Goal: Task Accomplishment & Management: Complete application form

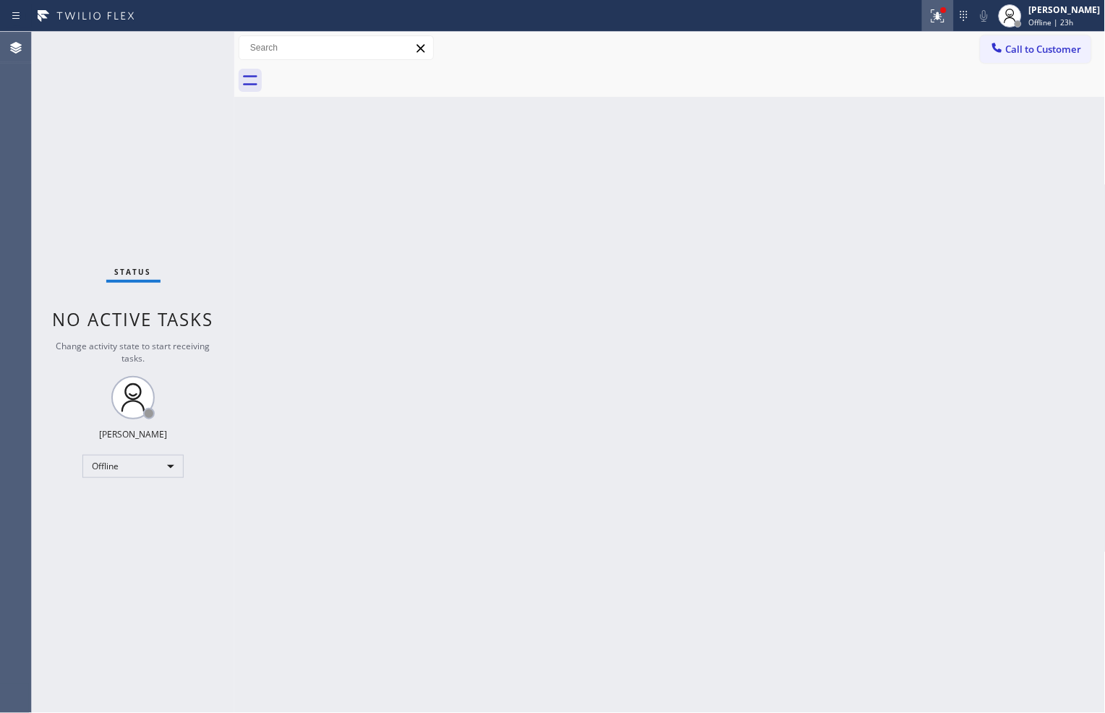
click at [934, 23] on icon at bounding box center [937, 15] width 17 height 17
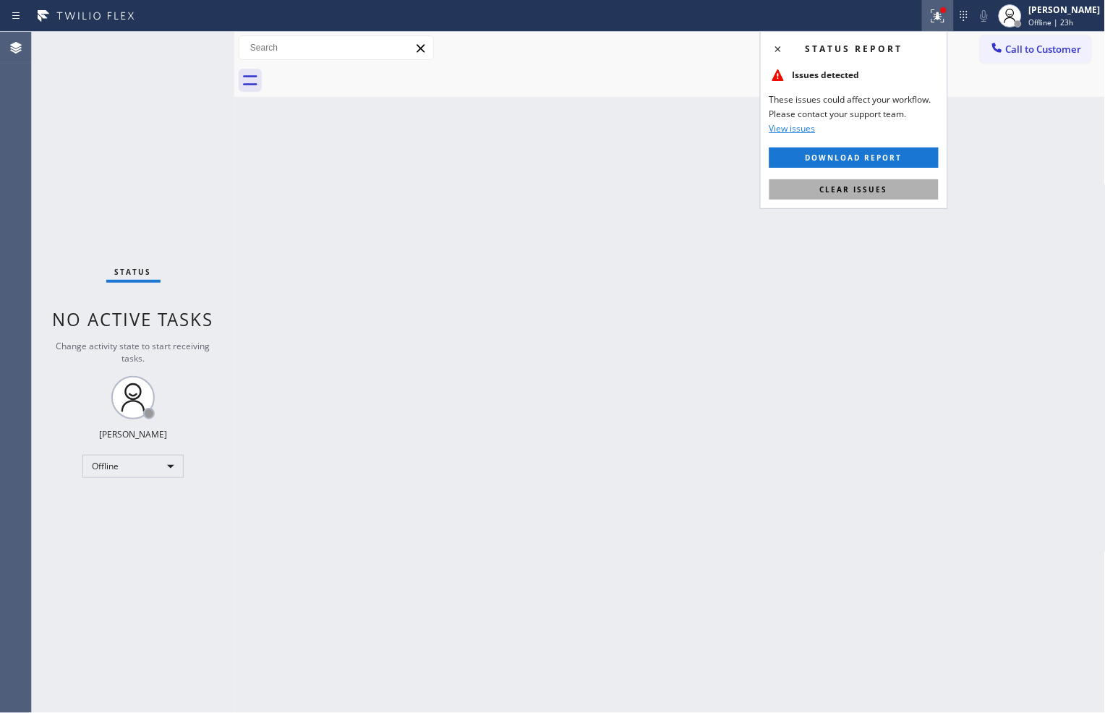
click at [926, 184] on button "Clear issues" at bounding box center [854, 189] width 169 height 20
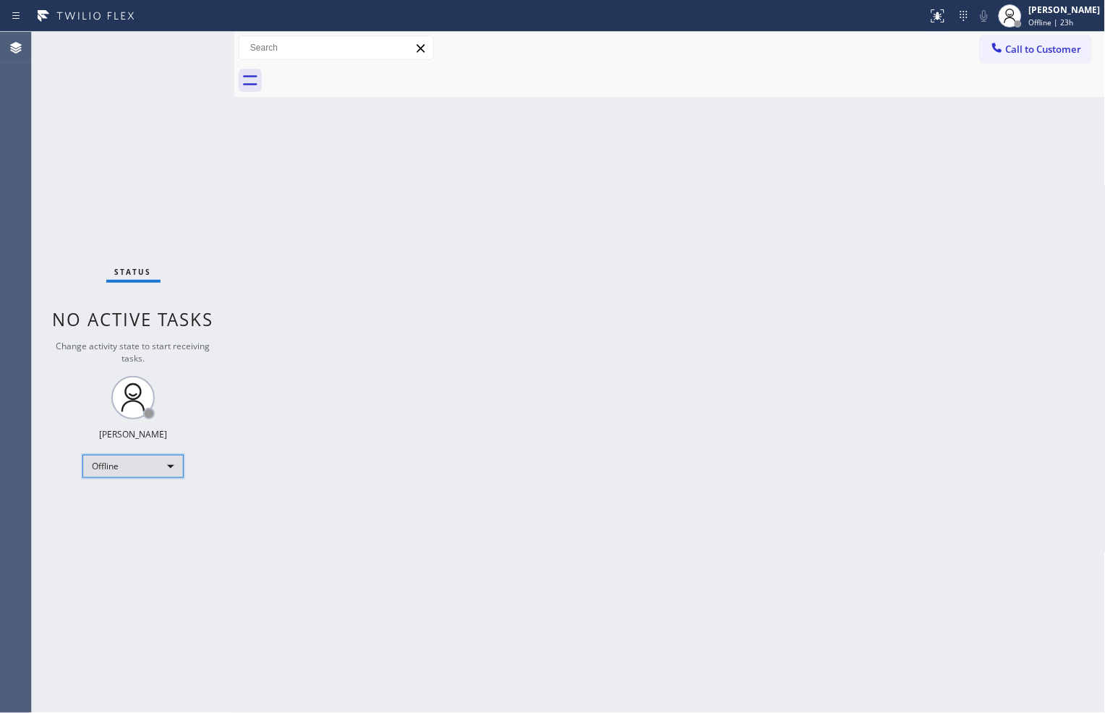
click at [162, 470] on div "Offline" at bounding box center [132, 466] width 101 height 23
click at [159, 507] on li "Available" at bounding box center [132, 503] width 98 height 17
click at [353, 229] on div "Back to Dashboard Change Sender ID Customers Technicians Select a contact Outbo…" at bounding box center [670, 372] width 872 height 681
click at [333, 244] on div "Back to Dashboard Change Sender ID Customers Technicians Select a contact Outbo…" at bounding box center [670, 372] width 872 height 681
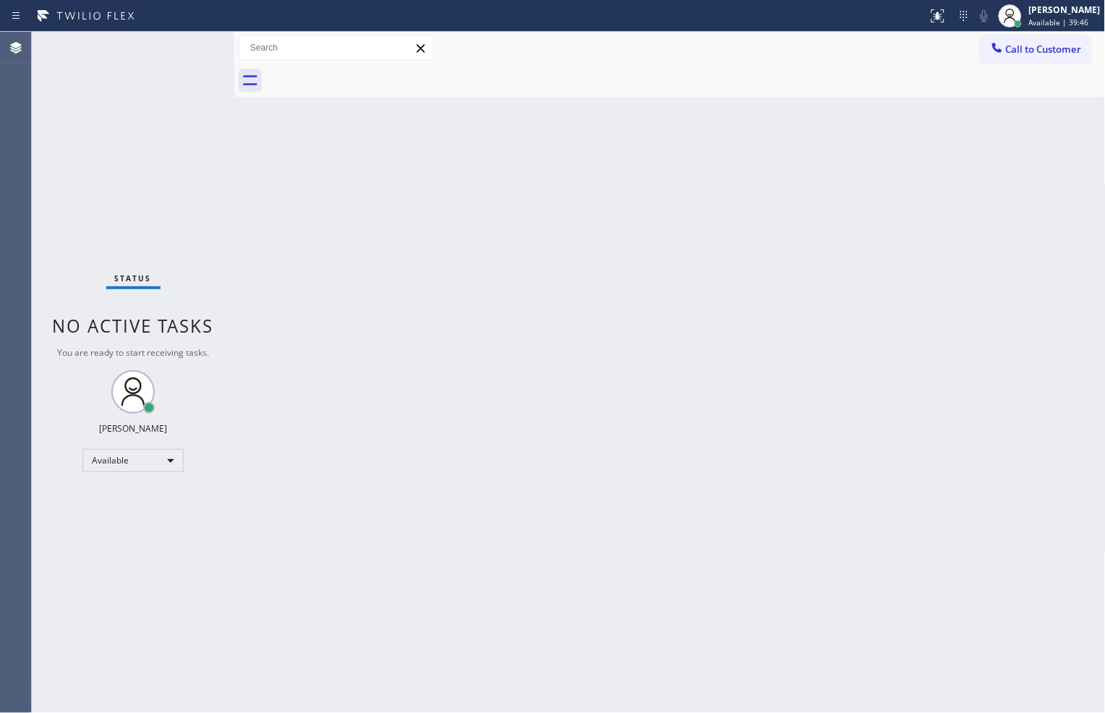
click at [798, 55] on div "Call to Customer Outbound call Location Search location Your caller id phone nu…" at bounding box center [670, 47] width 872 height 25
click at [278, 312] on div "Back to Dashboard Change Sender ID Customers Technicians Select a contact Outbo…" at bounding box center [670, 372] width 872 height 681
click at [338, 235] on div "Back to Dashboard Change Sender ID Customers Technicians Select a contact Outbo…" at bounding box center [670, 372] width 872 height 681
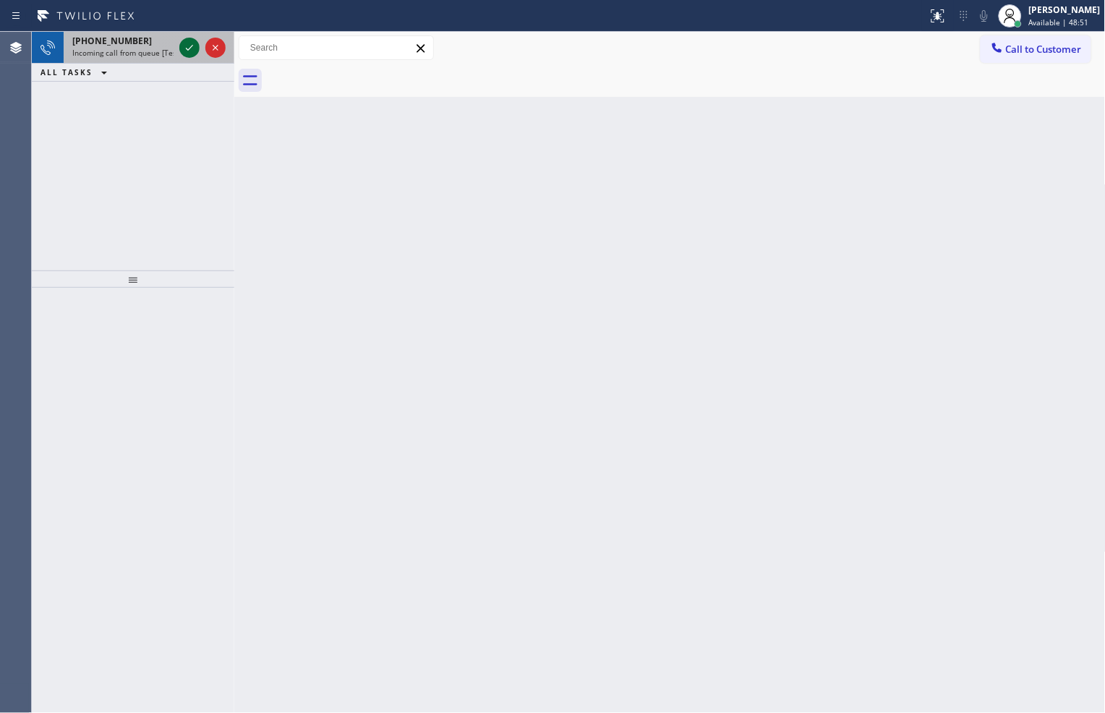
click at [185, 46] on icon at bounding box center [189, 47] width 17 height 17
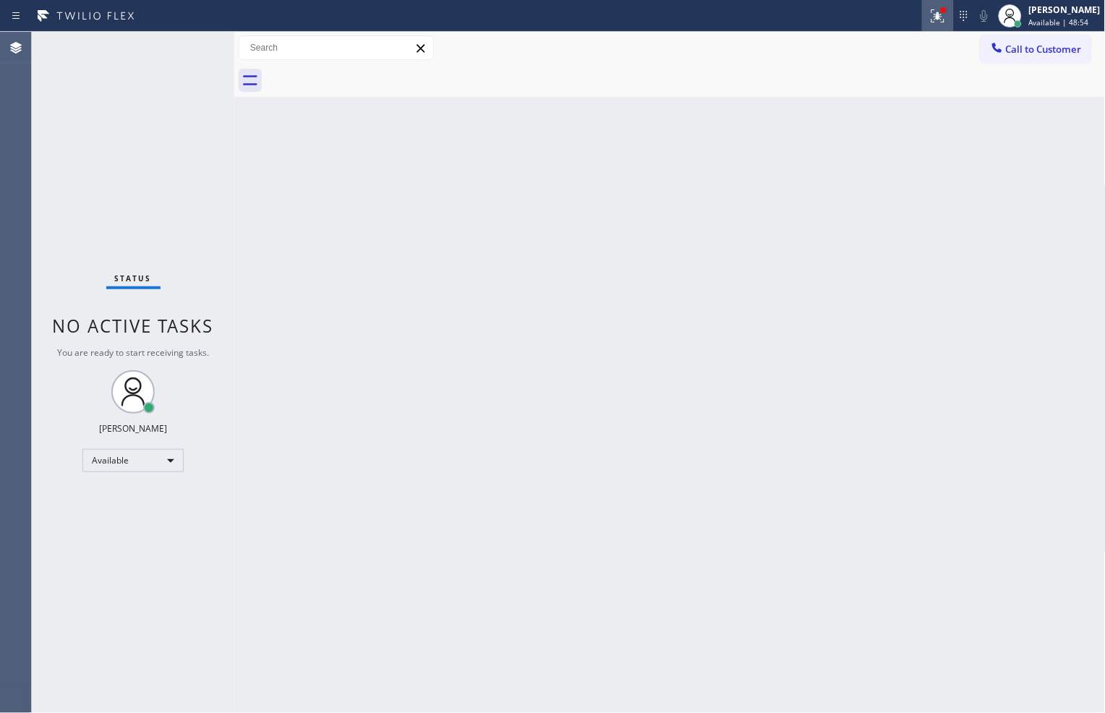
click at [933, 25] on button at bounding box center [938, 16] width 32 height 32
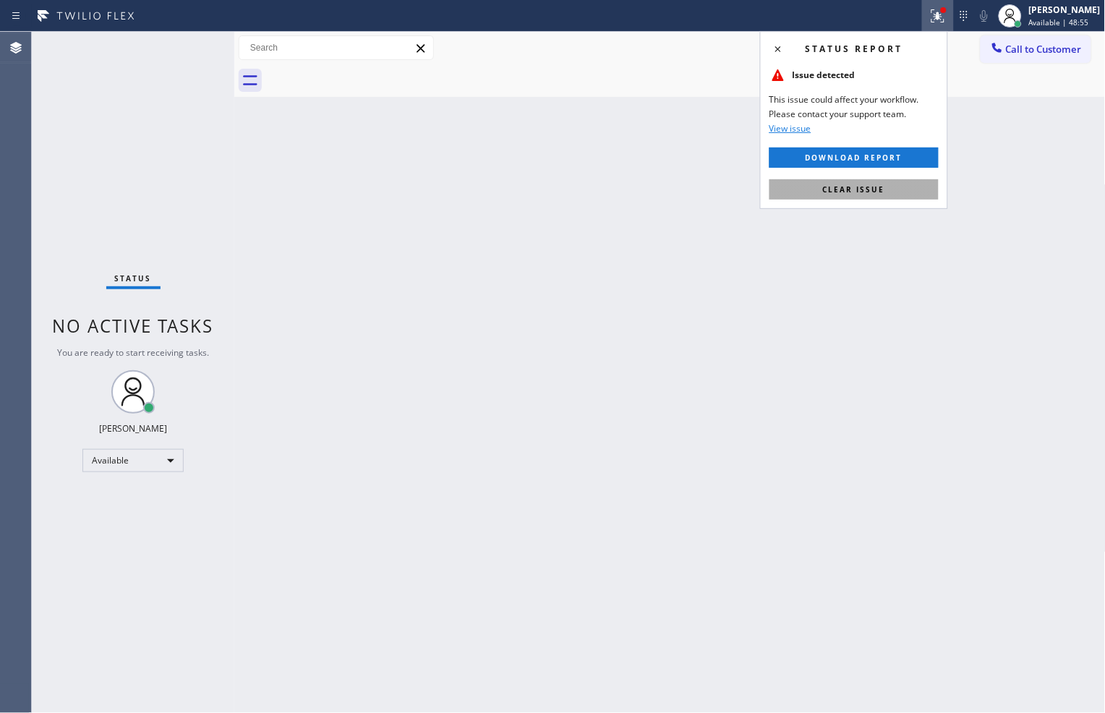
click at [901, 189] on button "Clear issue" at bounding box center [854, 189] width 169 height 20
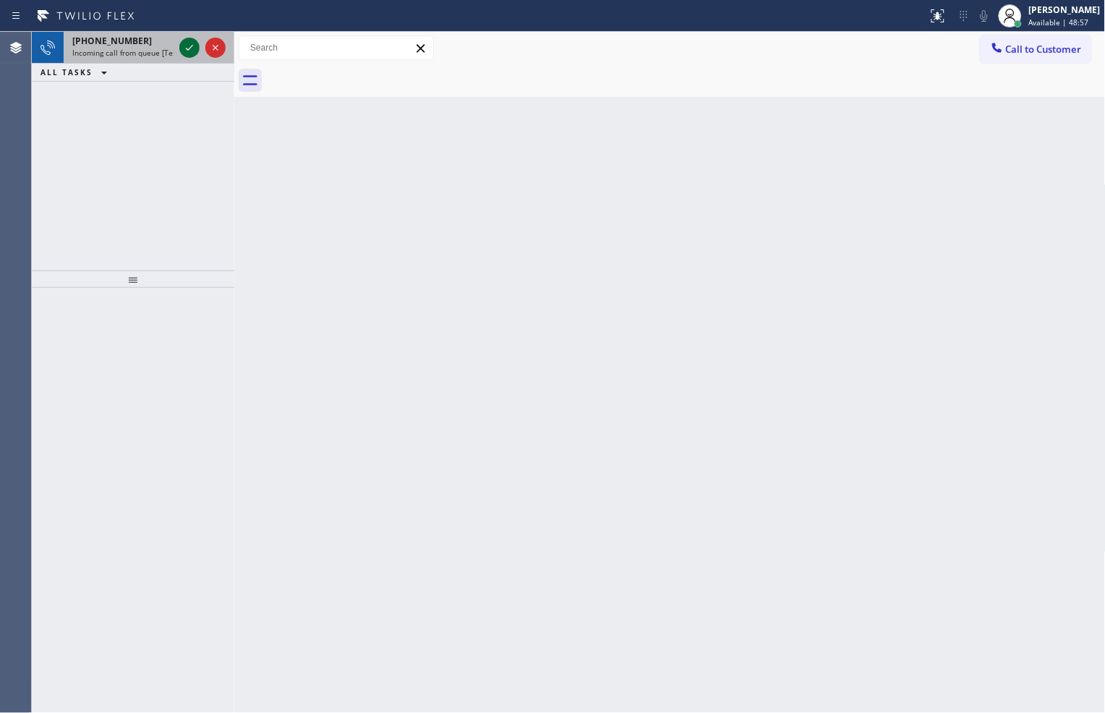
click at [185, 55] on icon at bounding box center [189, 47] width 17 height 17
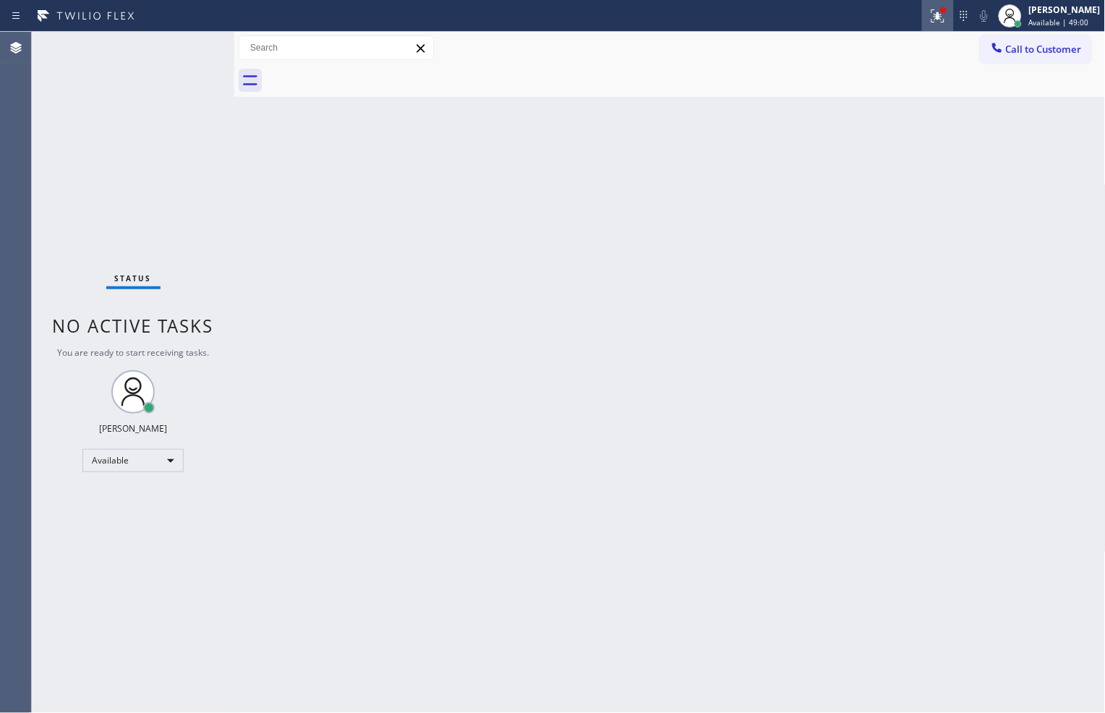
click at [931, 22] on icon at bounding box center [937, 15] width 17 height 17
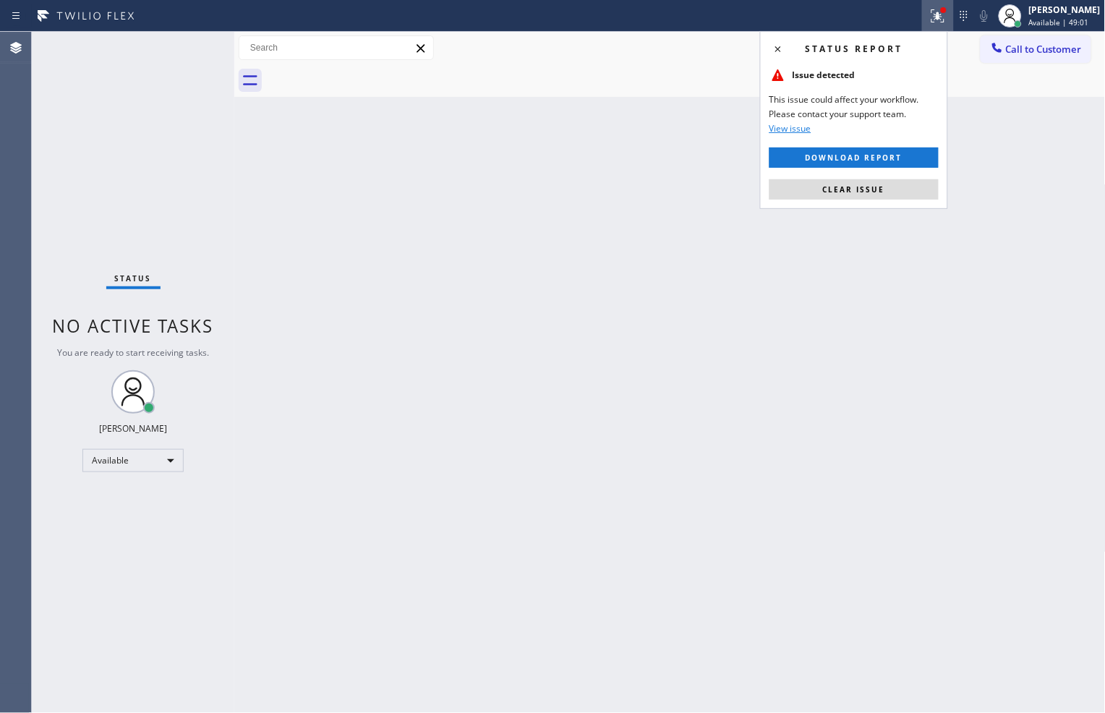
click at [862, 193] on span "Clear issue" at bounding box center [854, 189] width 62 height 10
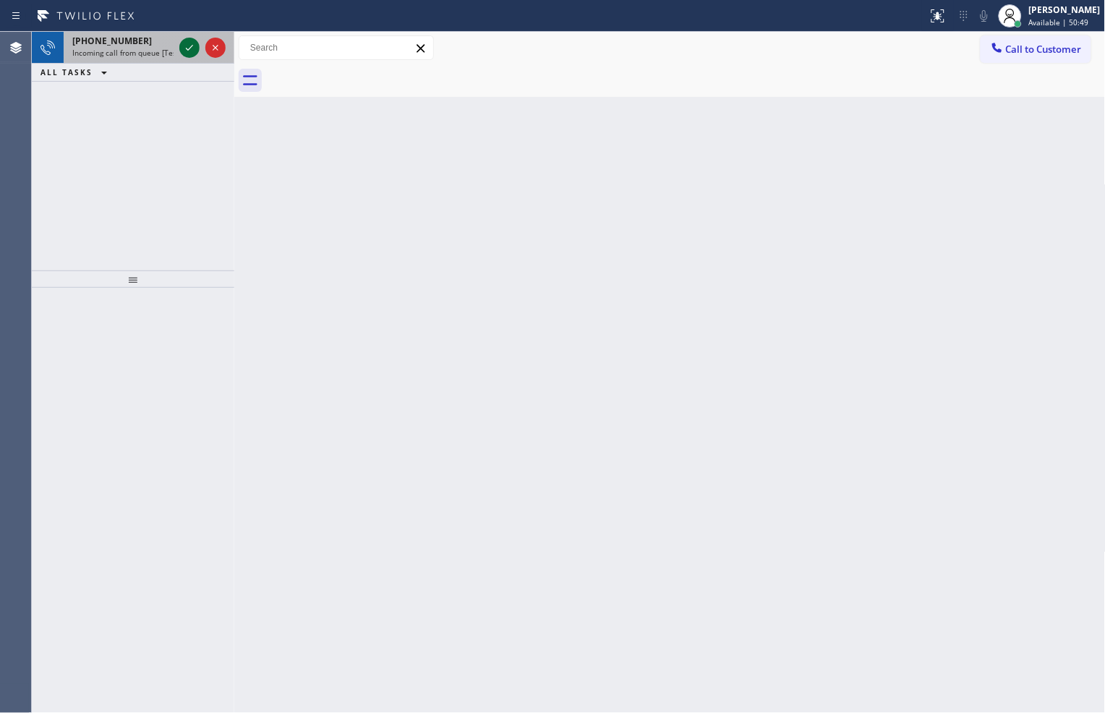
click at [182, 52] on icon at bounding box center [189, 47] width 17 height 17
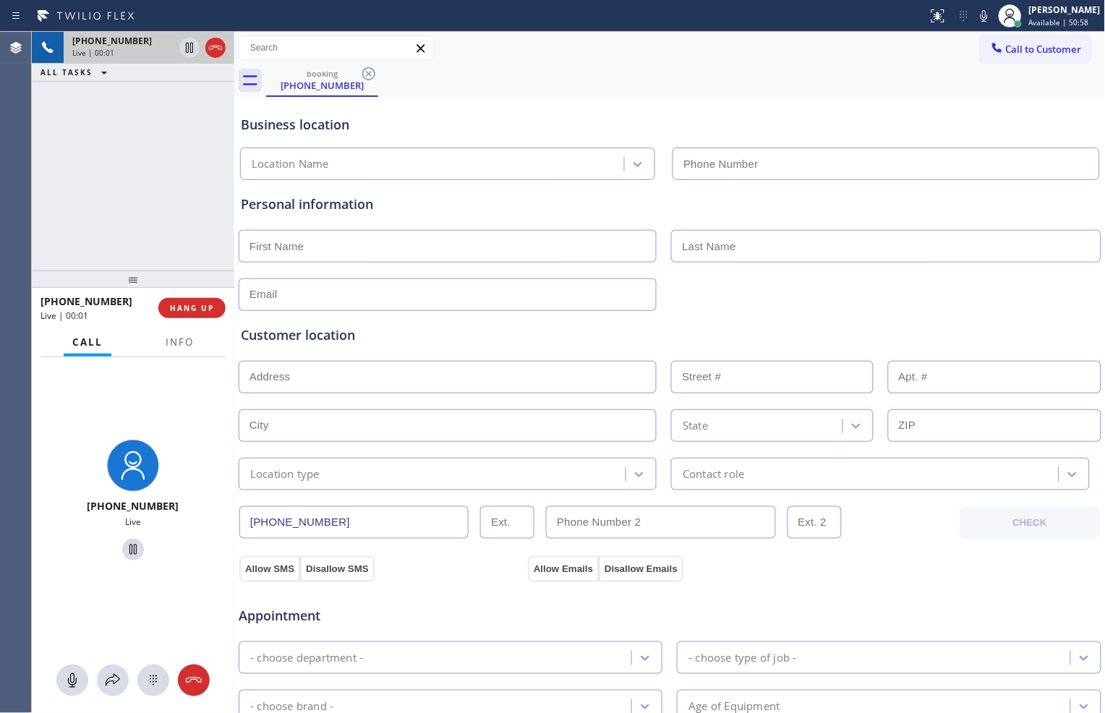
type input "[PHONE_NUMBER]"
click at [648, 106] on div "Business location Thermador Appliance Service [PHONE_NUMBER]" at bounding box center [670, 141] width 864 height 80
click at [185, 338] on span "Info" at bounding box center [180, 342] width 28 height 13
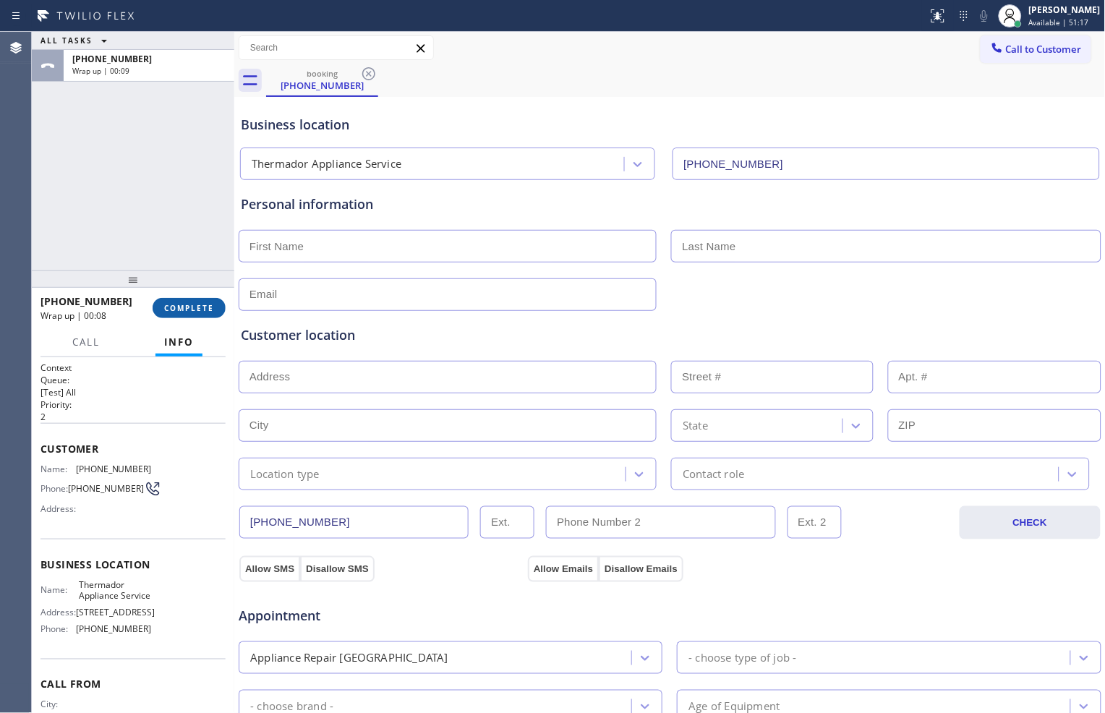
click at [197, 309] on span "COMPLETE" at bounding box center [189, 308] width 50 height 10
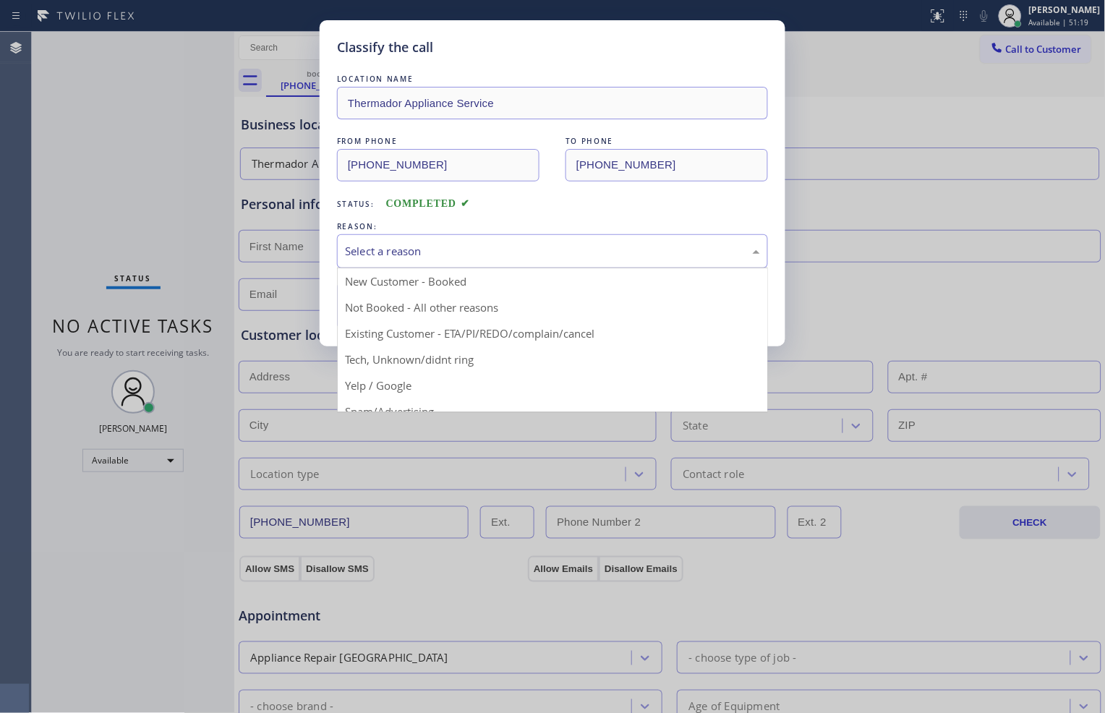
click at [438, 259] on div "Select a reason" at bounding box center [552, 251] width 415 height 17
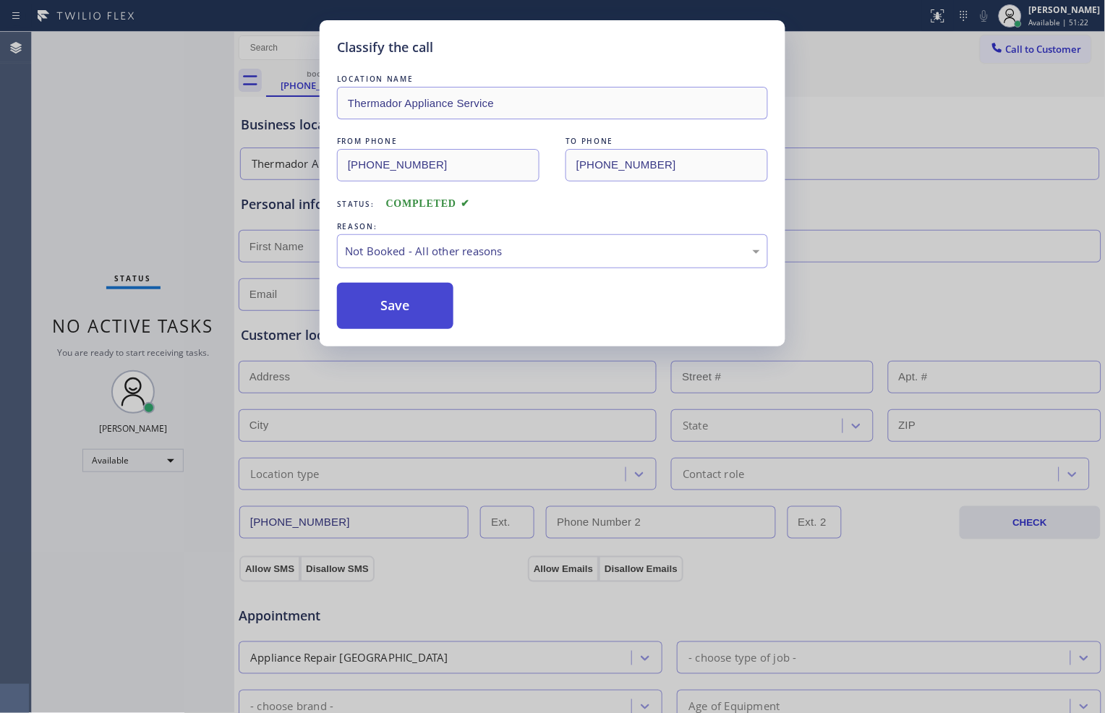
click at [374, 313] on button "Save" at bounding box center [395, 306] width 116 height 46
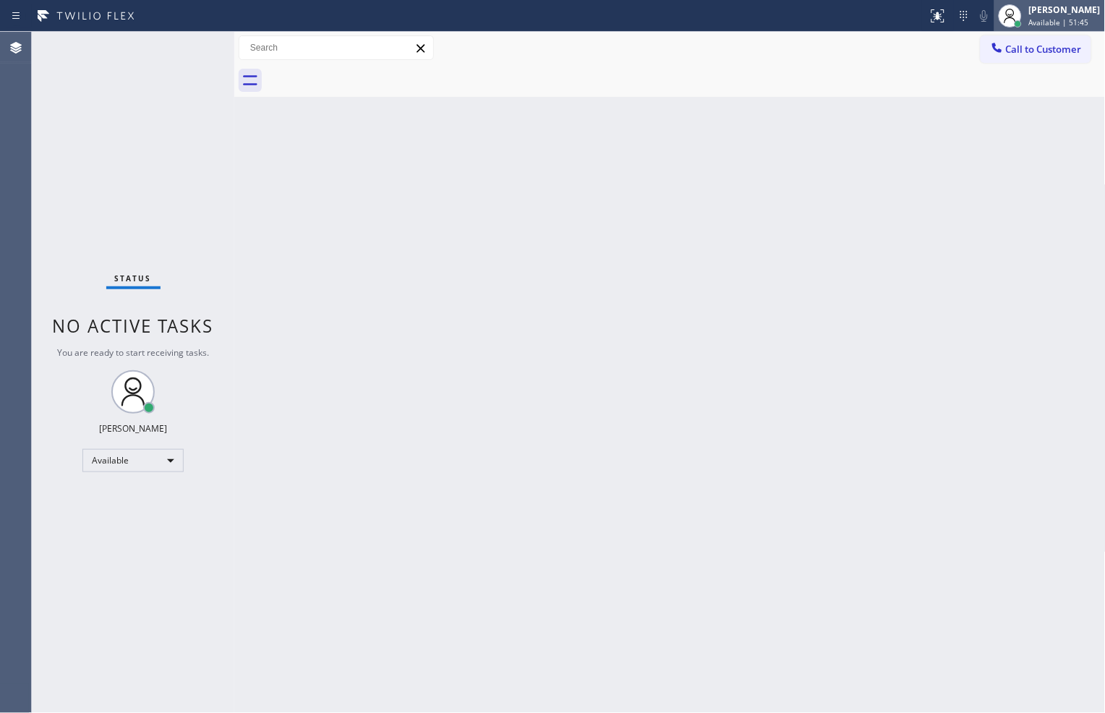
click at [1053, 20] on span "Available | 51:45" at bounding box center [1059, 22] width 60 height 10
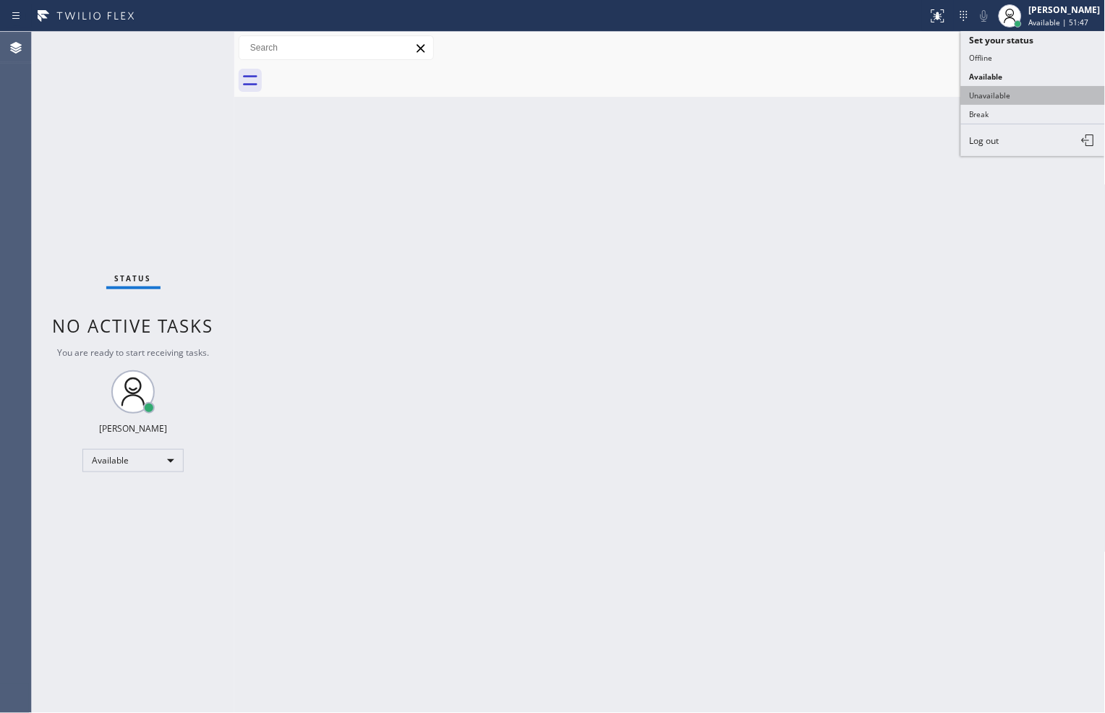
click at [1023, 86] on button "Unavailable" at bounding box center [1033, 95] width 145 height 19
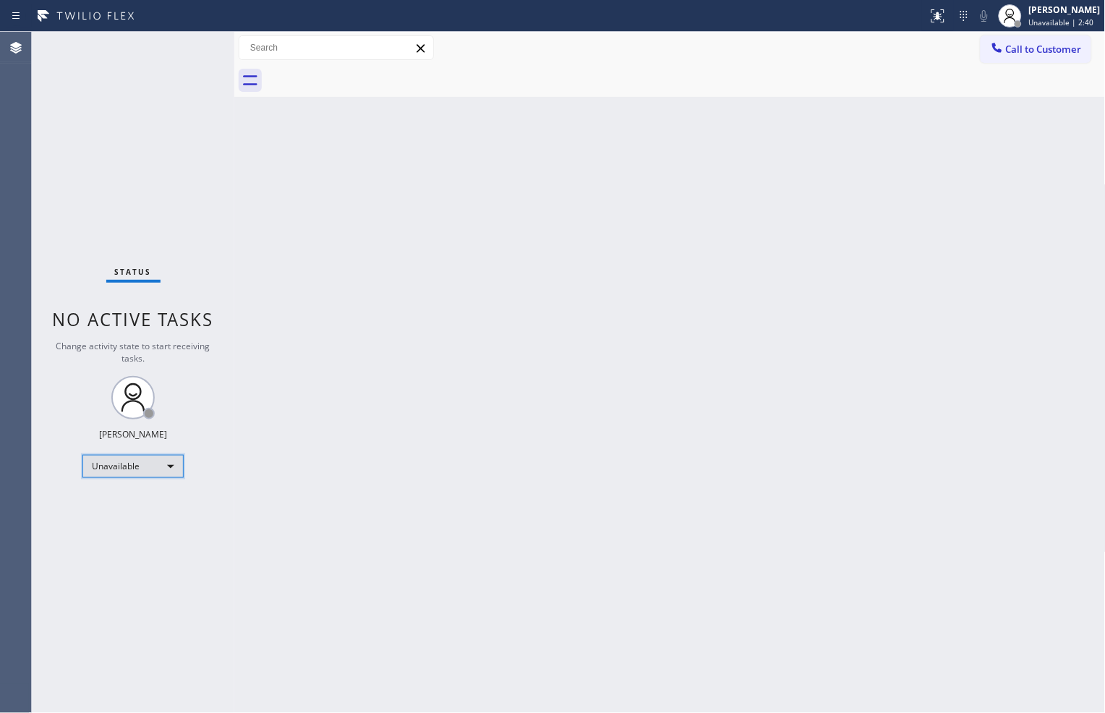
click at [164, 464] on div "Unavailable" at bounding box center [132, 466] width 101 height 23
click at [142, 503] on li "Available" at bounding box center [132, 503] width 98 height 17
drag, startPoint x: 198, startPoint y: 58, endPoint x: 189, endPoint y: 53, distance: 10.7
click at [189, 53] on div "Status No active tasks You are ready to start receiving tasks. [PERSON_NAME] Av…" at bounding box center [133, 372] width 203 height 681
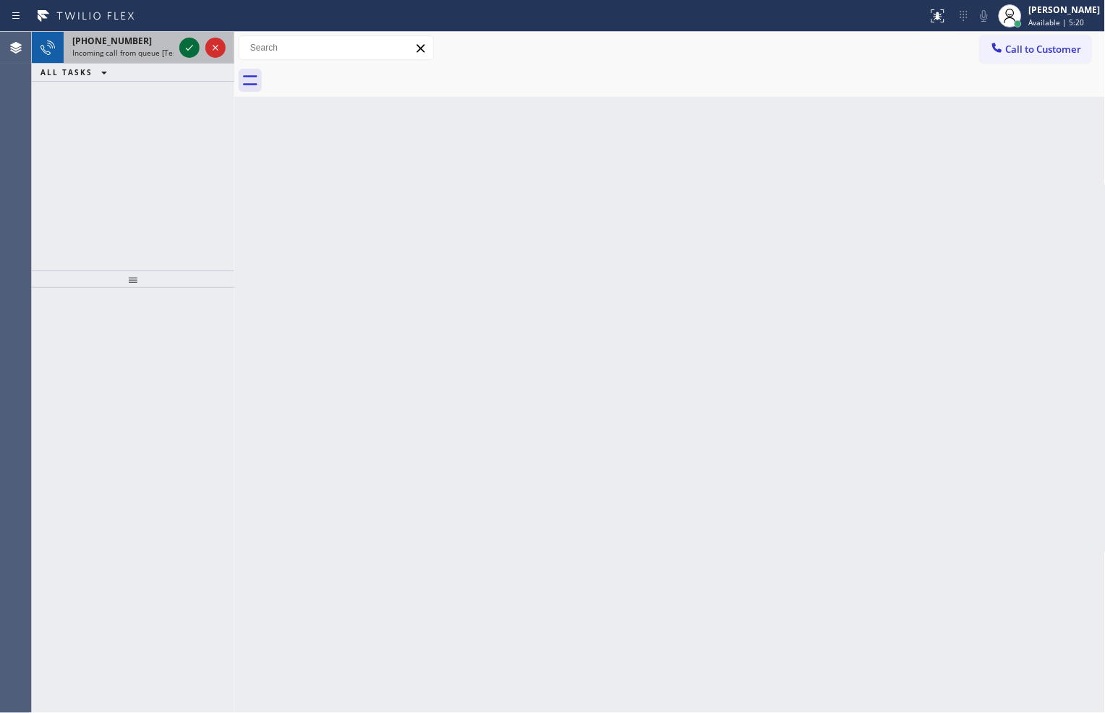
click at [190, 48] on icon at bounding box center [189, 48] width 7 height 6
click at [189, 41] on icon at bounding box center [189, 47] width 17 height 17
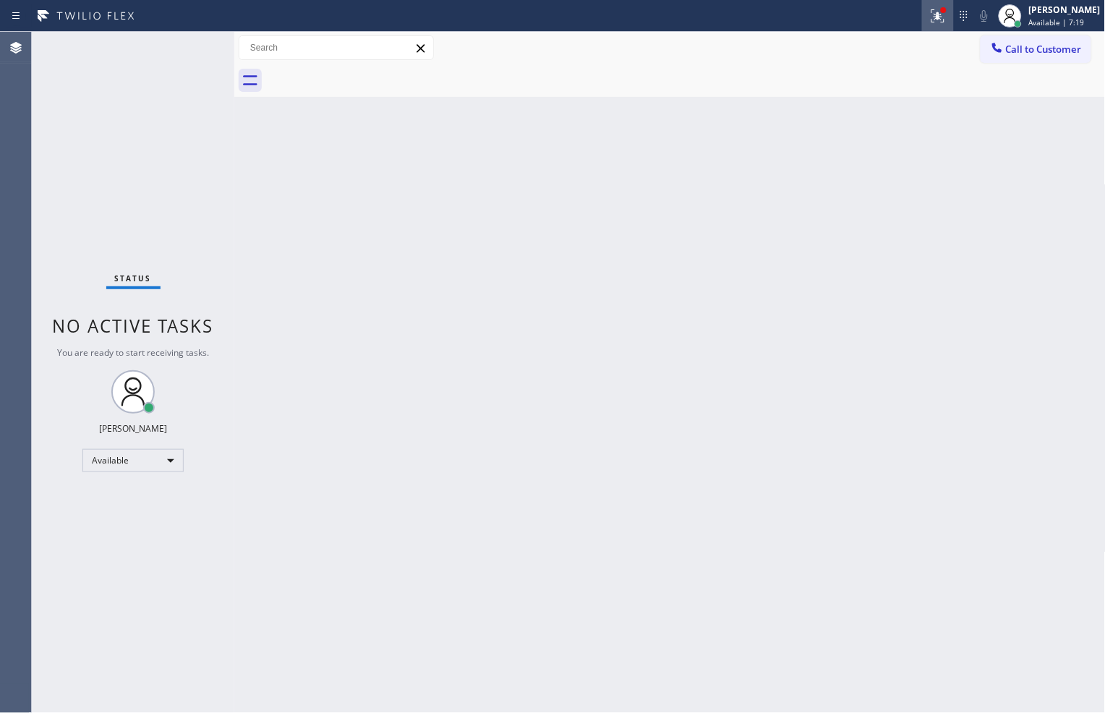
click at [934, 7] on icon at bounding box center [937, 15] width 17 height 17
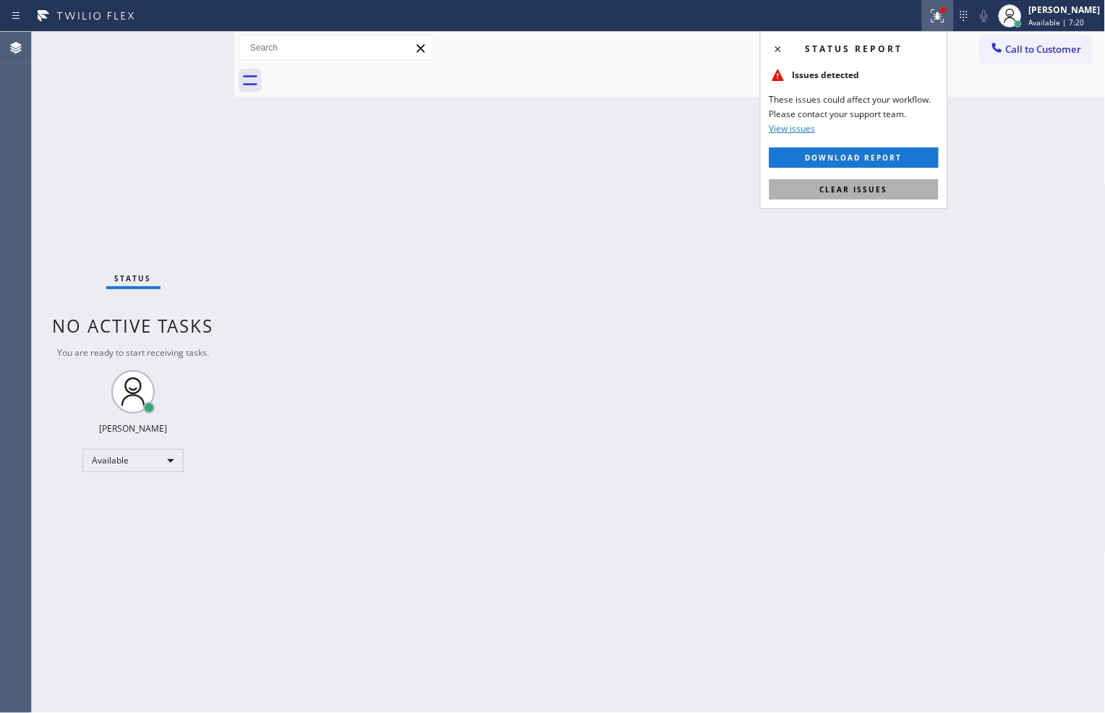
click at [866, 192] on span "Clear issues" at bounding box center [854, 189] width 68 height 10
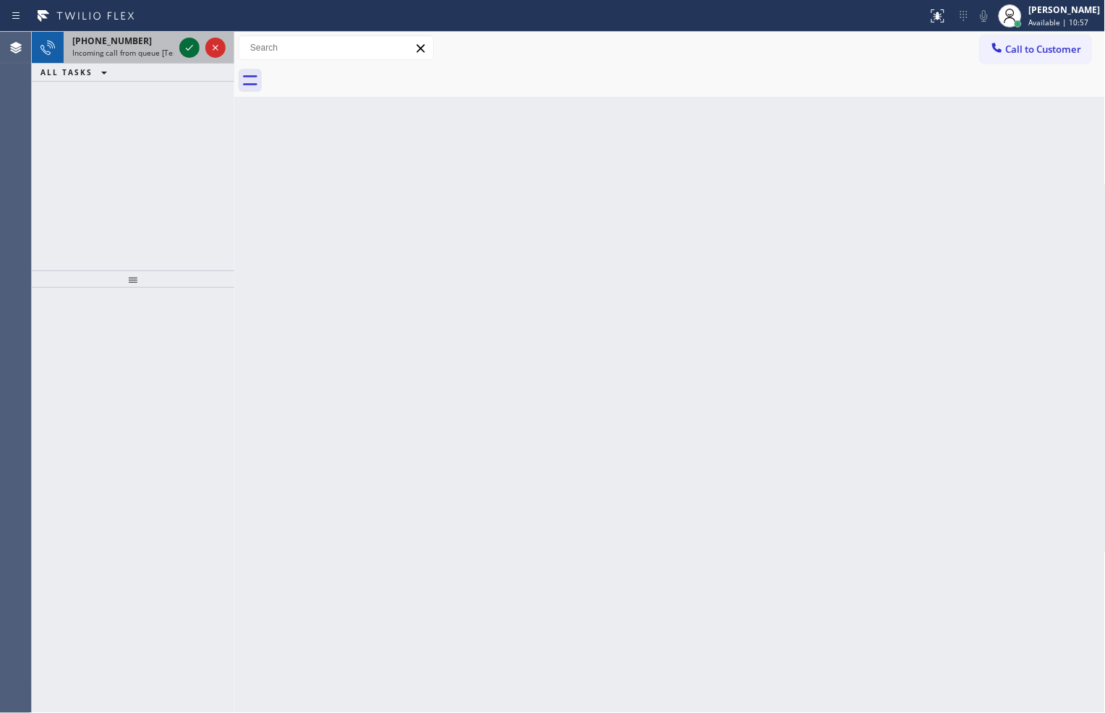
click at [192, 51] on icon at bounding box center [189, 47] width 17 height 17
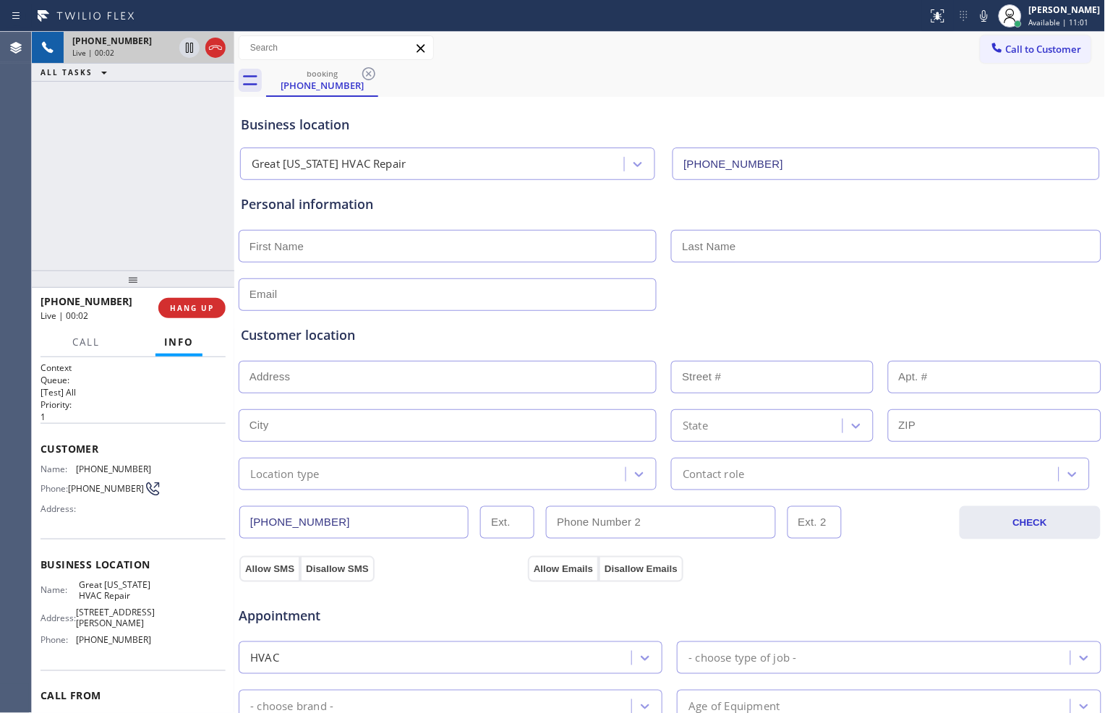
type input "[PHONE_NUMBER]"
click at [195, 300] on button "HANG UP" at bounding box center [191, 308] width 67 height 20
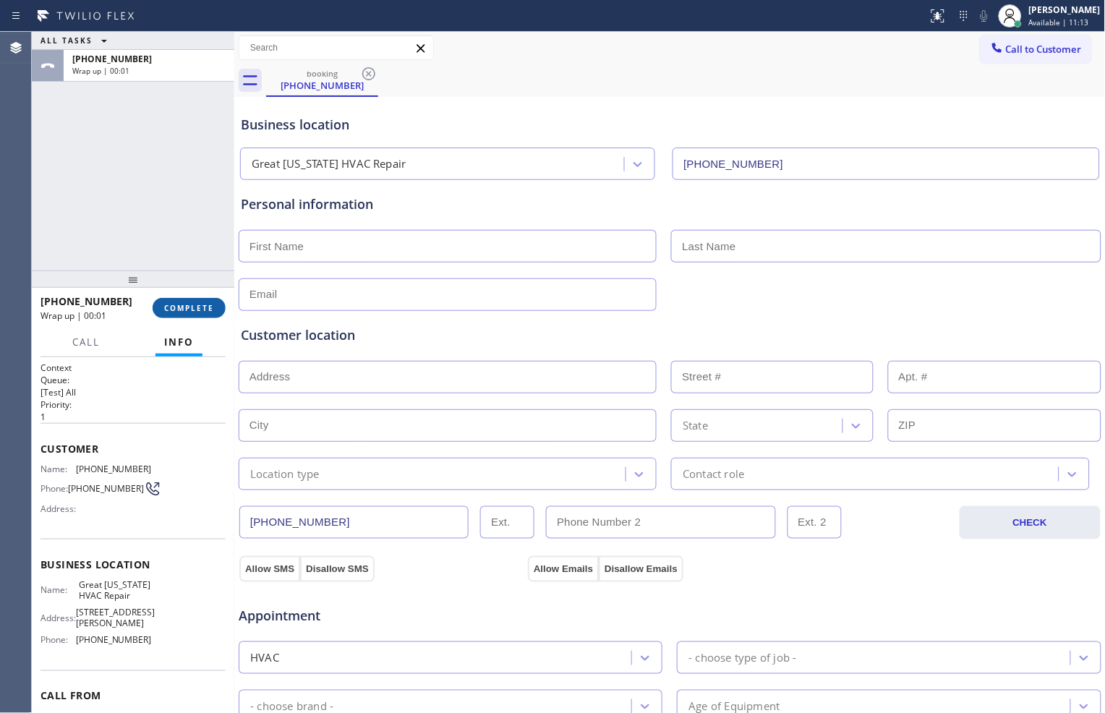
click at [195, 300] on button "COMPLETE" at bounding box center [189, 308] width 73 height 20
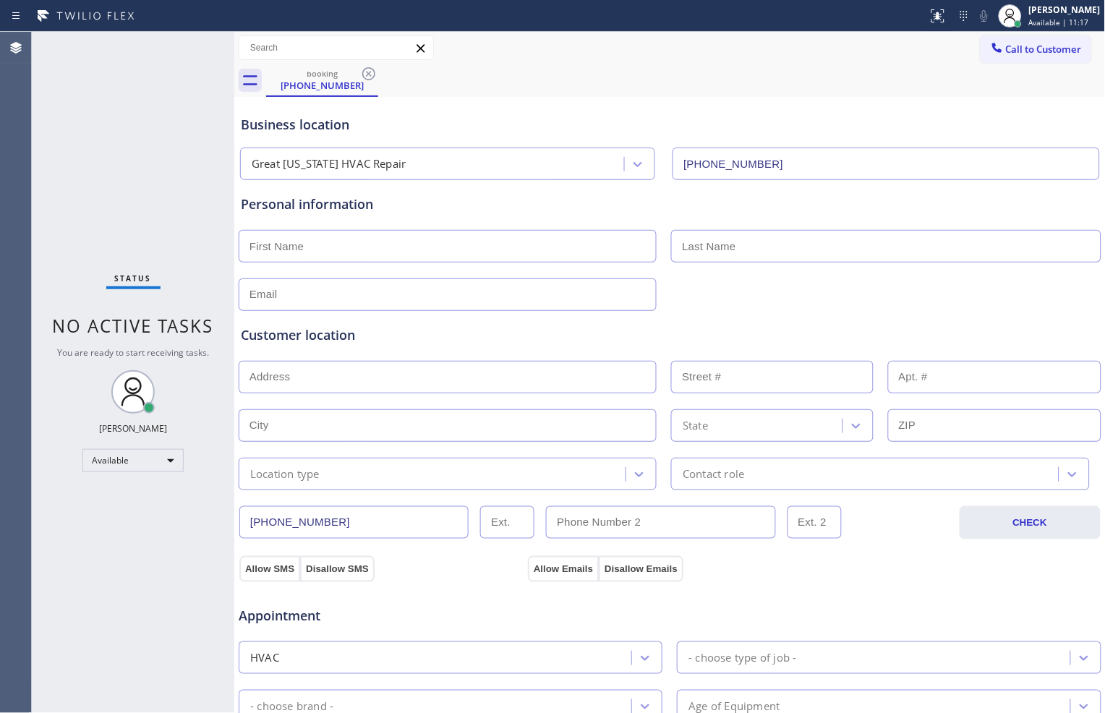
click at [370, 74] on icon at bounding box center [368, 73] width 13 height 13
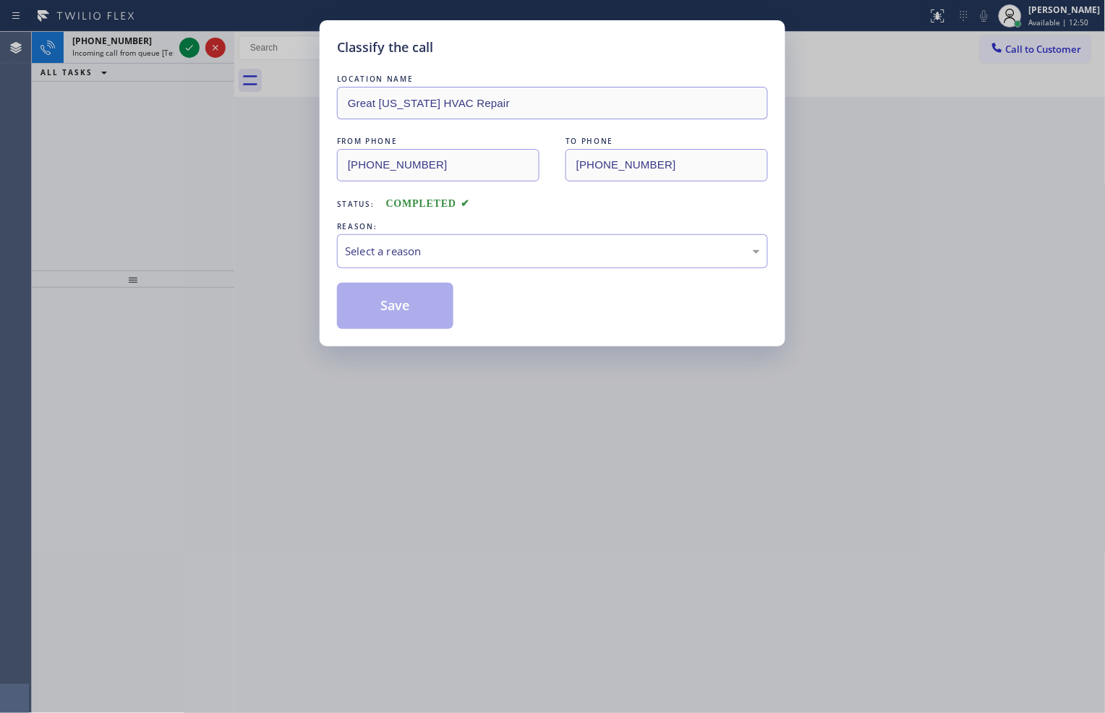
click at [184, 197] on div "Classify the call LOCATION NAME [GEOGRAPHIC_DATA][US_STATE] HVAC Repair FROM PH…" at bounding box center [552, 356] width 1105 height 713
click at [434, 256] on div "Select a reason" at bounding box center [552, 251] width 415 height 17
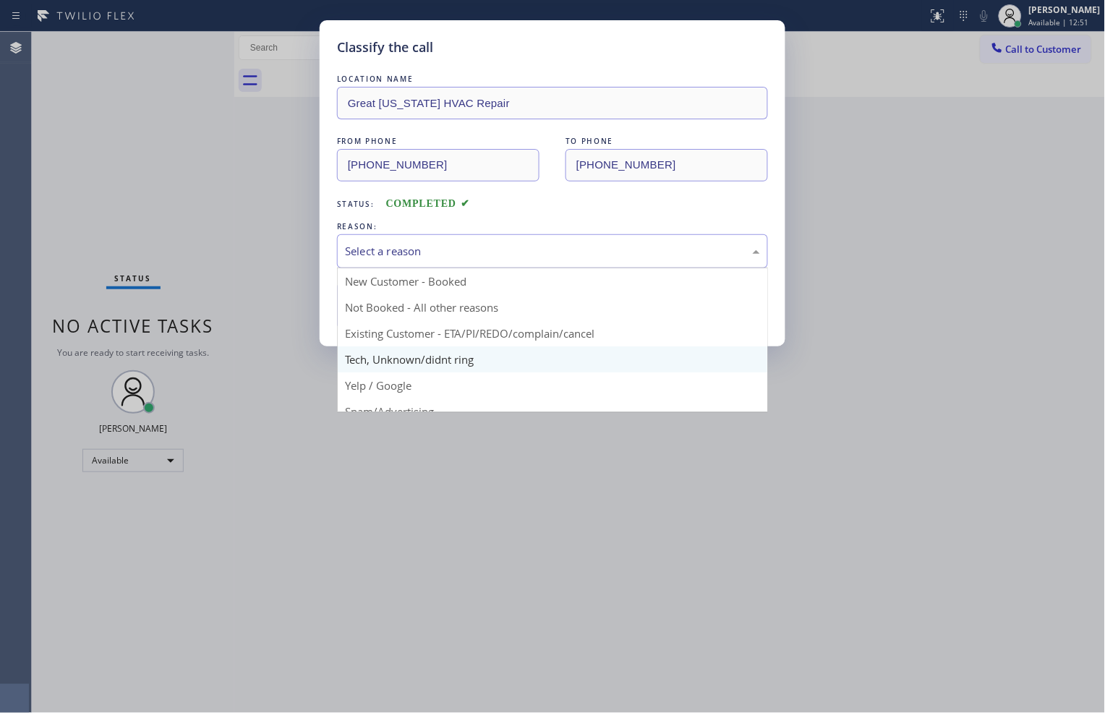
scroll to position [80, 0]
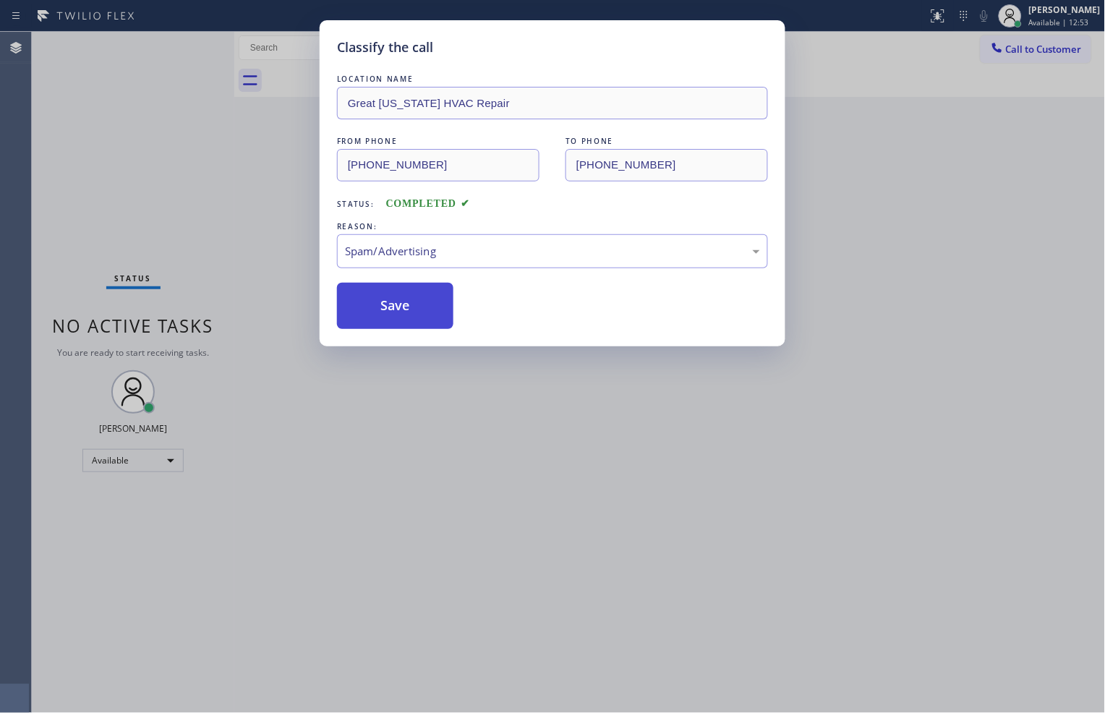
drag, startPoint x: 428, startPoint y: 312, endPoint x: 452, endPoint y: 321, distance: 25.7
click at [428, 312] on button "Save" at bounding box center [395, 306] width 116 height 46
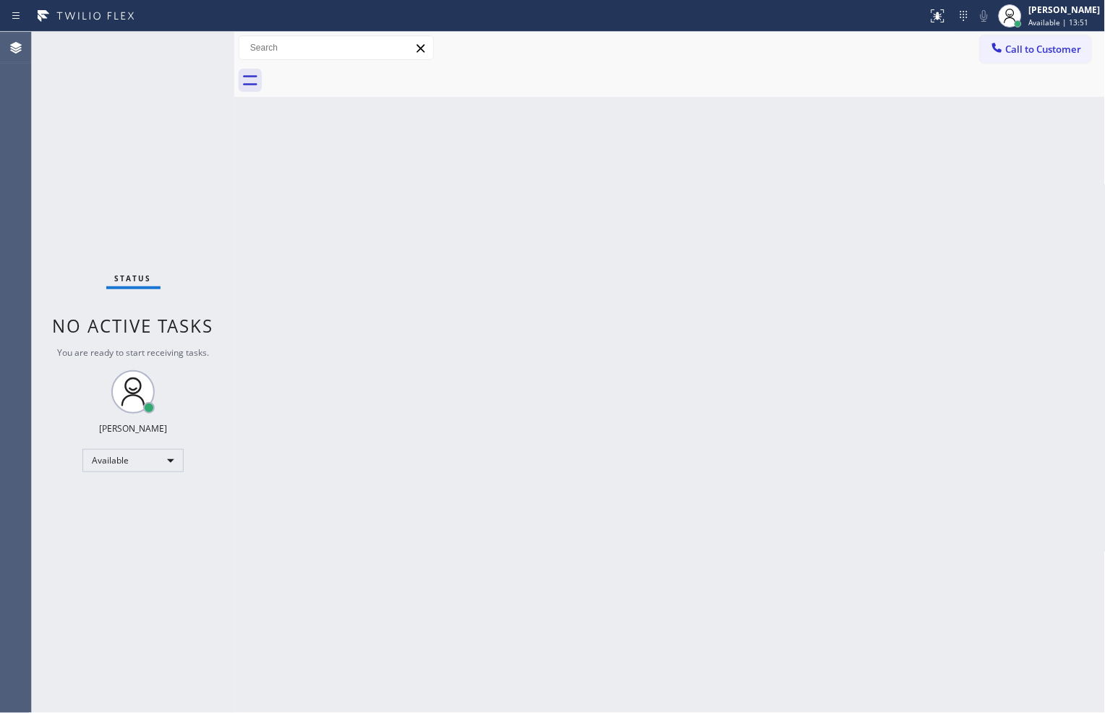
click at [187, 51] on div "Status No active tasks You are ready to start receiving tasks. [PERSON_NAME] Av…" at bounding box center [133, 372] width 203 height 681
click at [833, 127] on div "Back to Dashboard Change Sender ID Customers Technicians Select a contact Outbo…" at bounding box center [670, 372] width 872 height 681
click at [1007, 253] on div "Back to Dashboard Change Sender ID Customers Technicians Select a contact Outbo…" at bounding box center [670, 372] width 872 height 681
click at [664, 113] on div "Back to Dashboard Change Sender ID Customers Technicians Select a contact Outbo…" at bounding box center [670, 372] width 872 height 681
click at [287, 346] on div "Back to Dashboard Change Sender ID Customers Technicians Select a contact Outbo…" at bounding box center [670, 372] width 872 height 681
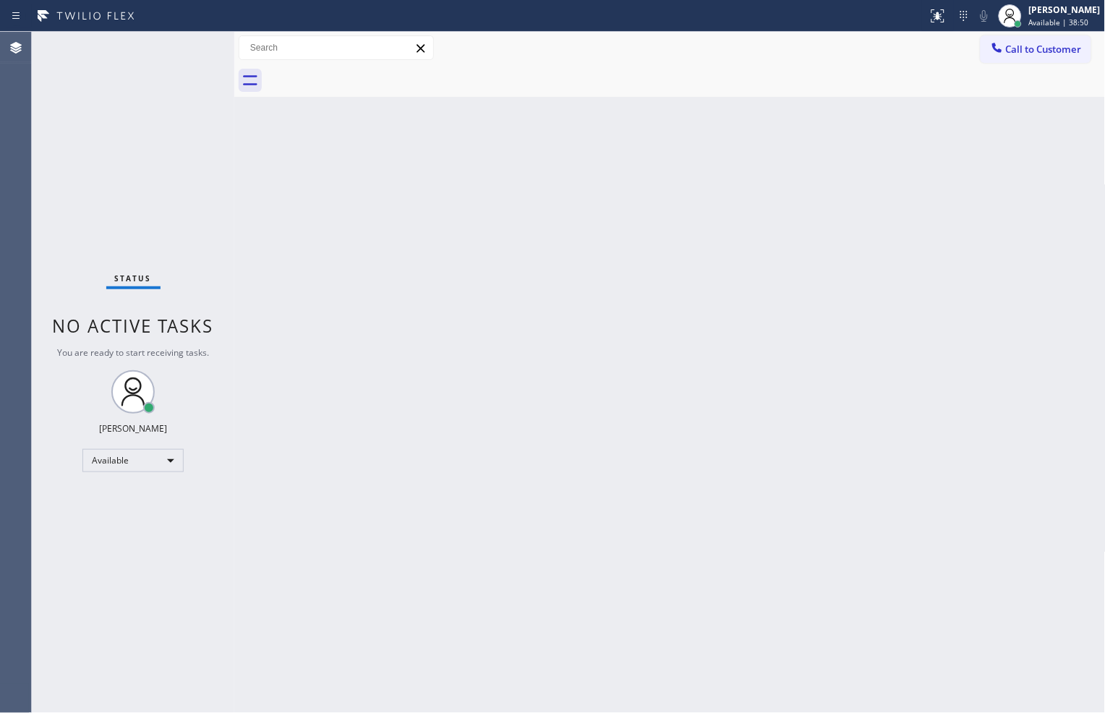
click at [291, 278] on div "Back to Dashboard Change Sender ID Customers Technicians Select a contact Outbo…" at bounding box center [670, 372] width 872 height 681
click at [242, 178] on div "Back to Dashboard Change Sender ID Customers Technicians Select a contact Outbo…" at bounding box center [670, 372] width 872 height 681
click at [291, 367] on div "Back to Dashboard Change Sender ID Customers Technicians Select a contact Outbo…" at bounding box center [670, 372] width 872 height 681
click at [314, 229] on div "Back to Dashboard Change Sender ID Customers Technicians Select a contact Outbo…" at bounding box center [670, 372] width 872 height 681
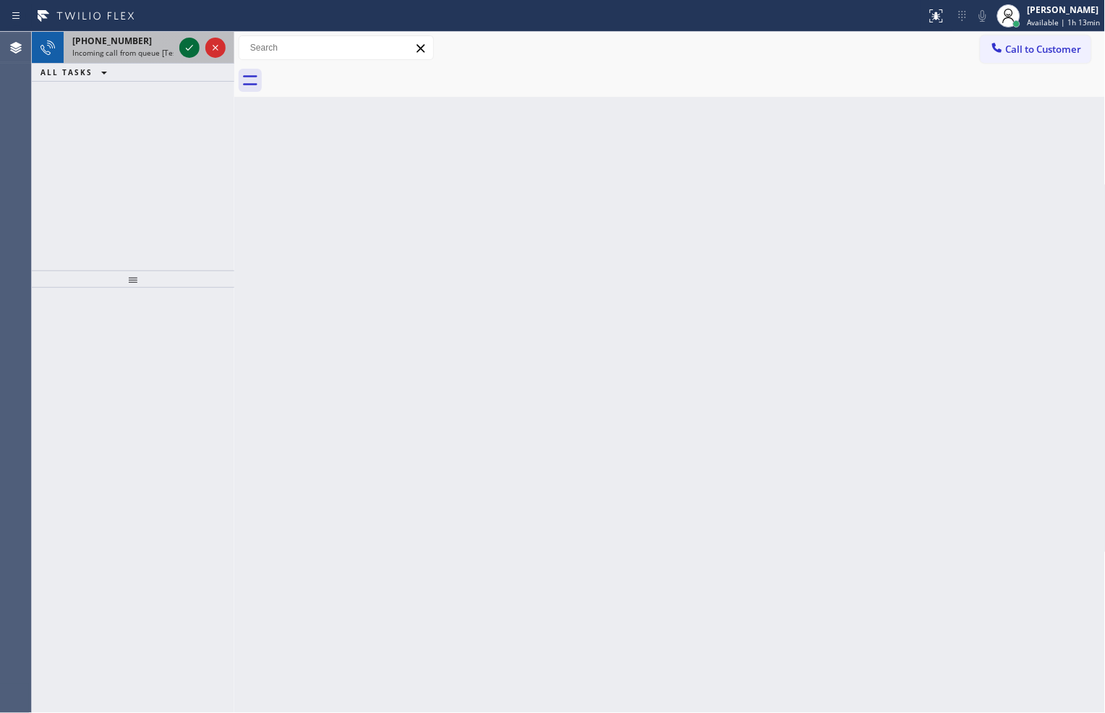
click at [182, 44] on icon at bounding box center [189, 47] width 17 height 17
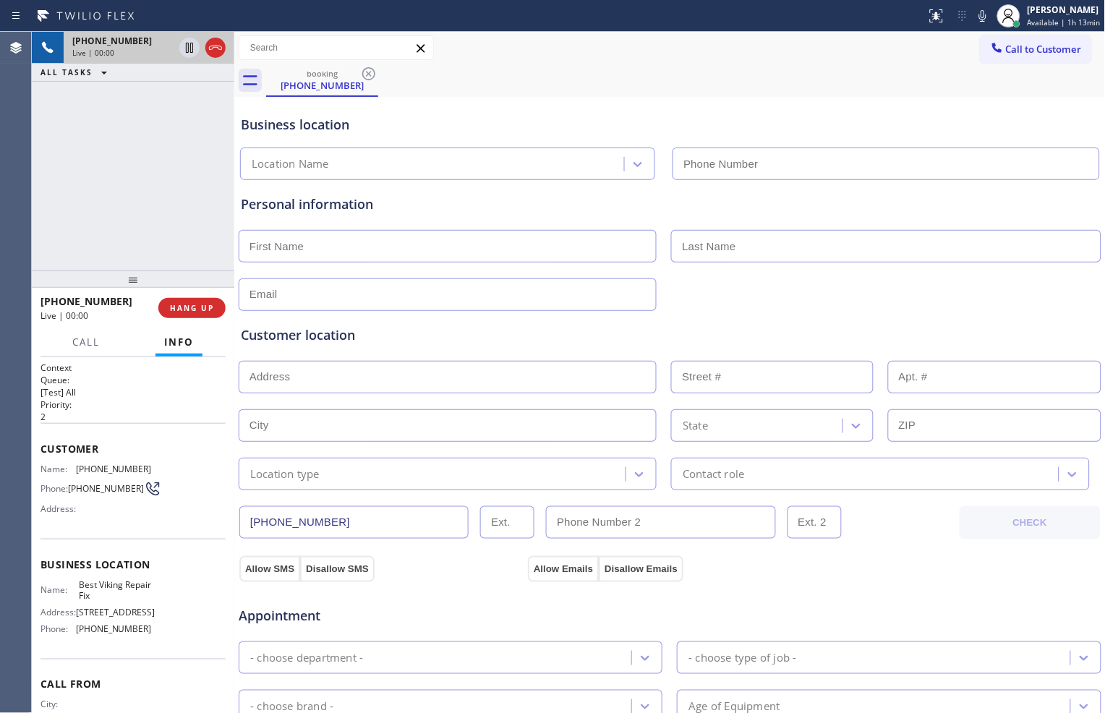
type input "[PHONE_NUMBER]"
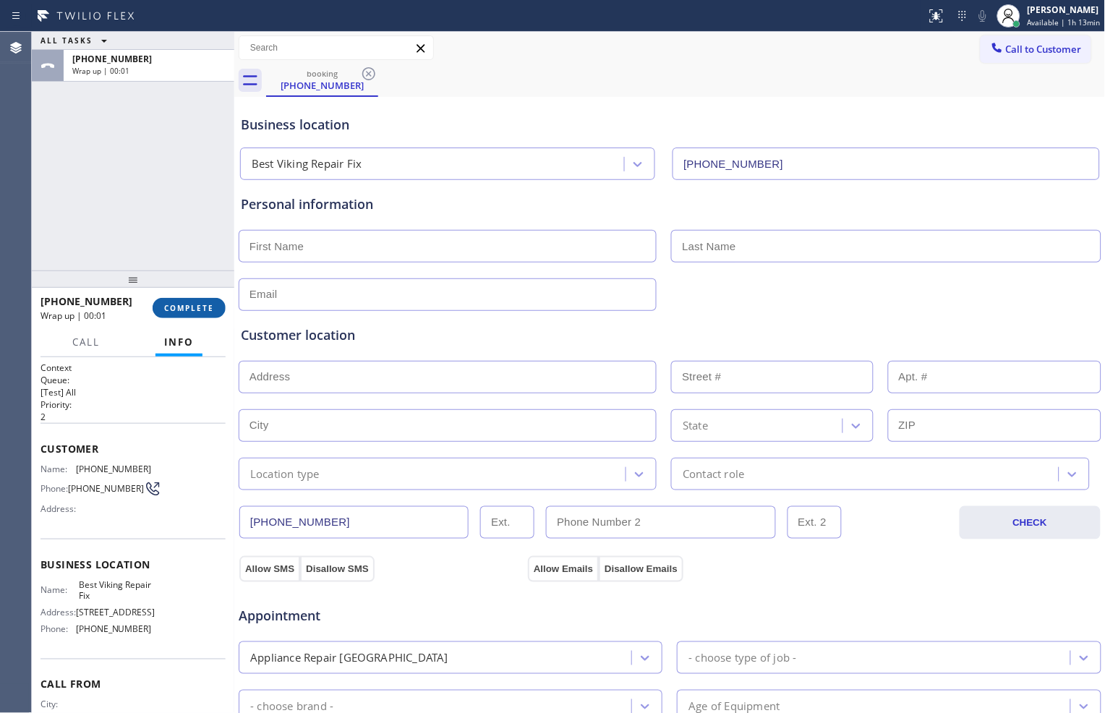
click at [174, 298] on button "COMPLETE" at bounding box center [189, 308] width 73 height 20
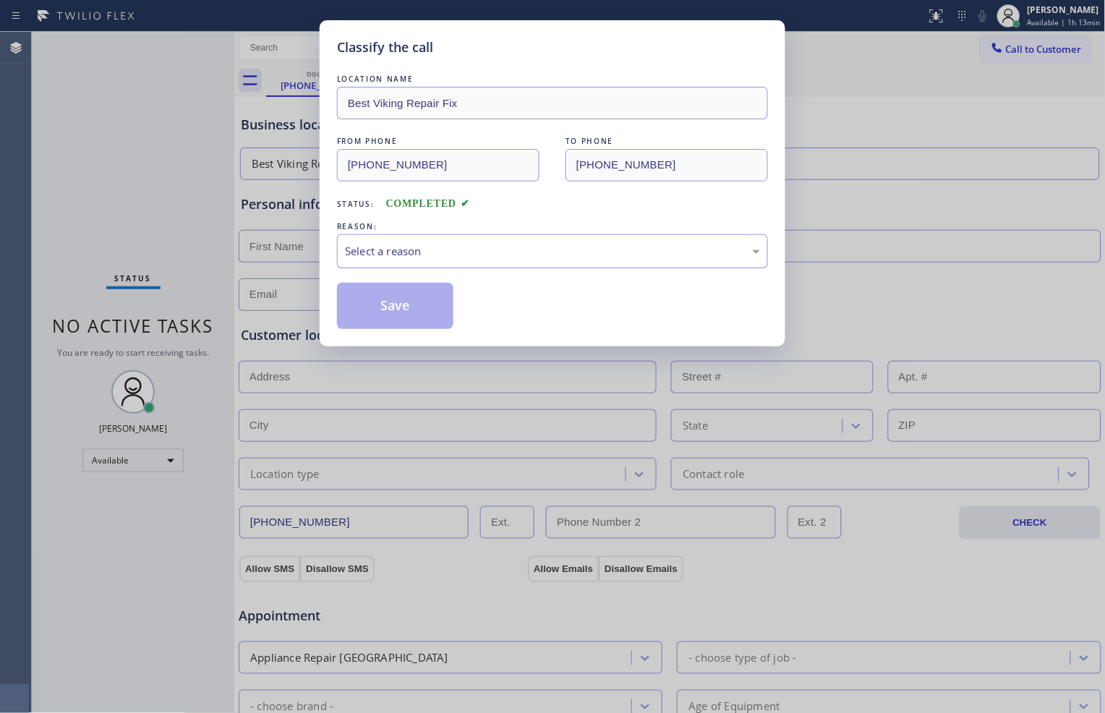
click at [495, 244] on div "Select a reason" at bounding box center [552, 251] width 415 height 17
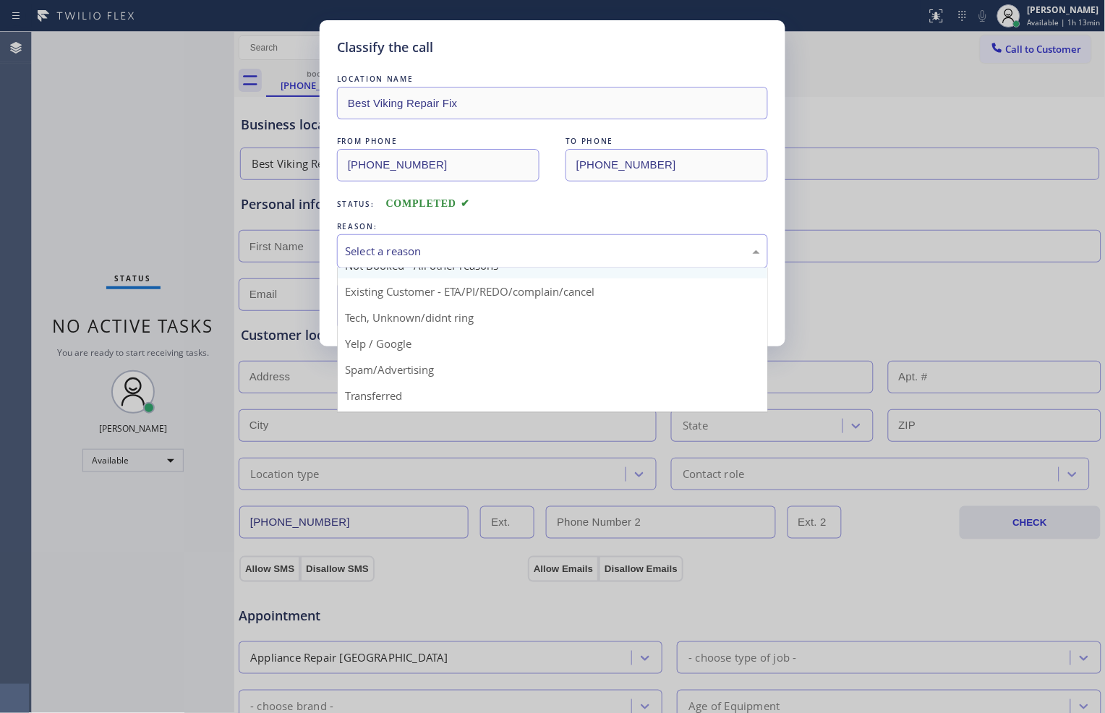
scroll to position [80, 0]
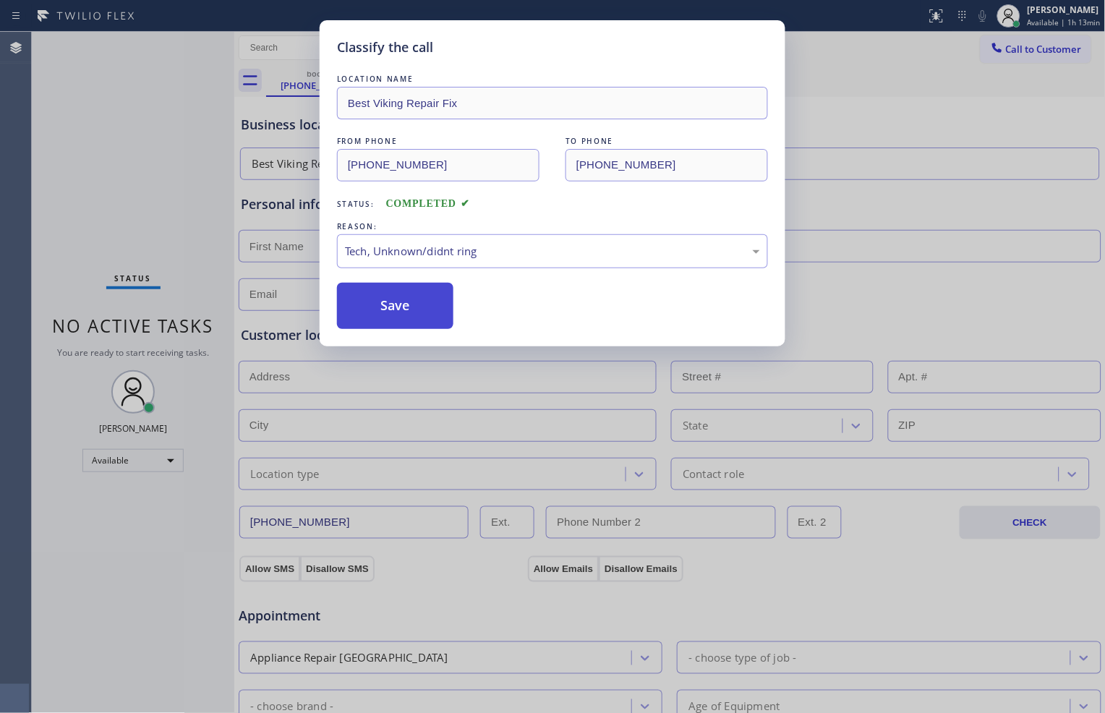
click at [389, 299] on button "Save" at bounding box center [395, 306] width 116 height 46
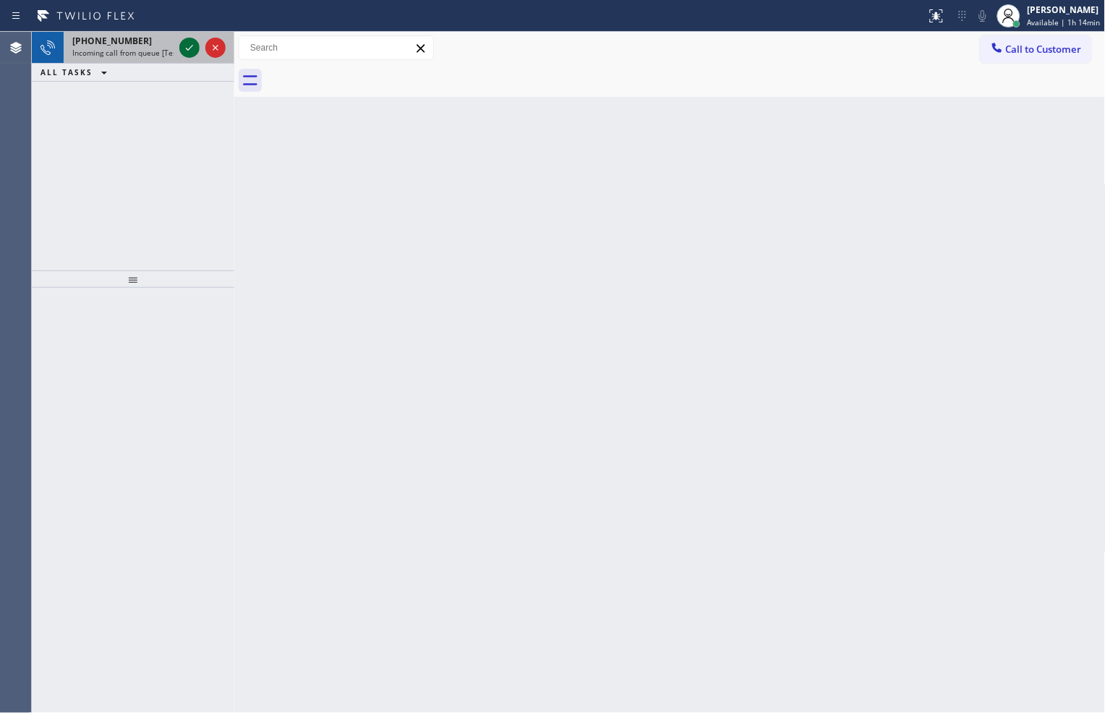
click at [187, 54] on icon at bounding box center [189, 47] width 17 height 17
click at [184, 51] on icon at bounding box center [189, 47] width 17 height 17
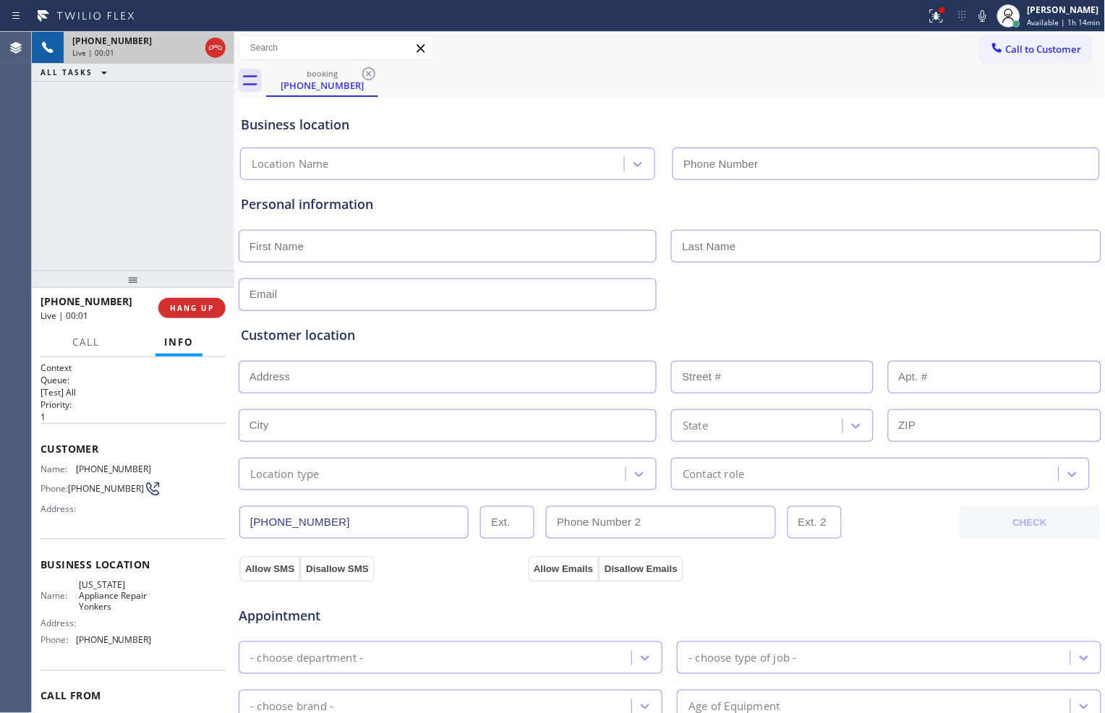
type input "[PHONE_NUMBER]"
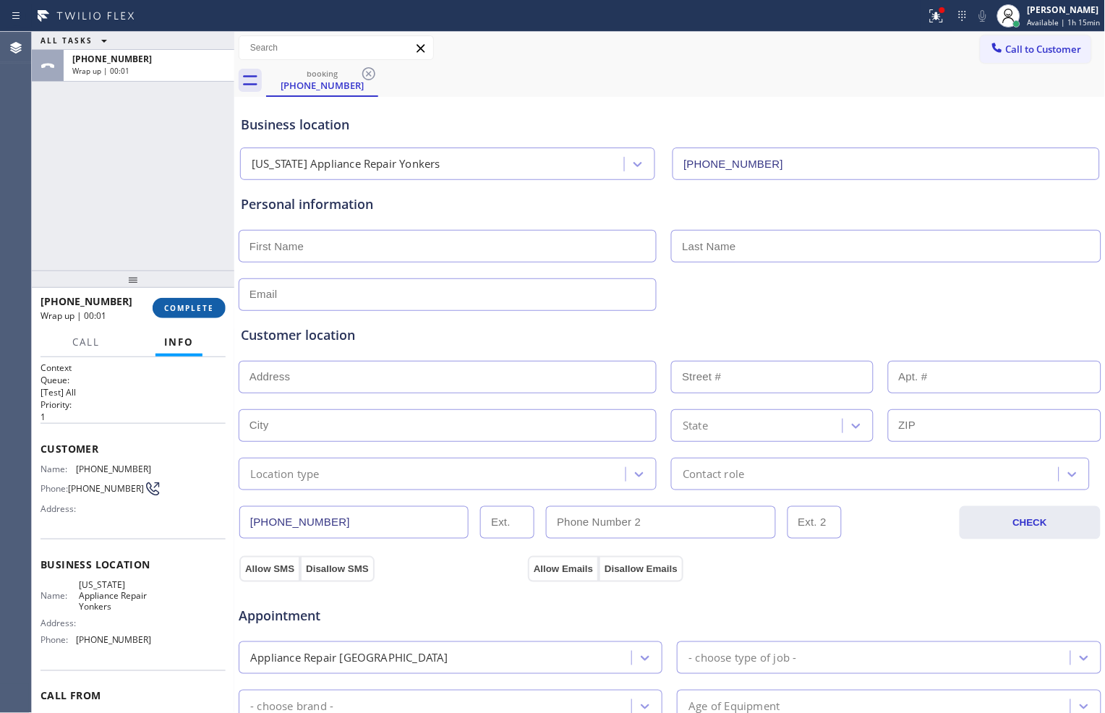
click at [210, 303] on span "COMPLETE" at bounding box center [189, 308] width 50 height 10
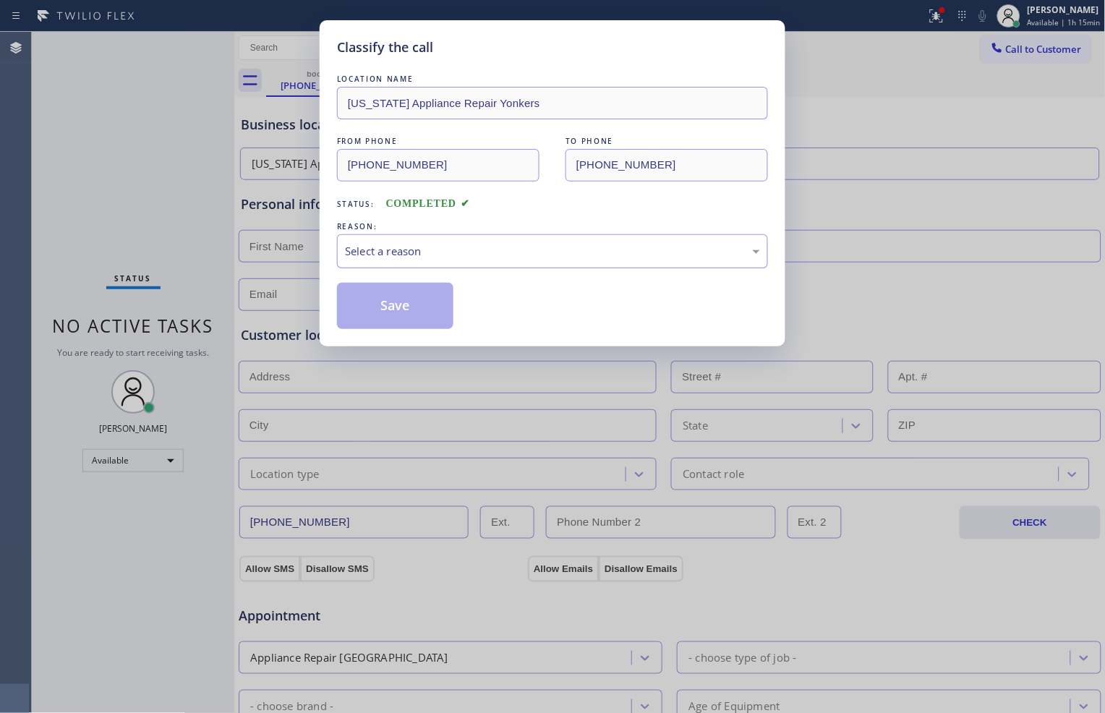
click at [385, 240] on div "Select a reason" at bounding box center [552, 251] width 431 height 34
click at [417, 306] on button "Save" at bounding box center [395, 306] width 116 height 46
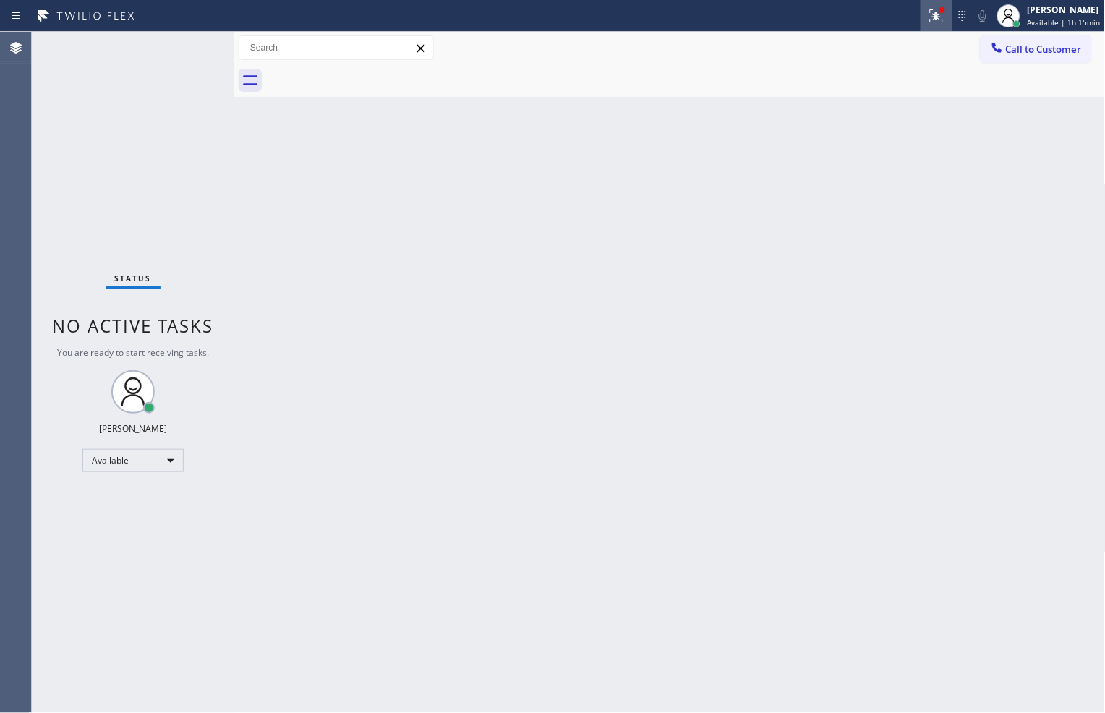
click at [929, 24] on icon at bounding box center [936, 15] width 17 height 17
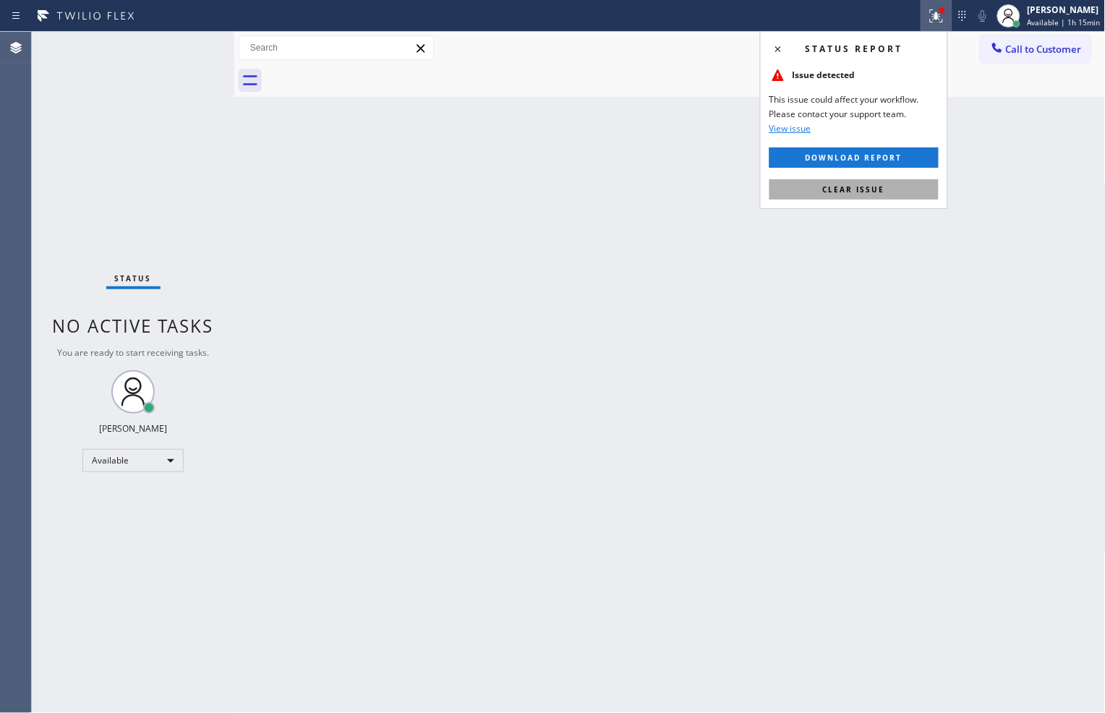
click at [906, 184] on button "Clear issue" at bounding box center [854, 189] width 169 height 20
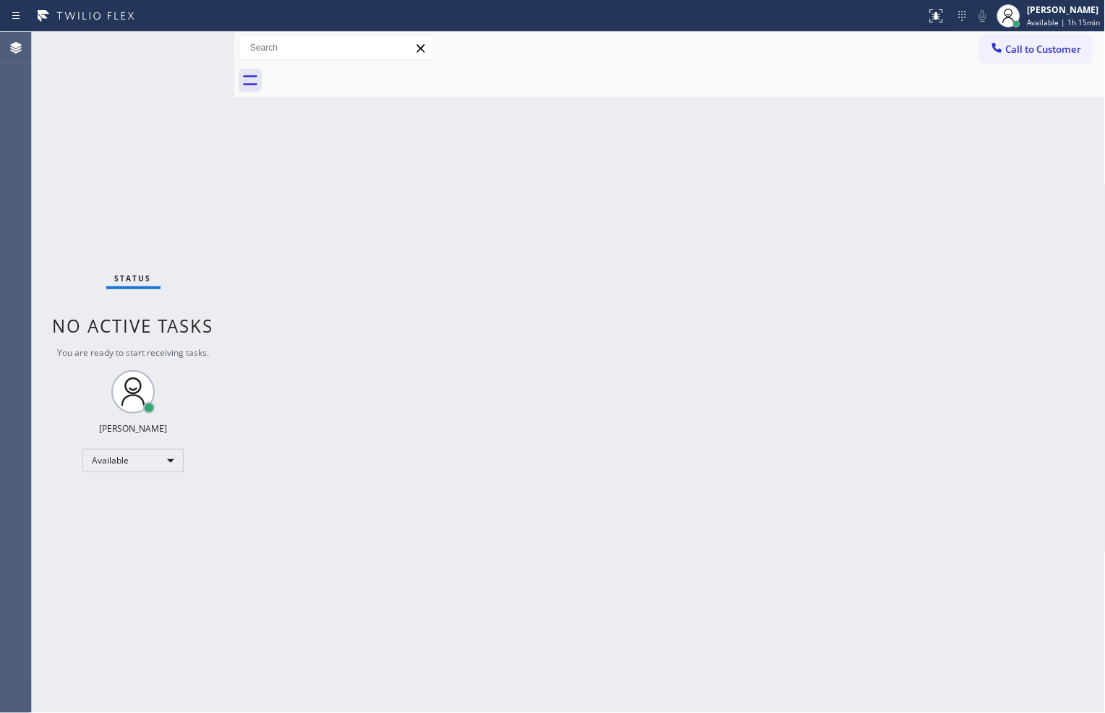
click at [1009, 374] on div "Back to Dashboard Change Sender ID Customers Technicians Select a contact Outbo…" at bounding box center [670, 372] width 872 height 681
click at [869, 618] on div "Back to Dashboard Change Sender ID Customers Technicians Select a contact Outbo…" at bounding box center [670, 372] width 872 height 681
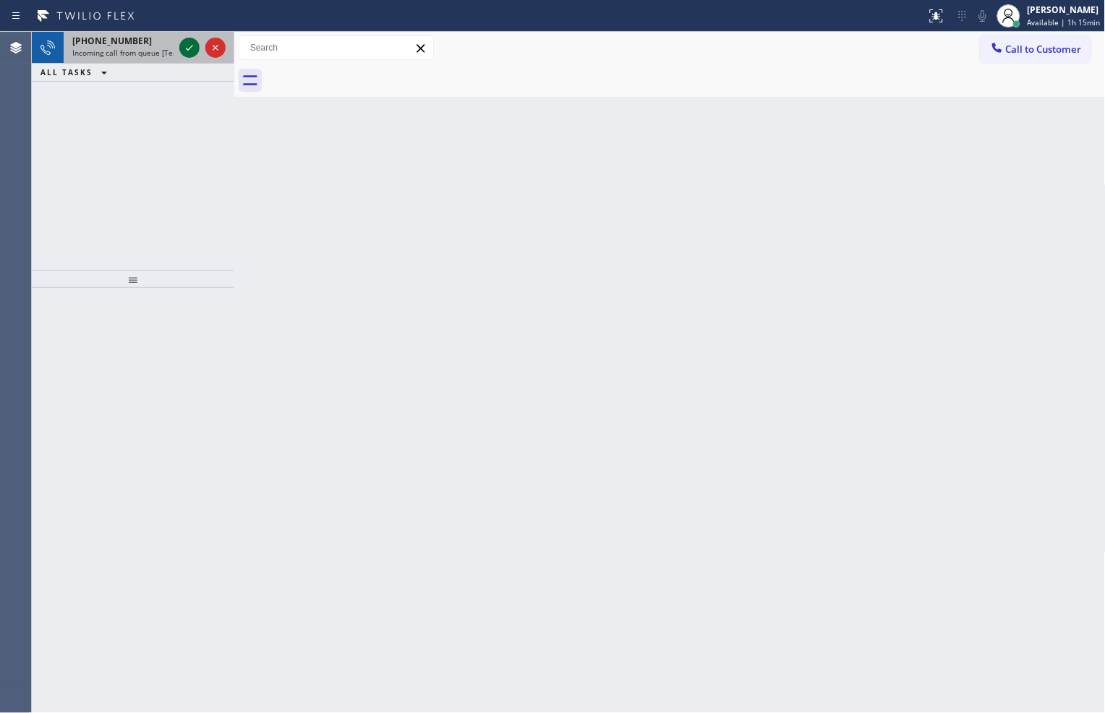
click at [191, 53] on icon at bounding box center [189, 47] width 17 height 17
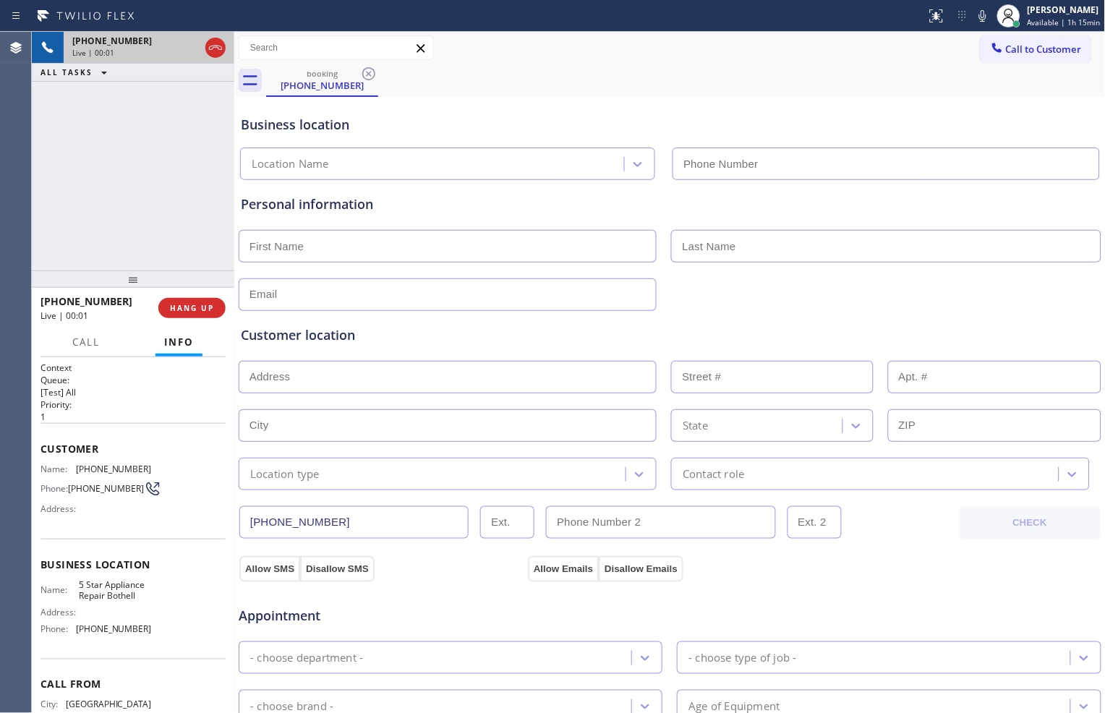
type input "[PHONE_NUMBER]"
click at [195, 51] on icon at bounding box center [189, 47] width 17 height 17
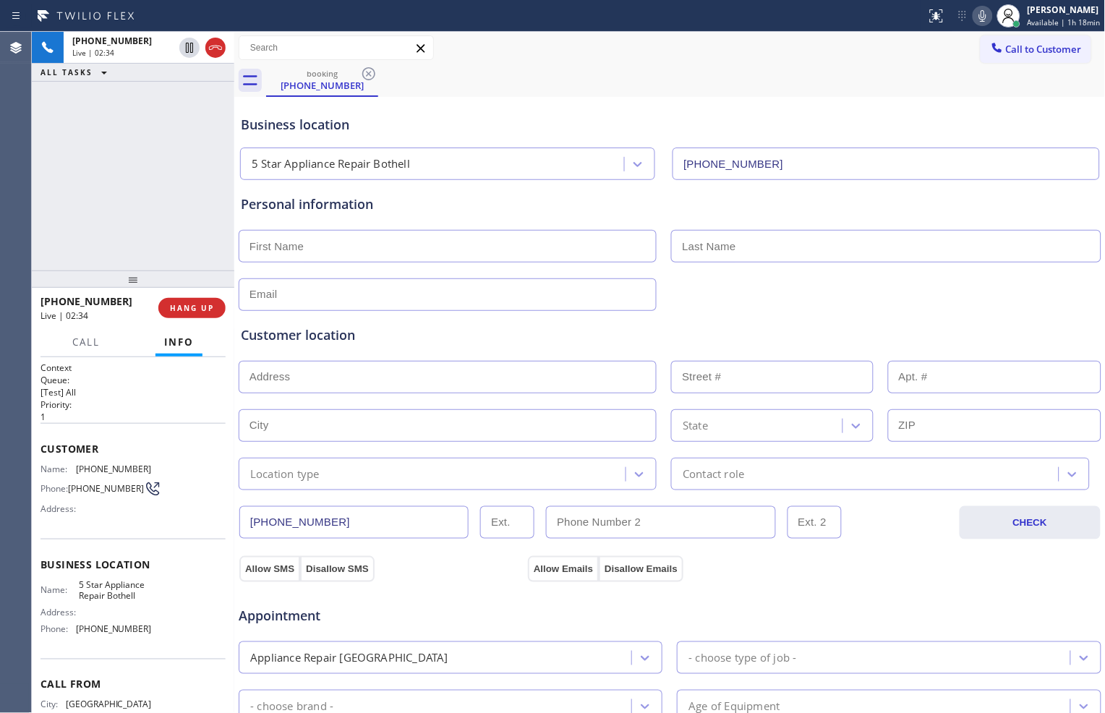
click at [974, 15] on icon at bounding box center [982, 15] width 17 height 17
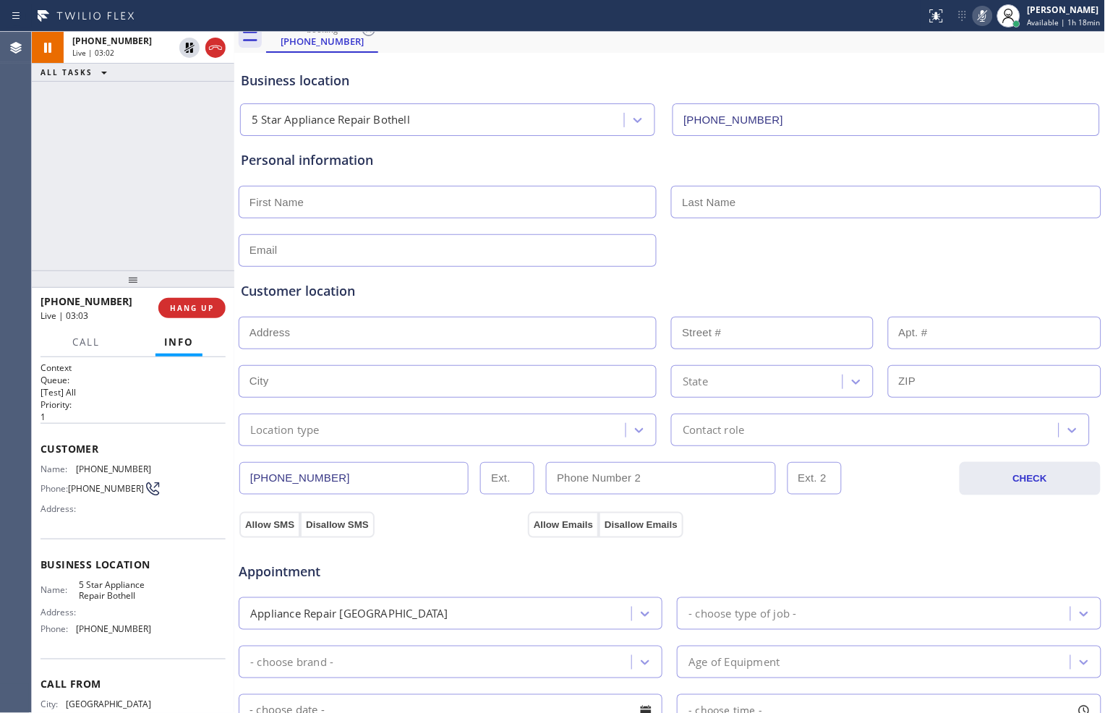
scroll to position [80, 0]
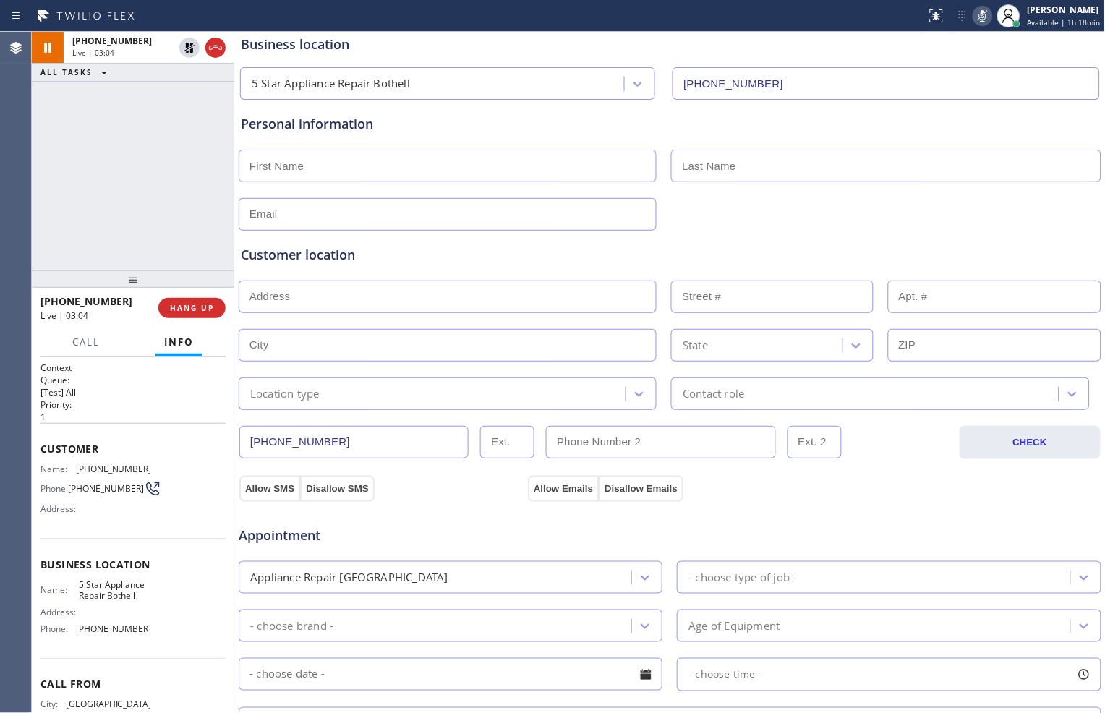
click at [538, 171] on input "text" at bounding box center [448, 166] width 418 height 33
type input "[PERSON_NAME]"
click at [184, 46] on icon at bounding box center [189, 47] width 17 height 17
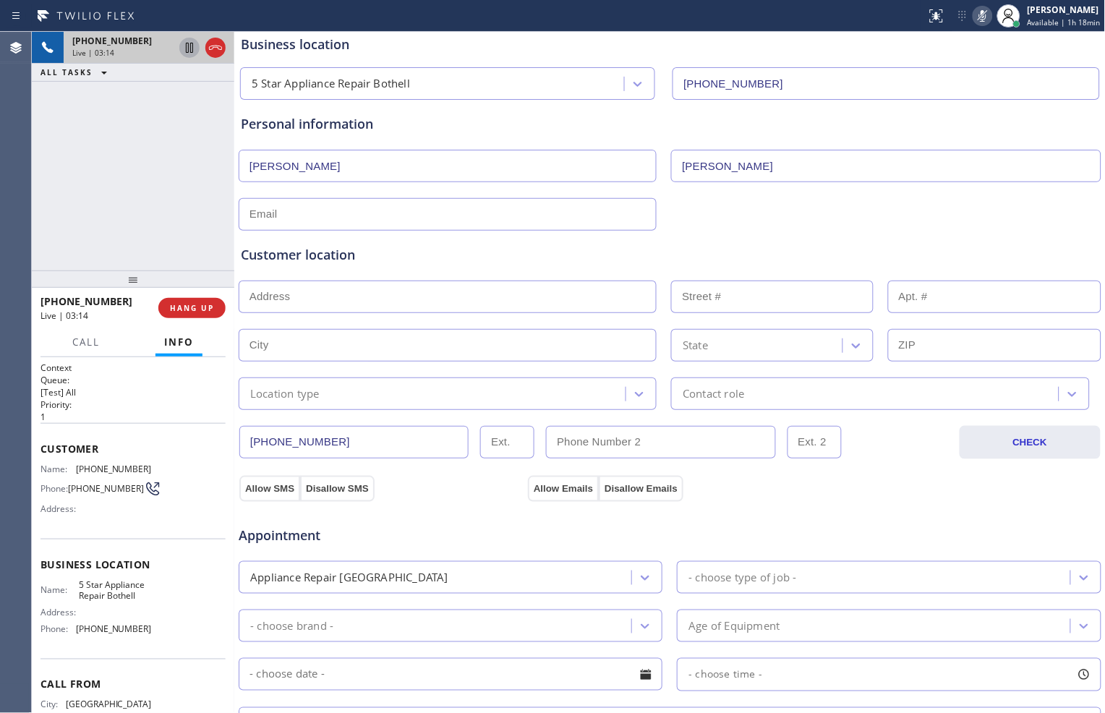
click at [974, 15] on icon at bounding box center [982, 15] width 17 height 17
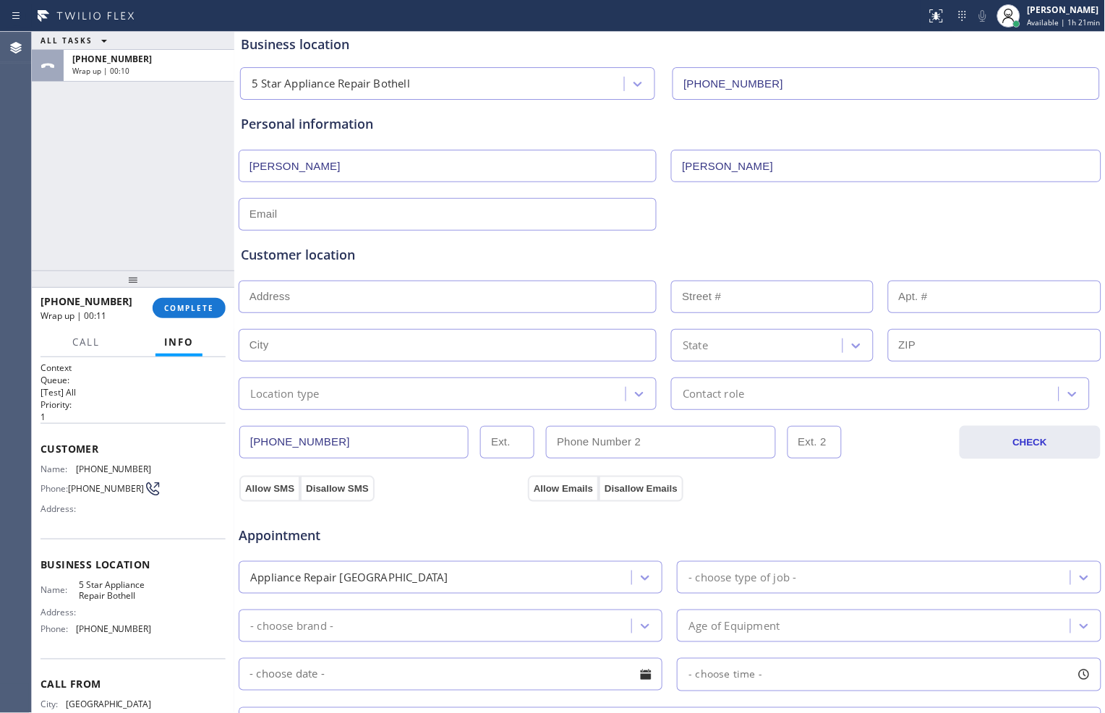
click at [487, 214] on input "text" at bounding box center [448, 214] width 418 height 33
paste input "[PERSON_NAME][EMAIL_ADDRESS][PERSON_NAME][DOMAIN_NAME]"
type input "[PERSON_NAME][EMAIL_ADDRESS][PERSON_NAME][DOMAIN_NAME]"
click at [487, 298] on input "text" at bounding box center [448, 297] width 418 height 33
click at [336, 279] on div at bounding box center [670, 295] width 866 height 35
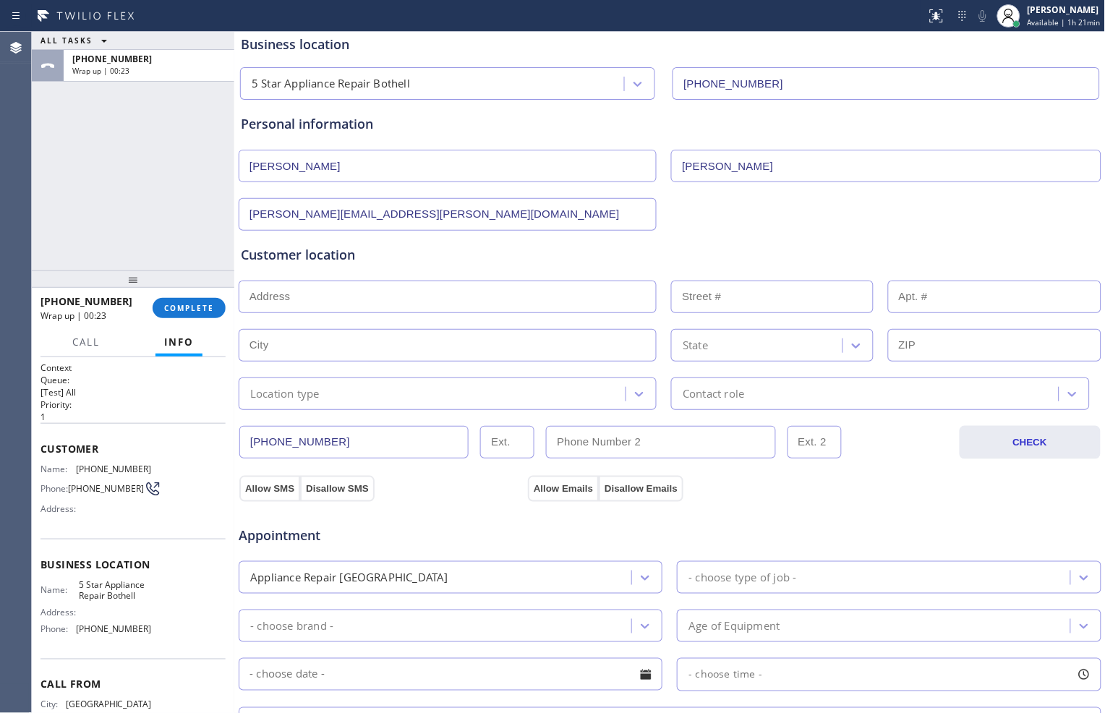
click at [337, 294] on input "text" at bounding box center [448, 297] width 418 height 33
paste input "[STREET_ADDRESS]"
type input "[STREET_ADDRESS]"
type input "19525"
type input "Snohomish"
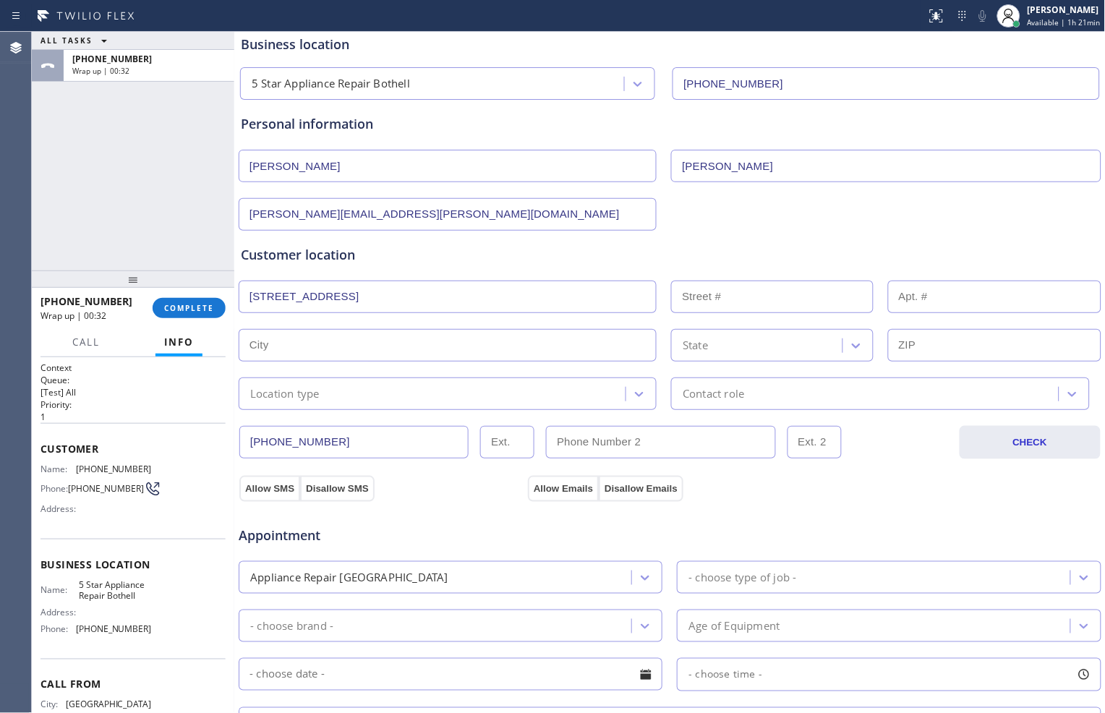
type input "98296"
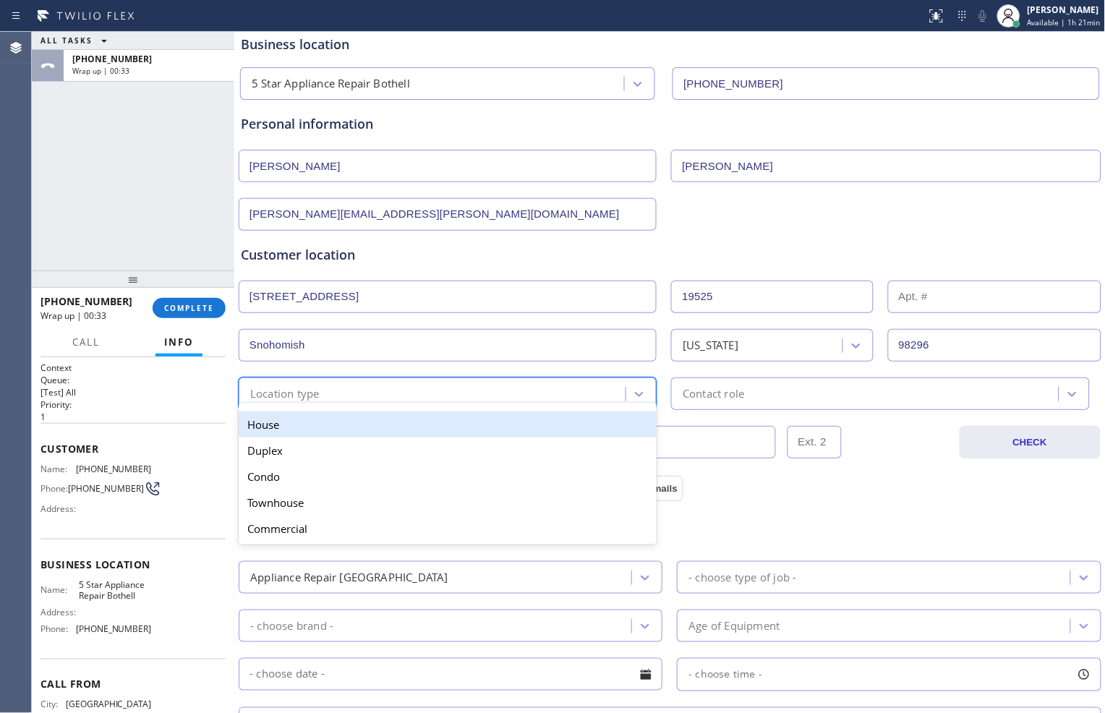
click at [508, 409] on div "option House focused, 1 of 5. 5 results available. Use Up and Down to choose op…" at bounding box center [448, 394] width 418 height 33
click at [443, 421] on div "House" at bounding box center [448, 425] width 418 height 26
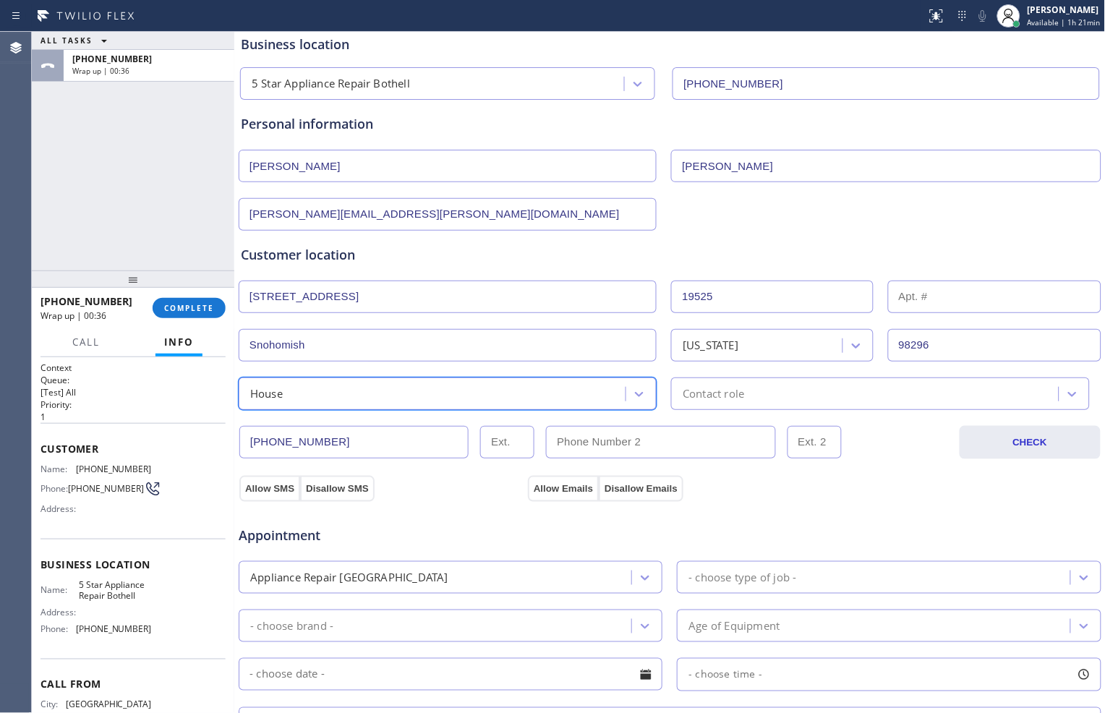
click at [719, 391] on div "Contact role" at bounding box center [713, 394] width 61 height 17
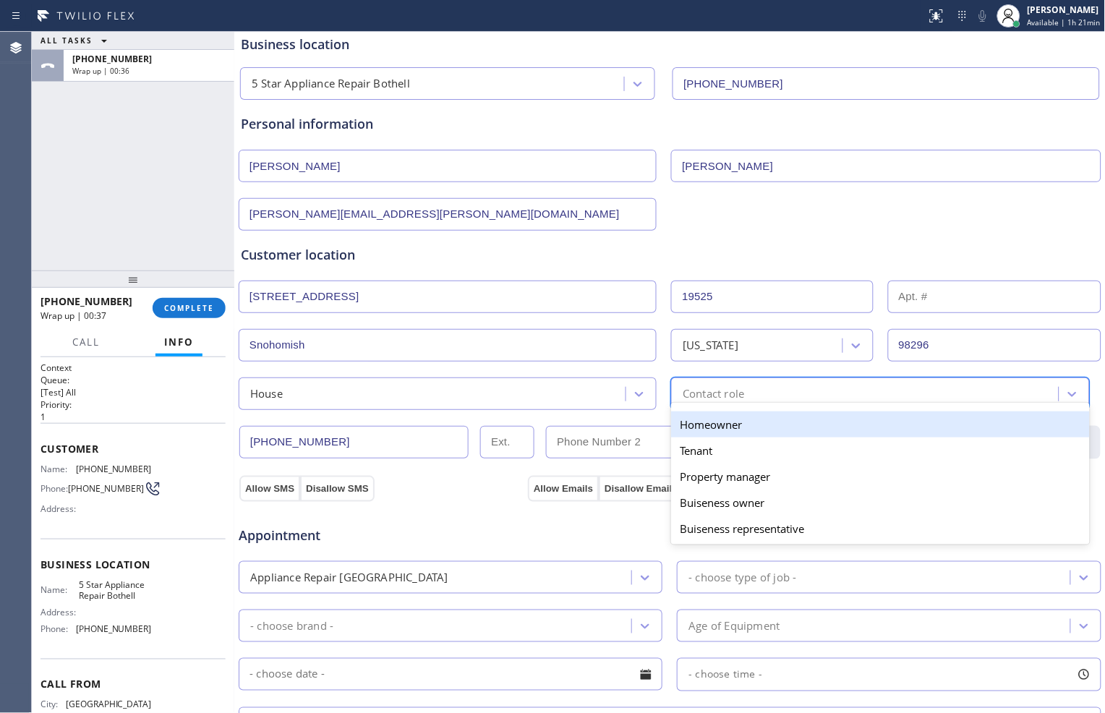
click at [720, 423] on div "Homeowner" at bounding box center [880, 425] width 418 height 26
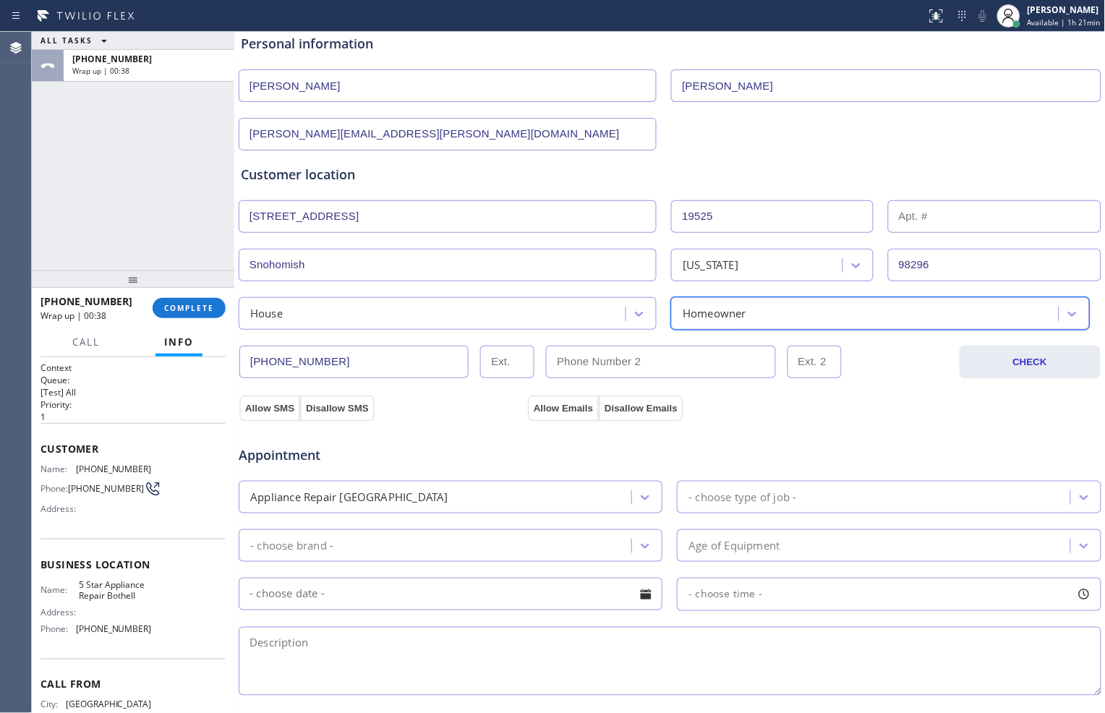
scroll to position [241, 0]
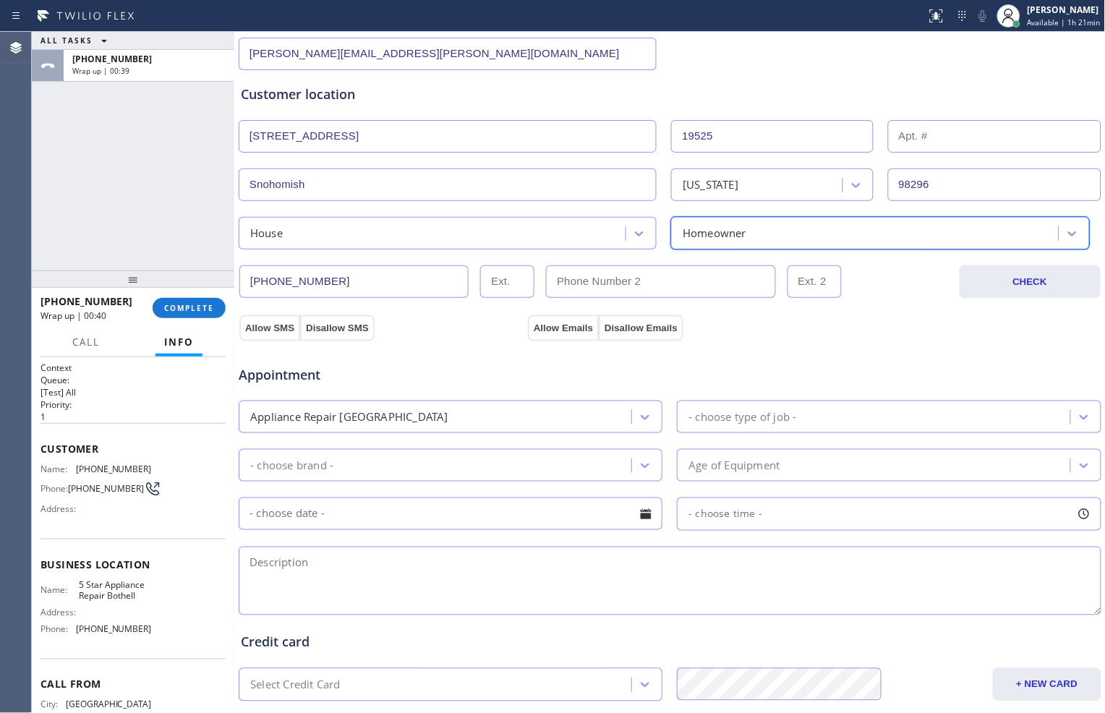
click at [754, 417] on div "- choose type of job -" at bounding box center [743, 417] width 108 height 17
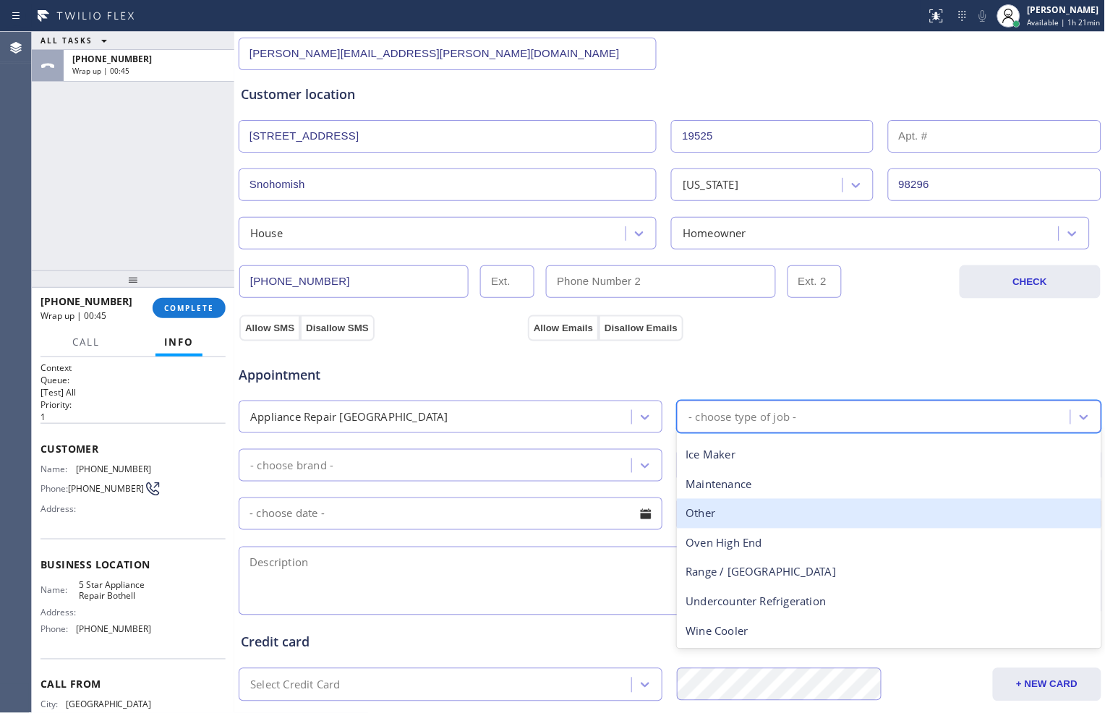
scroll to position [0, 0]
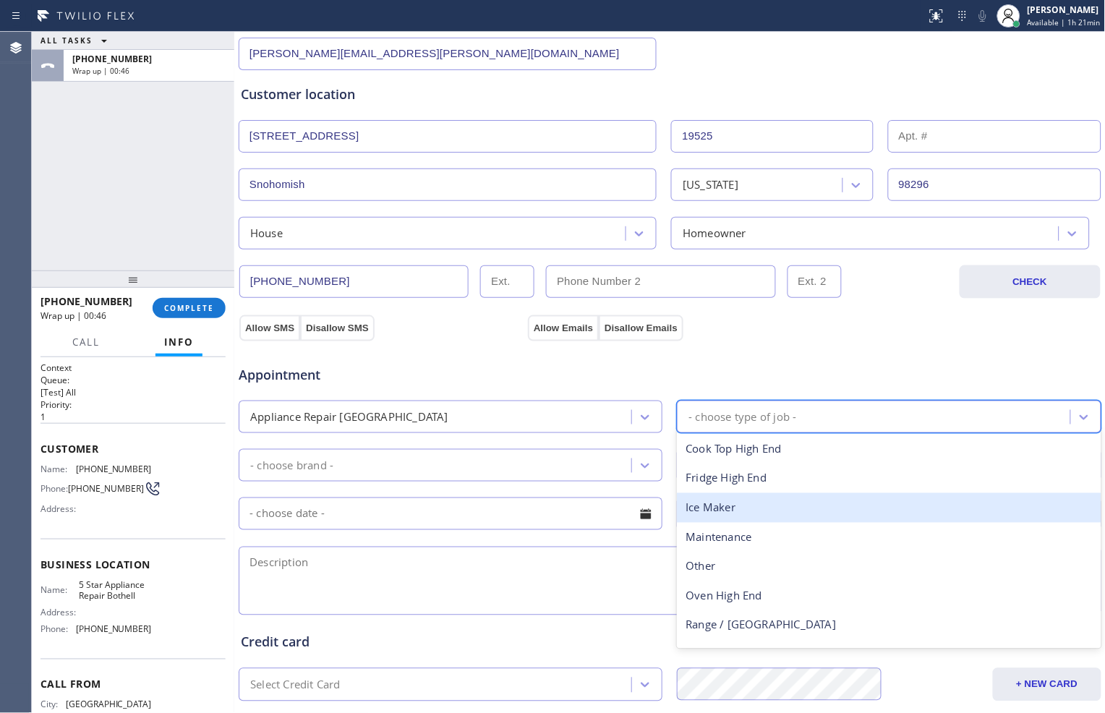
click at [482, 414] on div "Appliance Repair [GEOGRAPHIC_DATA]" at bounding box center [437, 416] width 388 height 25
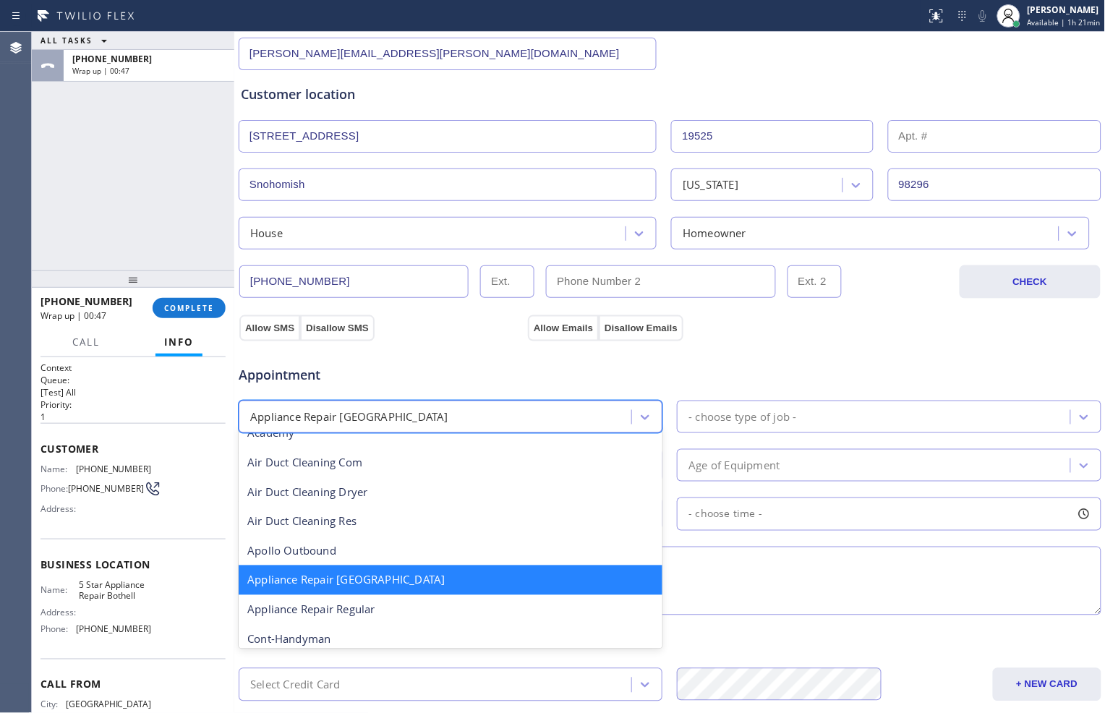
scroll to position [81, 0]
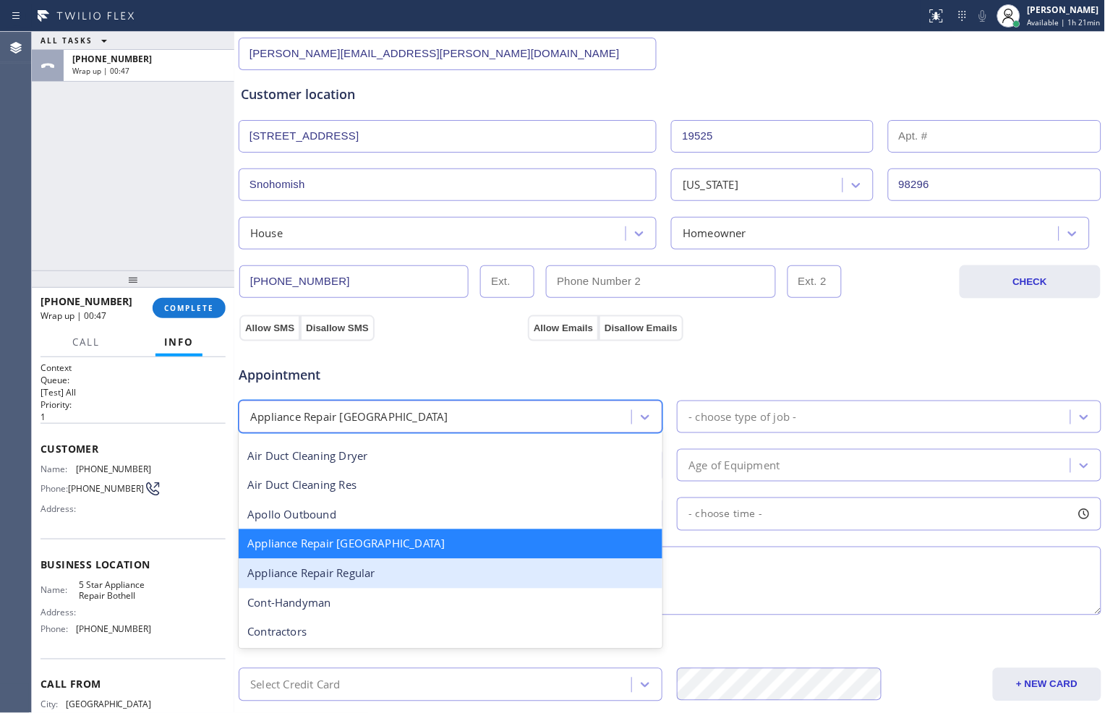
click at [461, 569] on div "Appliance Repair Regular" at bounding box center [451, 574] width 424 height 30
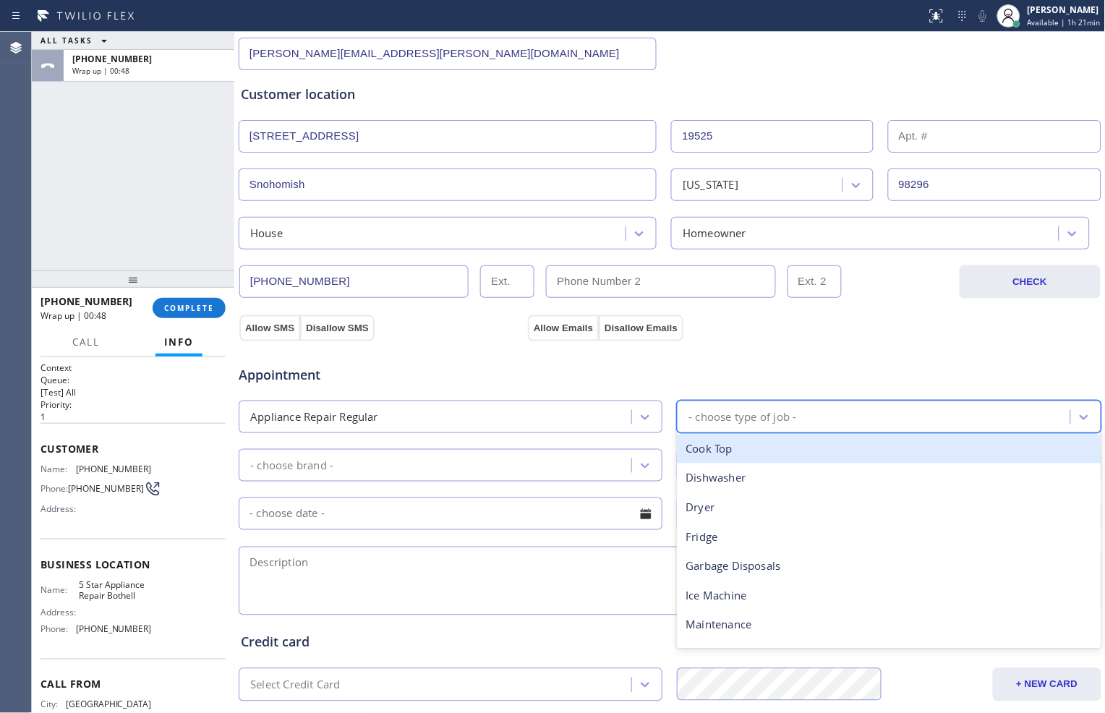
click at [709, 422] on div "- choose type of job -" at bounding box center [743, 417] width 108 height 17
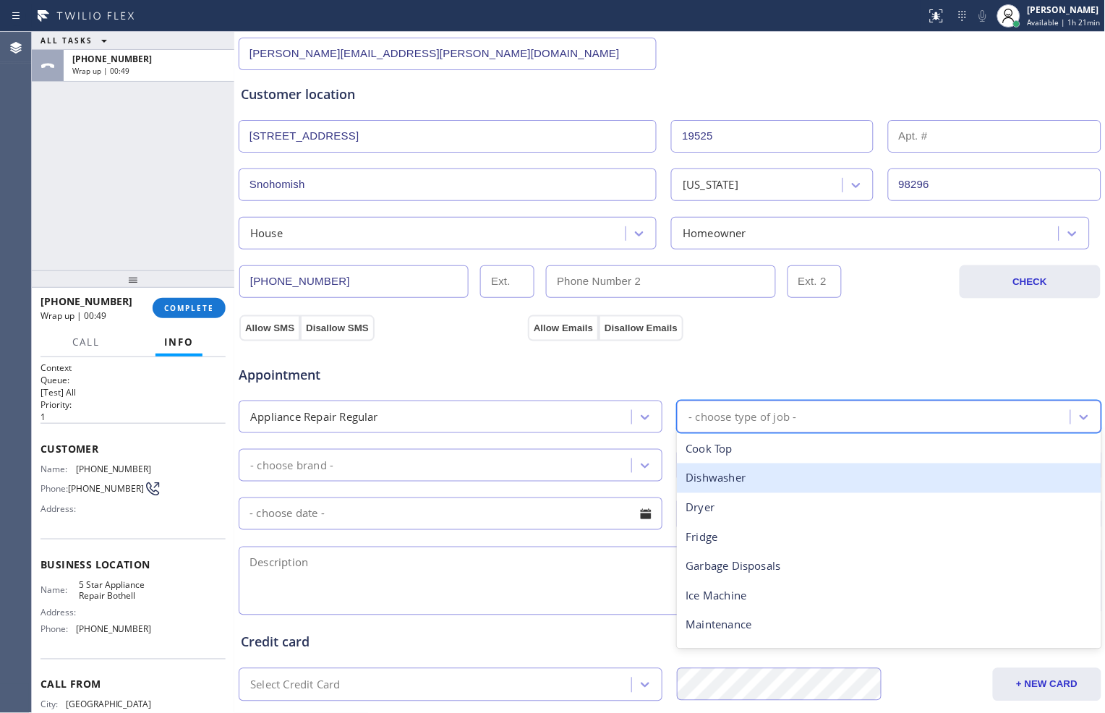
click at [732, 474] on div "Dishwasher" at bounding box center [889, 479] width 424 height 30
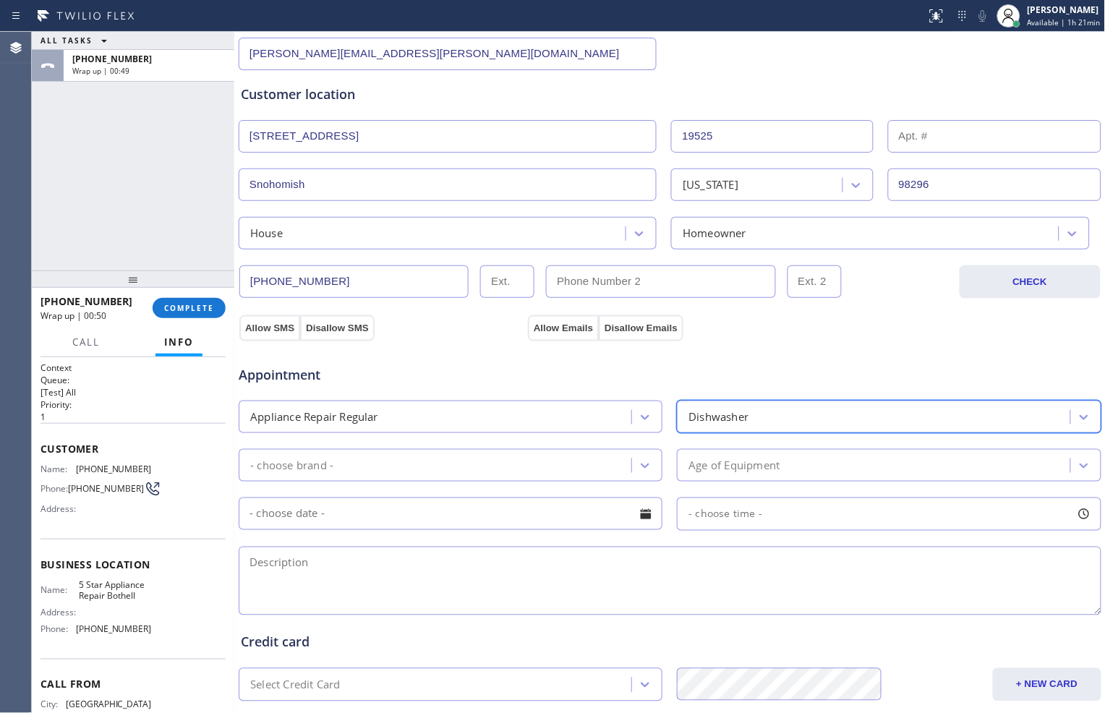
click at [597, 473] on div "- choose brand -" at bounding box center [437, 465] width 388 height 25
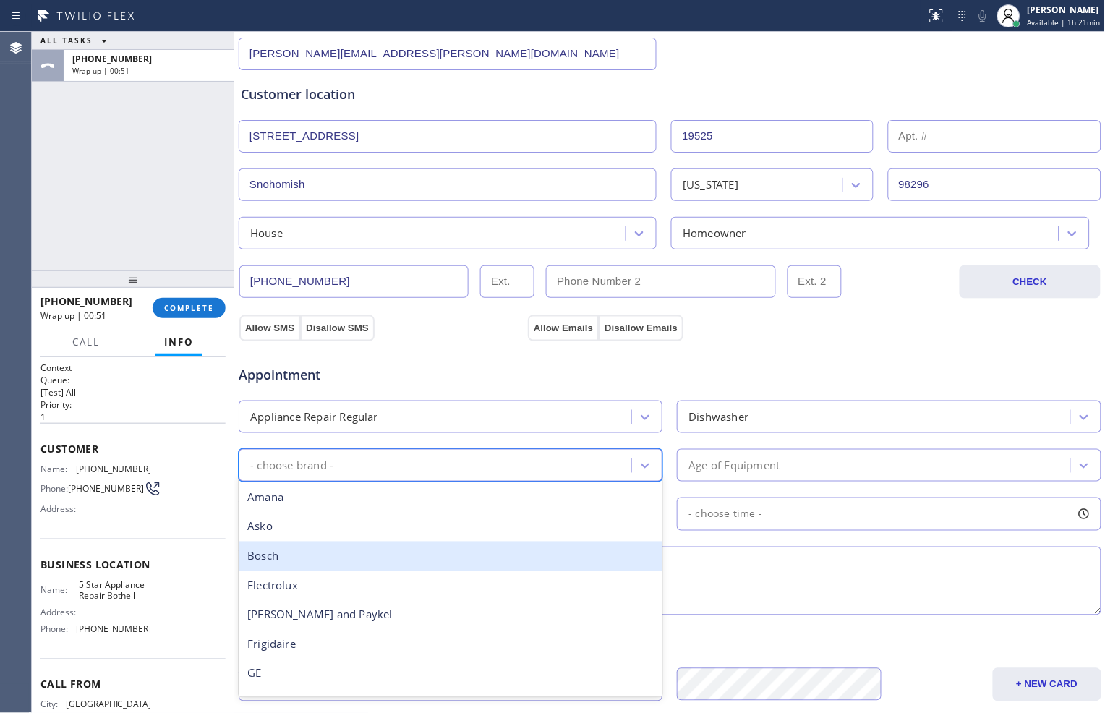
click at [409, 571] on div "Electrolux" at bounding box center [451, 586] width 424 height 30
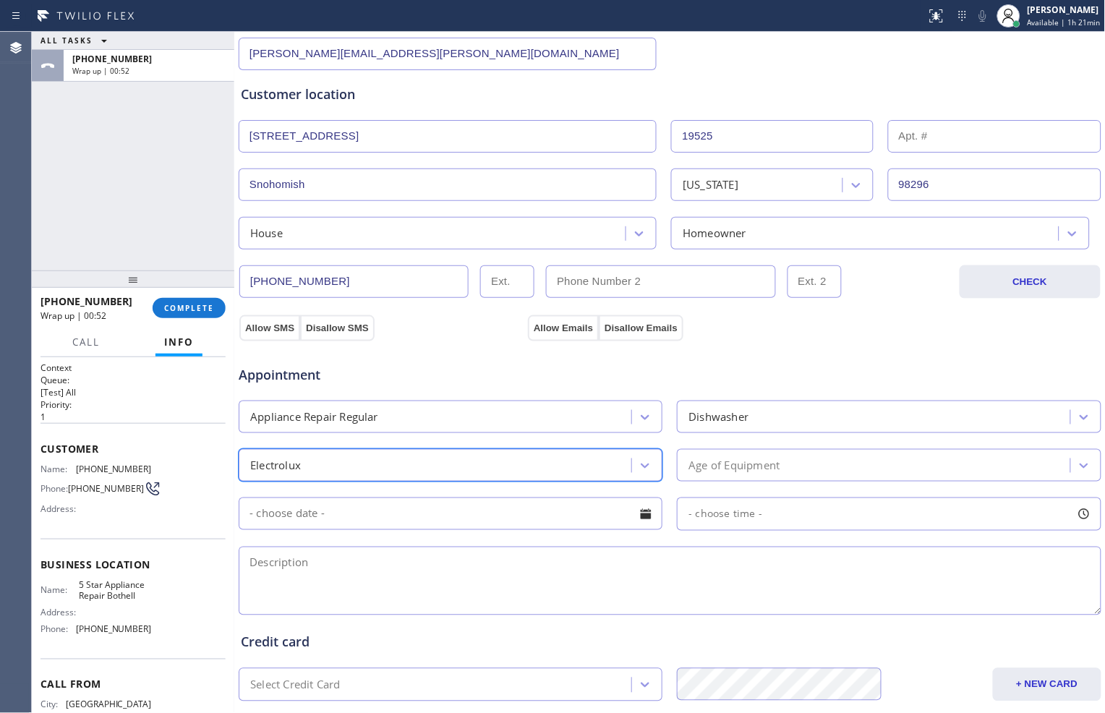
click at [424, 461] on div "Electrolux" at bounding box center [437, 465] width 388 height 25
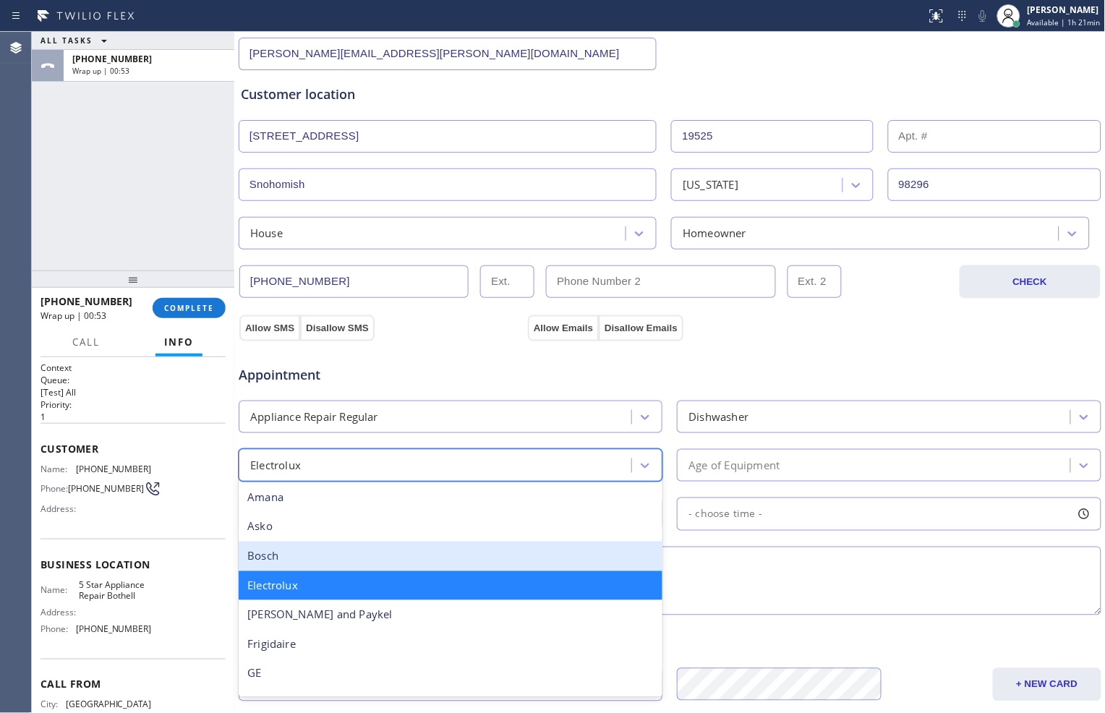
click at [399, 550] on div "Bosch" at bounding box center [451, 557] width 424 height 30
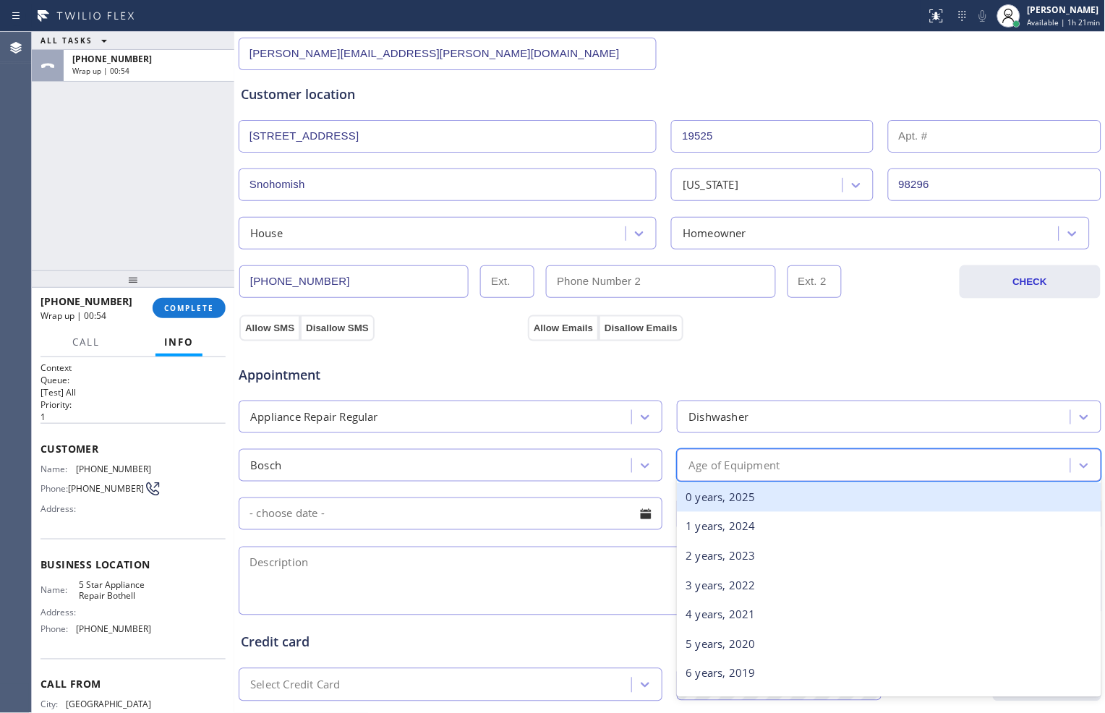
click at [738, 469] on div "Age of Equipment" at bounding box center [734, 465] width 91 height 17
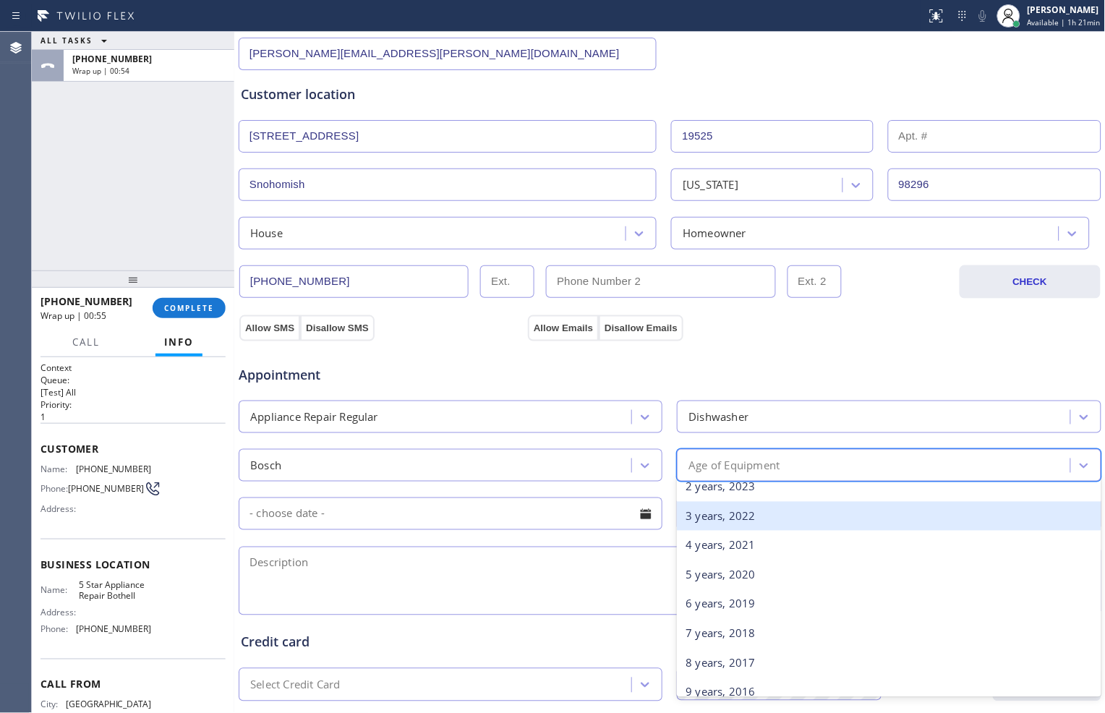
scroll to position [161, 0]
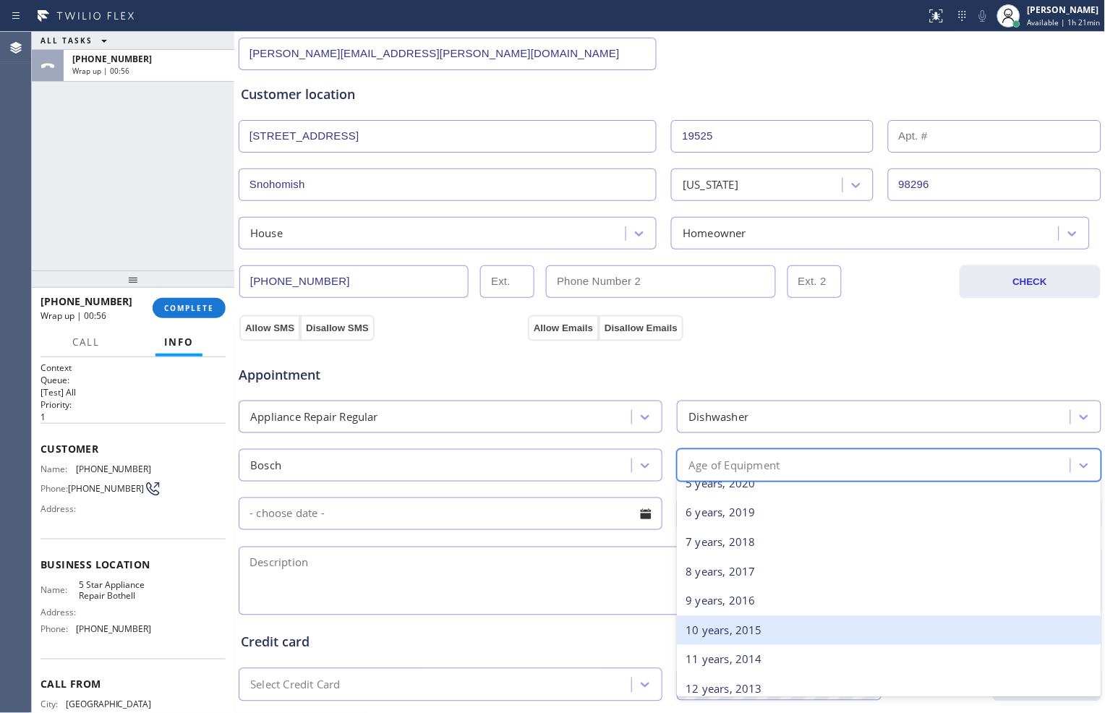
click at [729, 628] on div "10 years, 2015" at bounding box center [889, 631] width 424 height 30
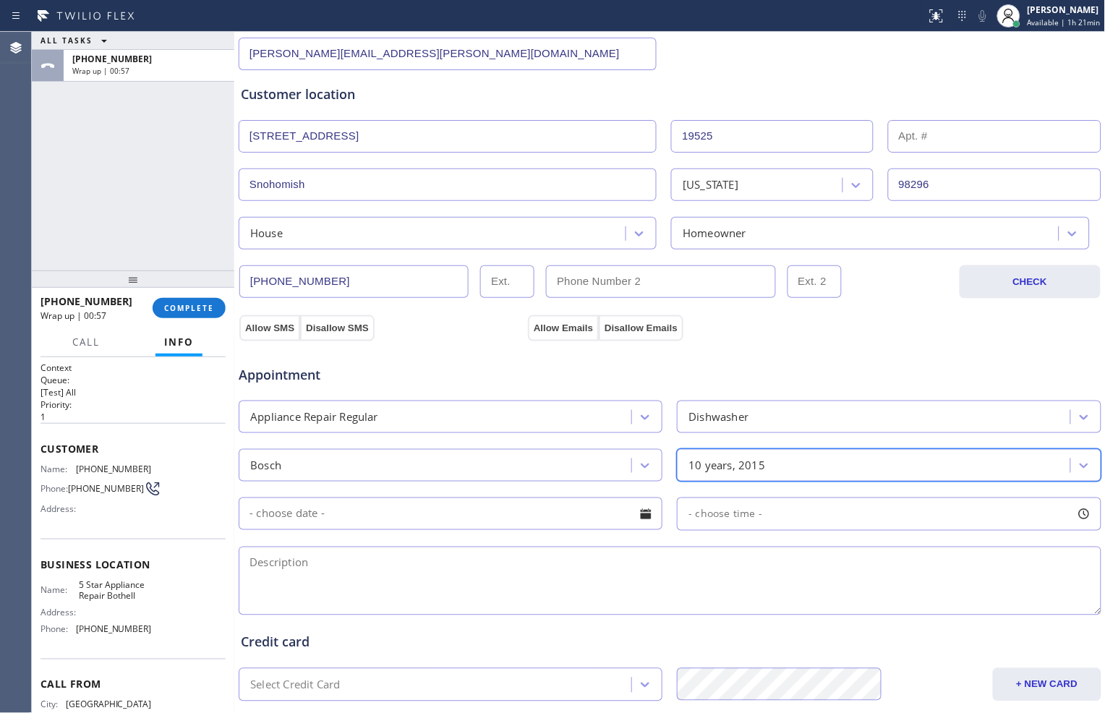
click at [514, 514] on input "text" at bounding box center [451, 514] width 424 height 33
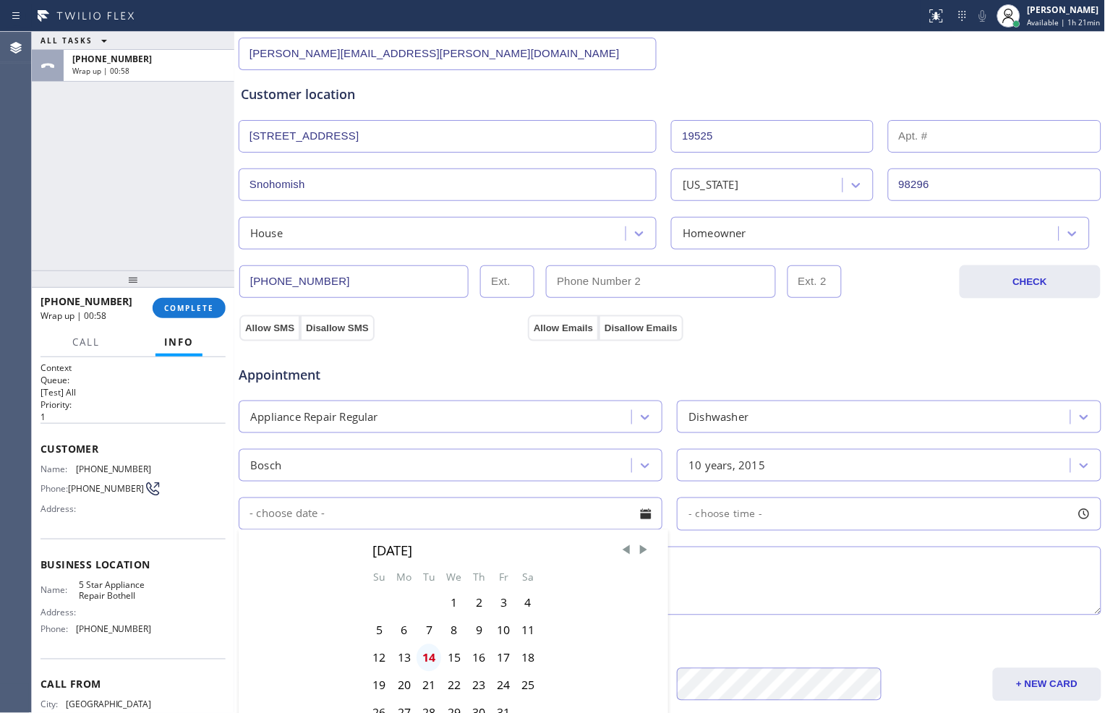
click at [427, 655] on div "14" at bounding box center [429, 657] width 25 height 27
type input "[DATE]"
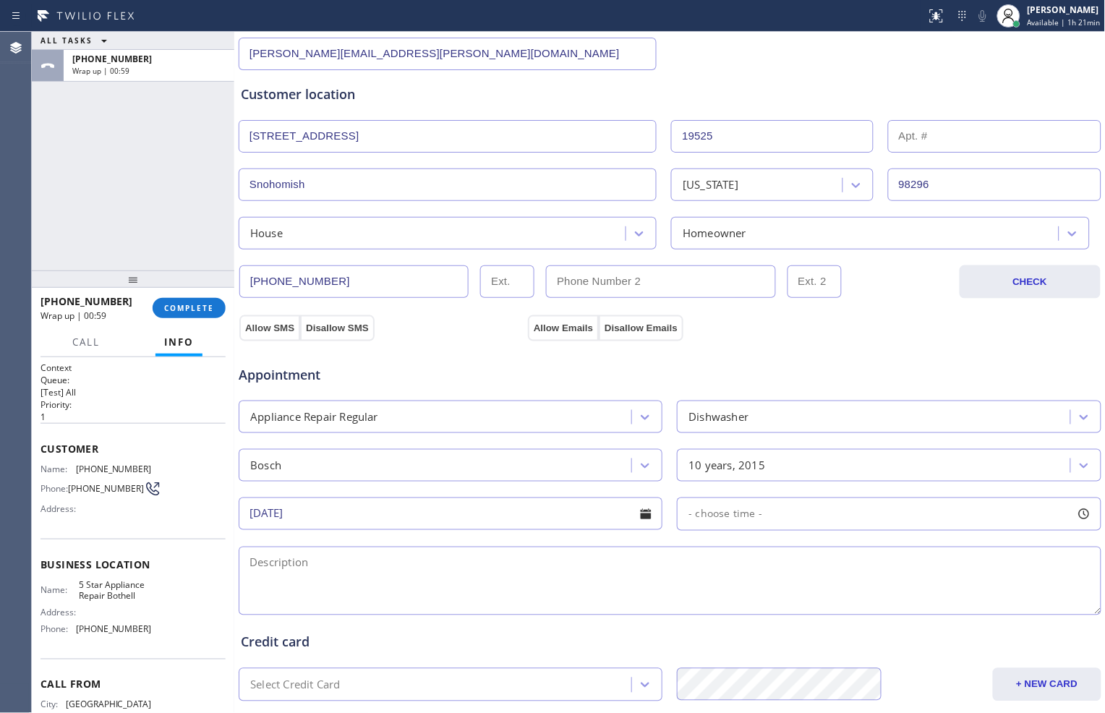
click at [774, 514] on div "- choose time -" at bounding box center [889, 514] width 424 height 33
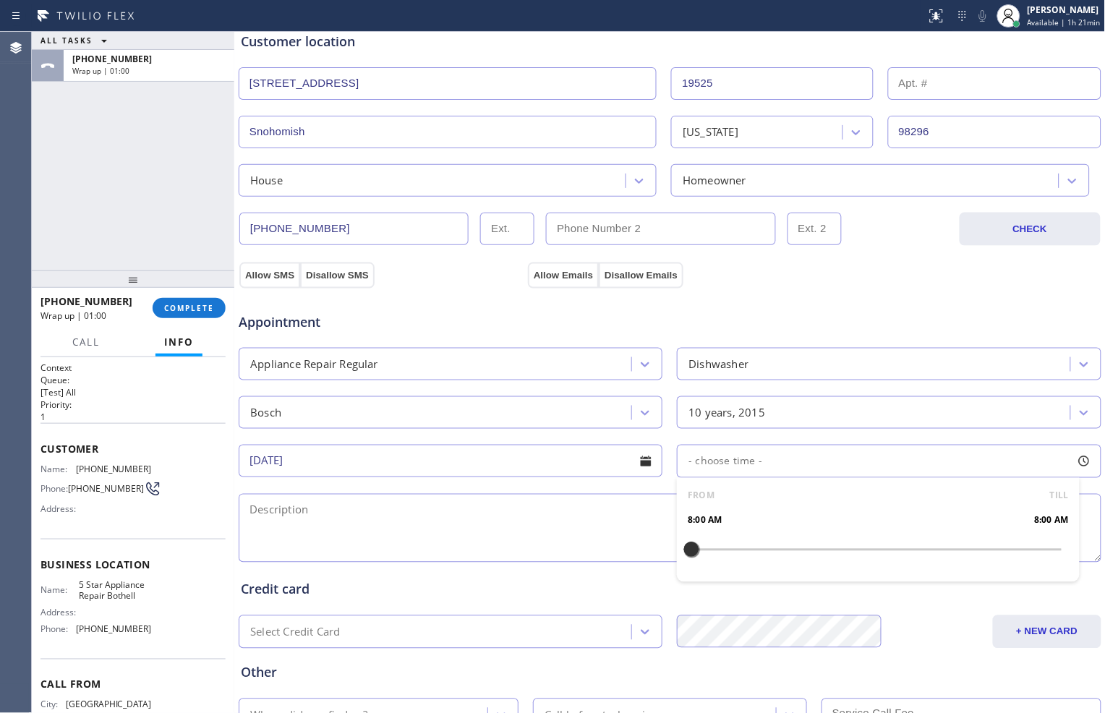
scroll to position [321, 0]
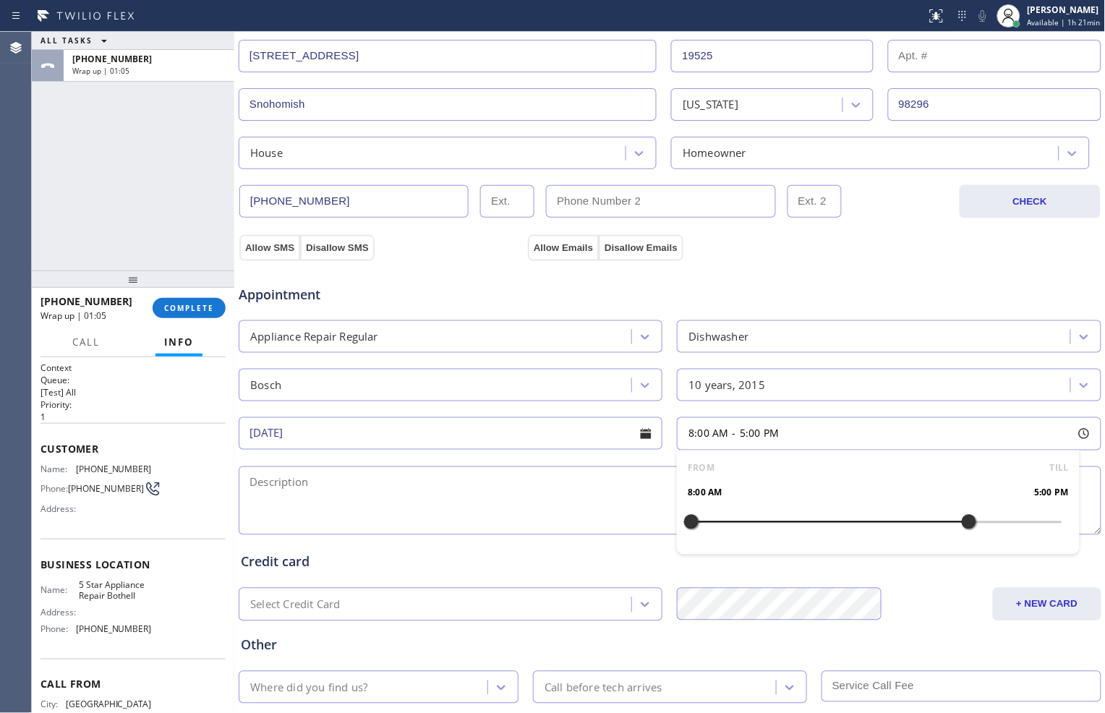
drag, startPoint x: 687, startPoint y: 524, endPoint x: 963, endPoint y: 528, distance: 275.6
click at [963, 528] on div at bounding box center [969, 522] width 17 height 30
drag, startPoint x: 689, startPoint y: 522, endPoint x: 866, endPoint y: 532, distance: 177.5
click at [868, 532] on div at bounding box center [876, 522] width 17 height 30
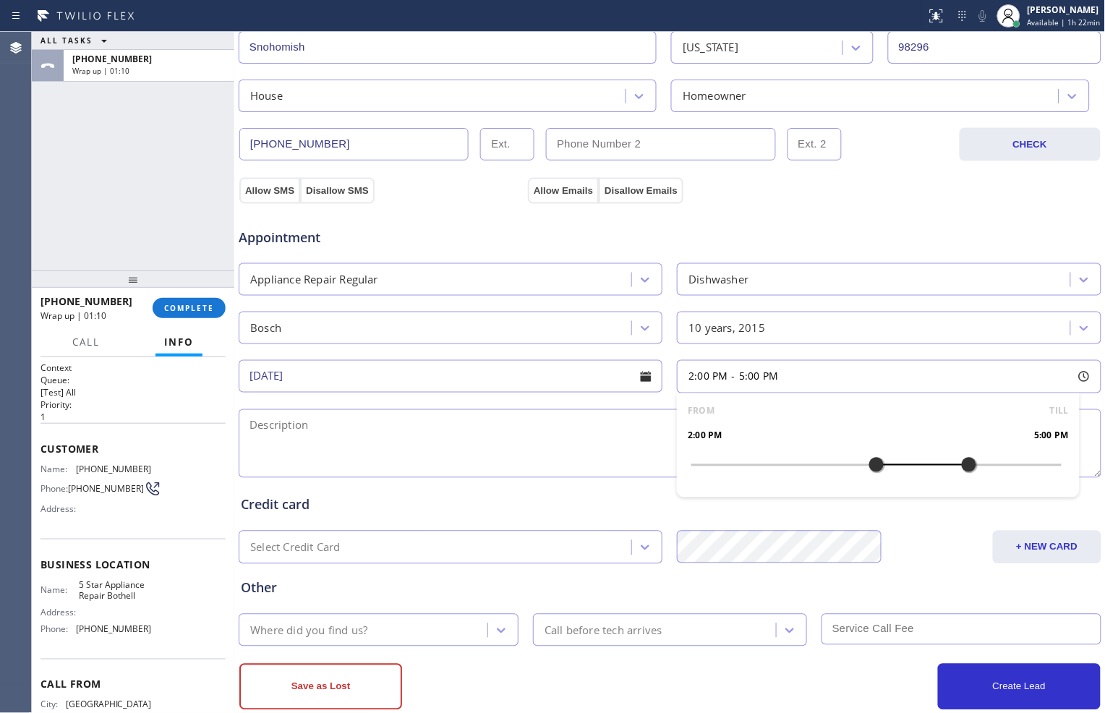
scroll to position [401, 0]
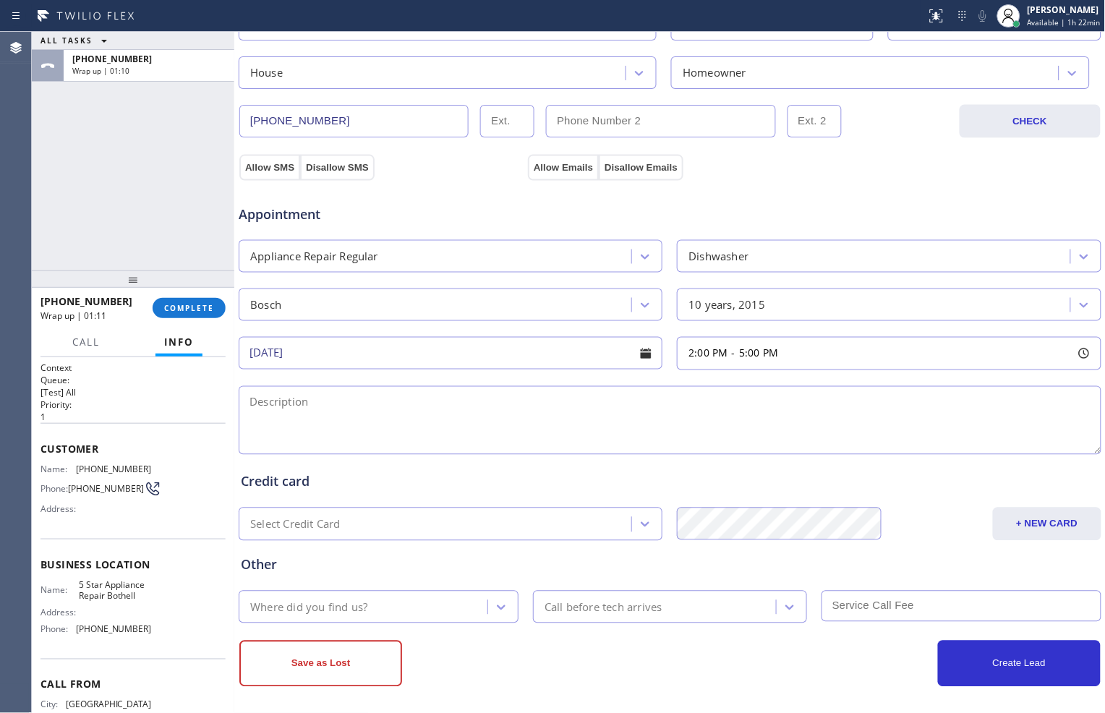
click at [459, 435] on textarea at bounding box center [670, 420] width 863 height 69
click at [728, 410] on textarea "To enrich screen reader interactions, please activate Accessibility in Grammarl…" at bounding box center [670, 420] width 863 height 69
paste textarea "[STREET_ADDRESS]"
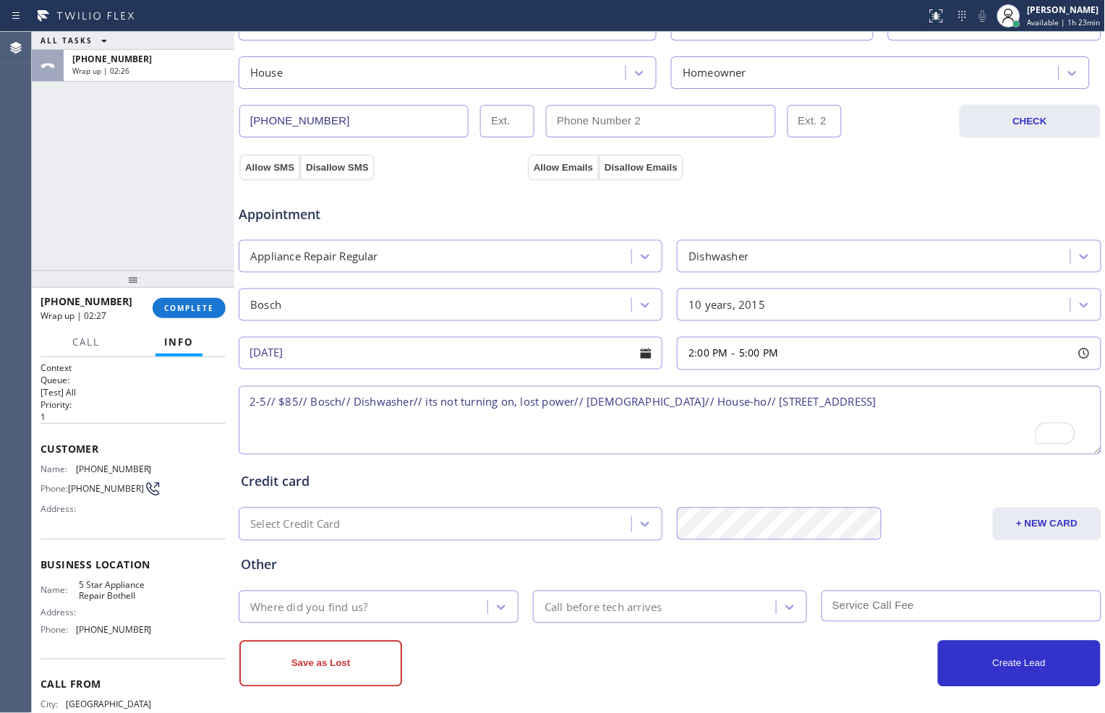
click at [250, 418] on textarea "2-5// $85// Bosch// Dishwasher// its not turning on, lost power// [DEMOGRAPHIC_…" at bounding box center [670, 420] width 863 height 69
click at [957, 404] on textarea "2-5// $85// Bosch// Dishwasher// its not turning on, lost power// [DEMOGRAPHIC_…" at bounding box center [670, 420] width 863 height 69
drag, startPoint x: 74, startPoint y: 588, endPoint x: 150, endPoint y: 605, distance: 77.0
click at [150, 605] on div "Name: 5 Star Appliance Repair Bothell Address: Phone: [PHONE_NUMBER]" at bounding box center [133, 610] width 185 height 62
copy div "5 Star Appliance Repair Bothell"
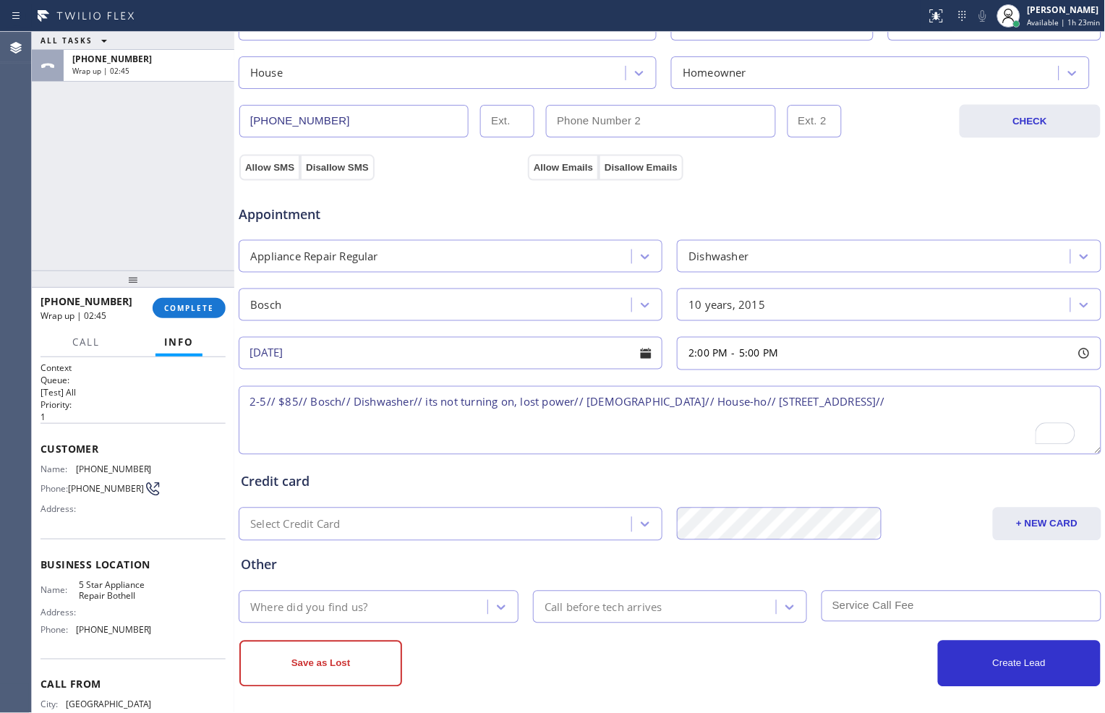
click at [939, 399] on textarea "2-5// $85// Bosch// Dishwasher// its not turning on, lost power// [DEMOGRAPHIC_…" at bounding box center [670, 420] width 863 height 69
paste textarea "5 Star Appliance Repair Bothell"
click at [249, 421] on textarea "2-5// $85// Bosch// Dishwasher// its not turning on, lost power// [DEMOGRAPHIC_…" at bounding box center [670, 420] width 863 height 69
click at [1058, 399] on textarea "2-5// $85// Bosch// Dishwasher// its not turning on, lost power// [DEMOGRAPHIC_…" at bounding box center [670, 420] width 863 height 69
click at [1075, 403] on textarea "2-5// $85// Bosch// Dishwasher// its not turning on, lost power// [DEMOGRAPHIC_…" at bounding box center [670, 420] width 863 height 69
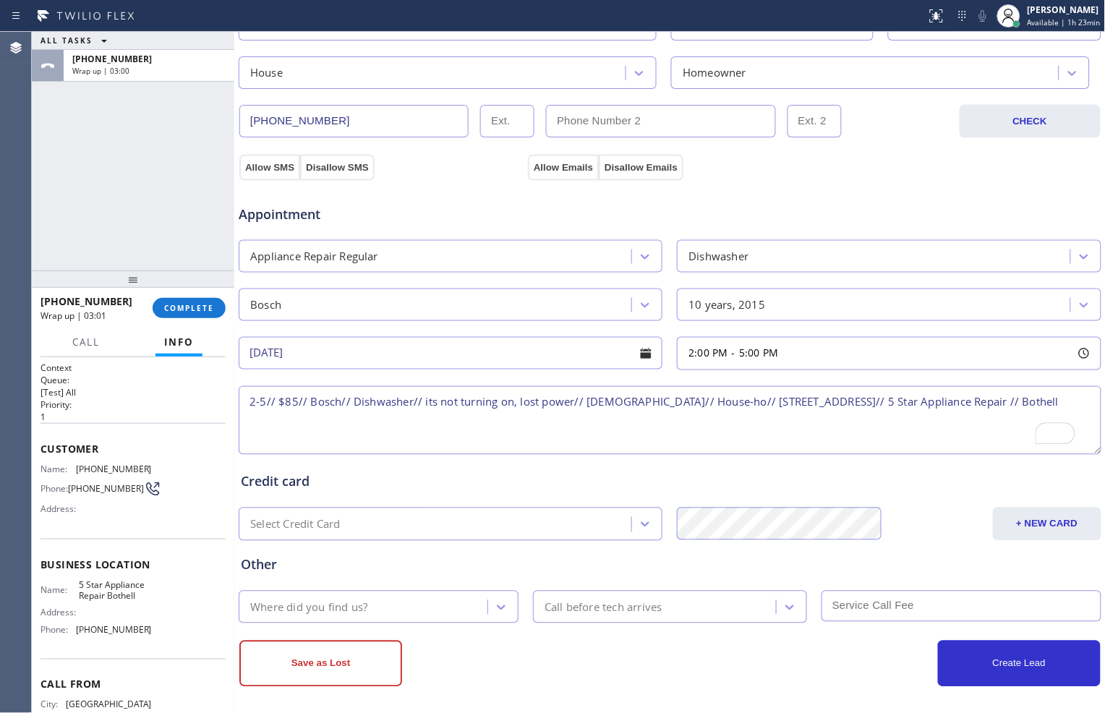
paste textarea "Please call the customer 30 minutes prior to his arrival."
drag, startPoint x: 248, startPoint y: 439, endPoint x: 299, endPoint y: 442, distance: 51.4
click at [299, 442] on textarea "2-5// $85// Bosch// Dishwasher// its not turning on, lost power// [DEMOGRAPHIC_…" at bounding box center [670, 420] width 863 height 69
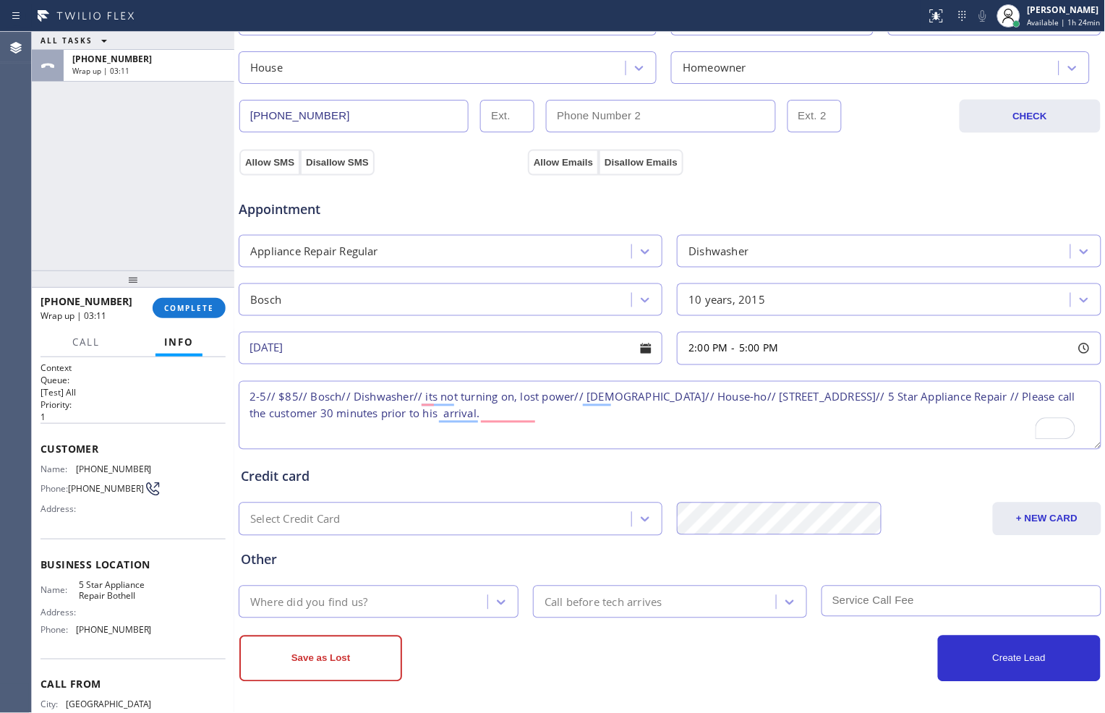
scroll to position [407, 0]
type textarea "2-5// $85// Bosch// Dishwasher// its not turning on, lost power// [DEMOGRAPHIC_…"
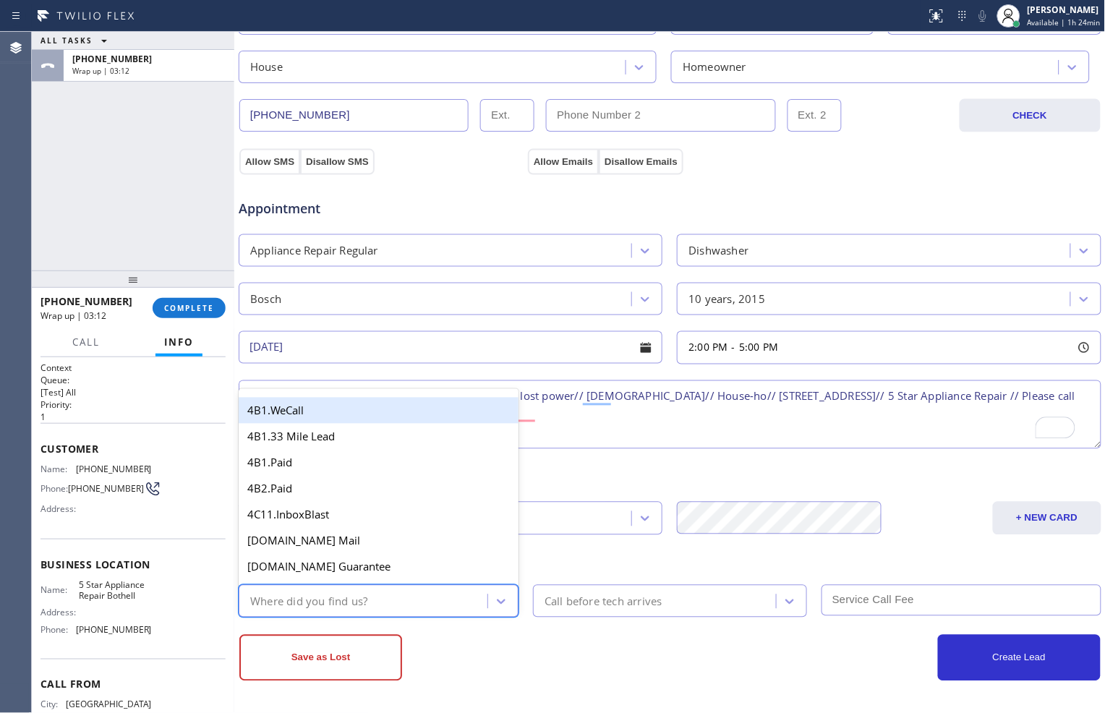
click at [427, 601] on div "Where did you find us?" at bounding box center [365, 601] width 244 height 25
type input "goo"
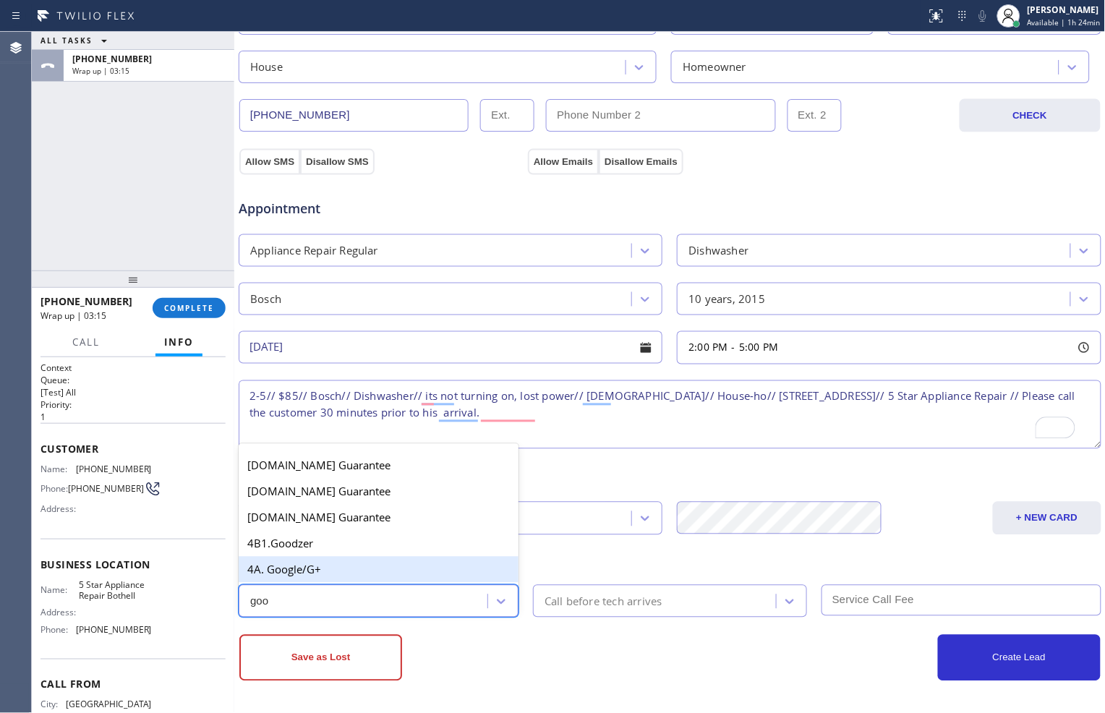
click at [358, 568] on div "4A. Google/G+" at bounding box center [379, 570] width 280 height 26
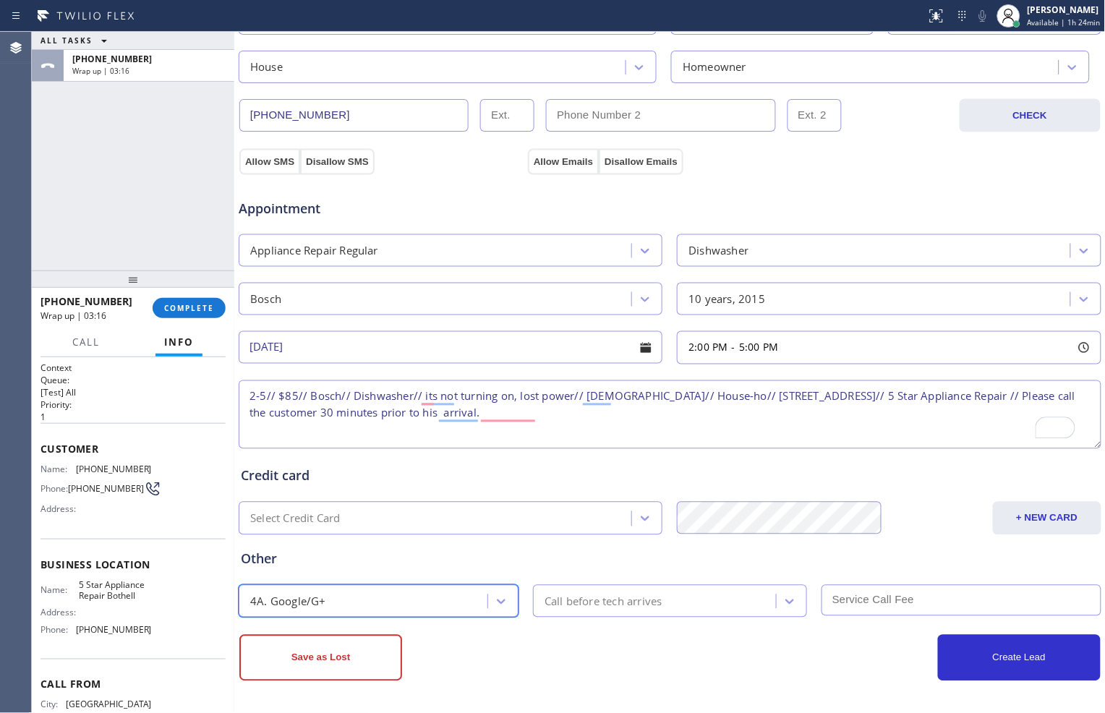
click at [655, 605] on div "Call before tech arrives" at bounding box center [604, 601] width 118 height 17
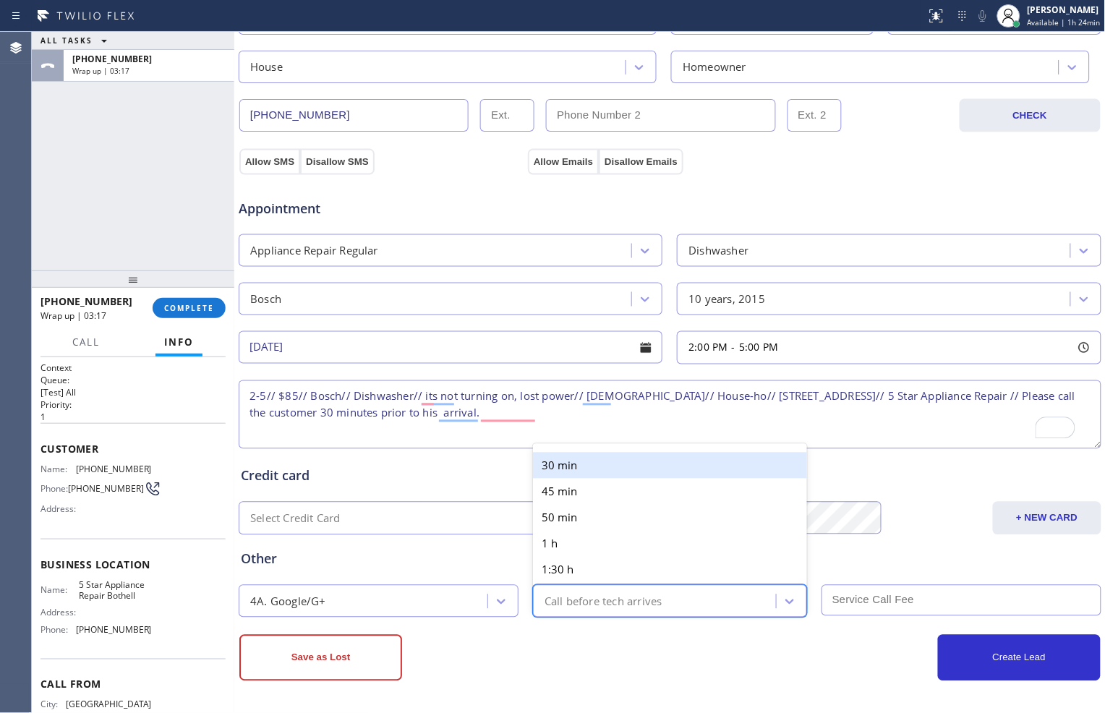
click at [603, 468] on div "30 min" at bounding box center [670, 466] width 274 height 26
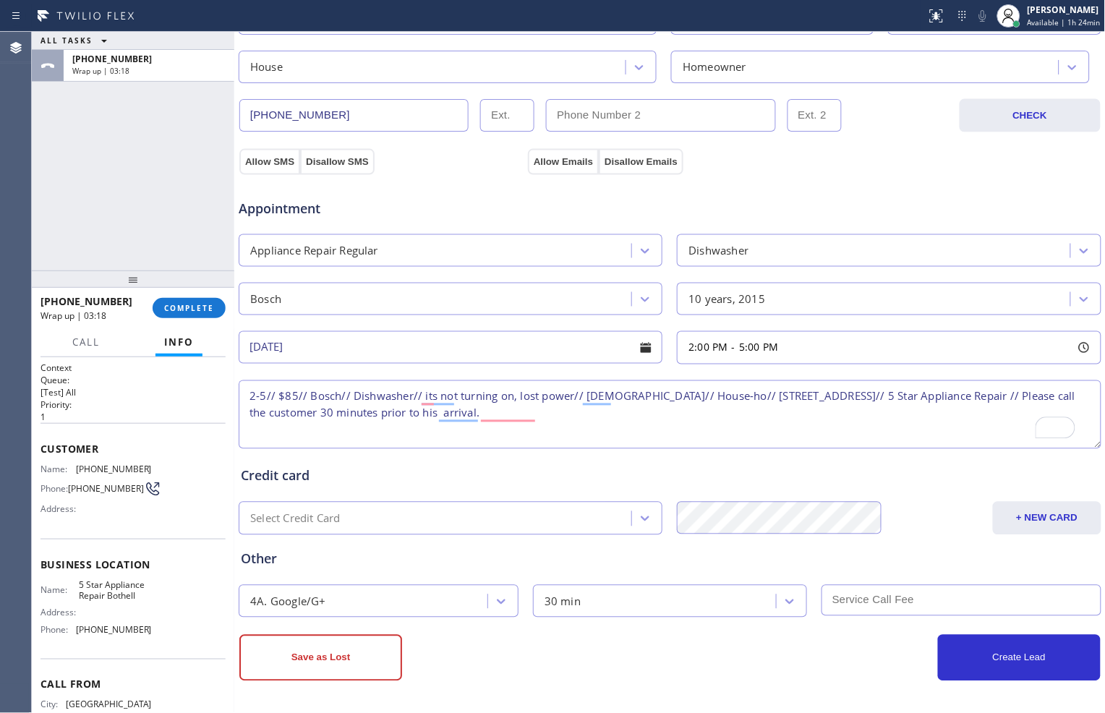
click at [856, 595] on input "text" at bounding box center [962, 600] width 280 height 31
type input "85"
click at [963, 651] on button "Create Lead" at bounding box center [1019, 658] width 163 height 46
click at [272, 157] on button "Allow SMS" at bounding box center [269, 162] width 61 height 26
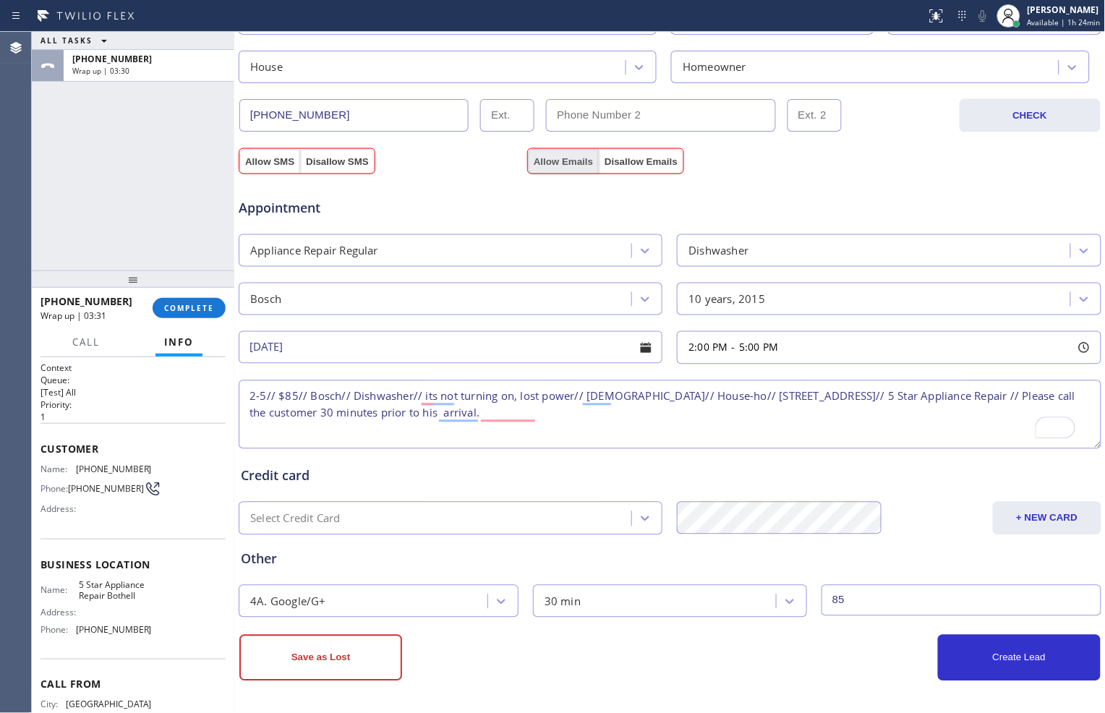
click at [553, 156] on button "Allow Emails" at bounding box center [563, 162] width 71 height 26
click at [951, 665] on button "Create Lead" at bounding box center [1019, 658] width 163 height 46
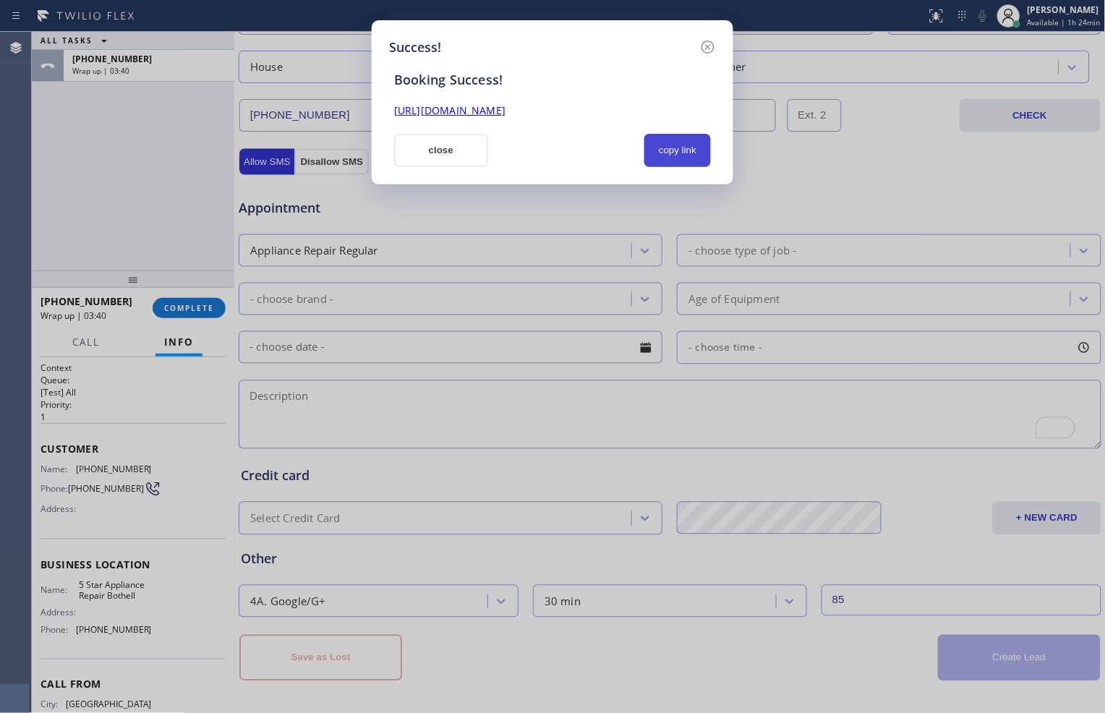
click at [673, 153] on button "copy link" at bounding box center [677, 150] width 67 height 33
click at [474, 156] on button "close" at bounding box center [441, 150] width 94 height 33
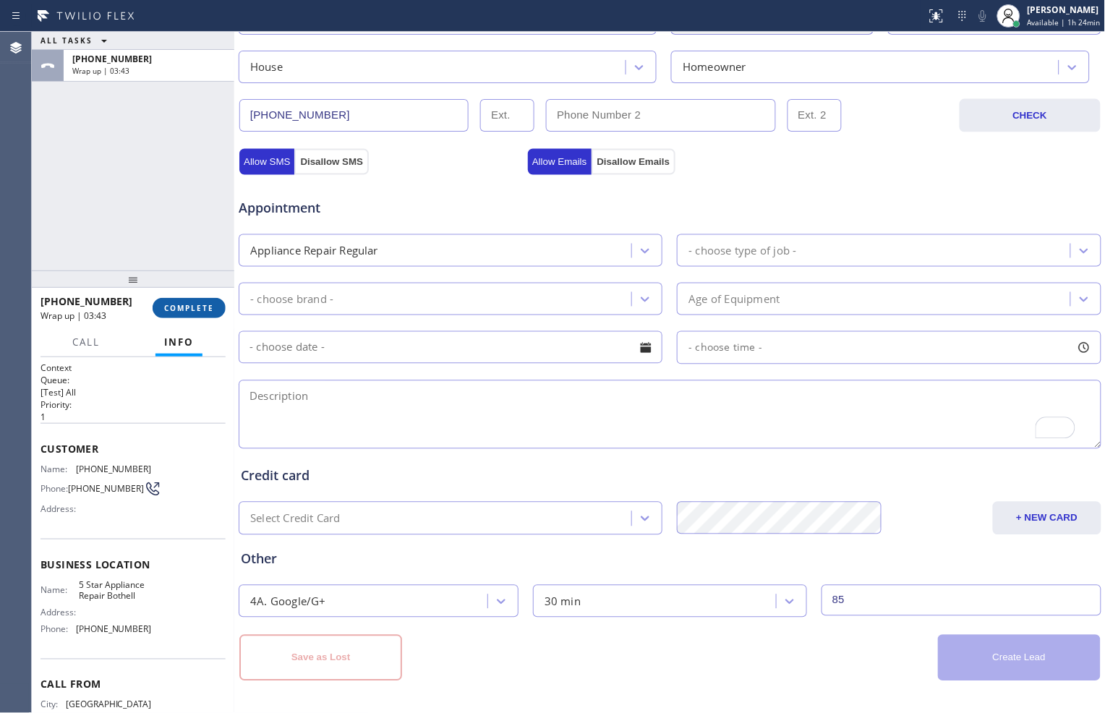
click at [194, 308] on span "COMPLETE" at bounding box center [189, 308] width 50 height 10
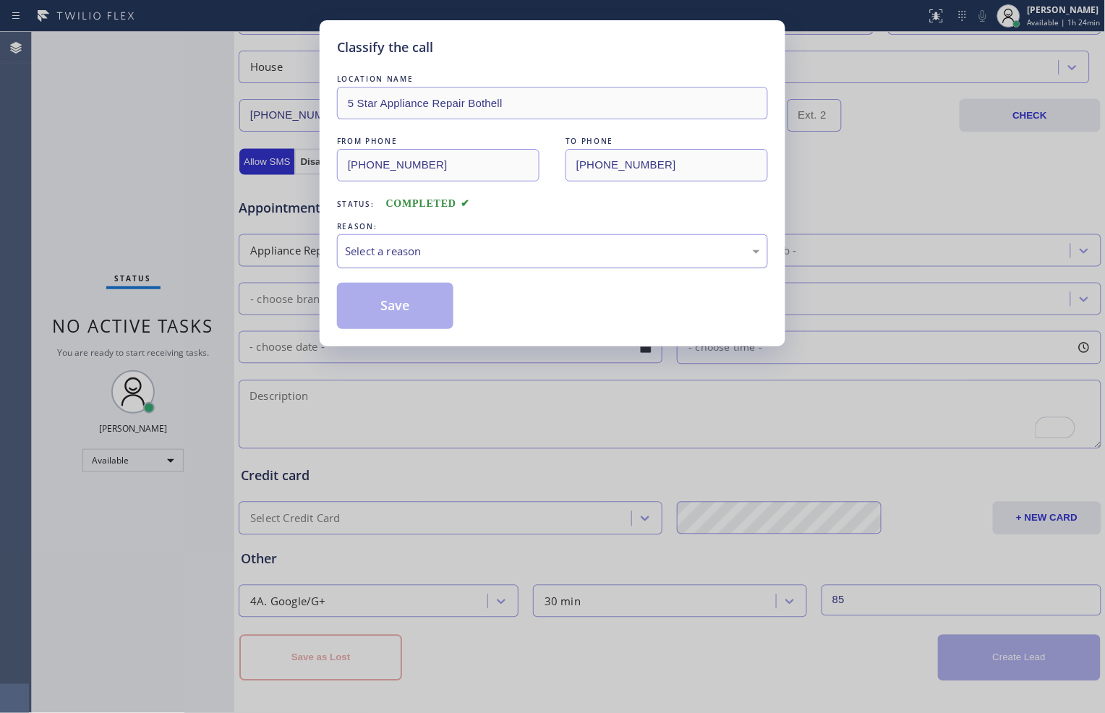
click at [406, 255] on div "Select a reason" at bounding box center [552, 251] width 415 height 17
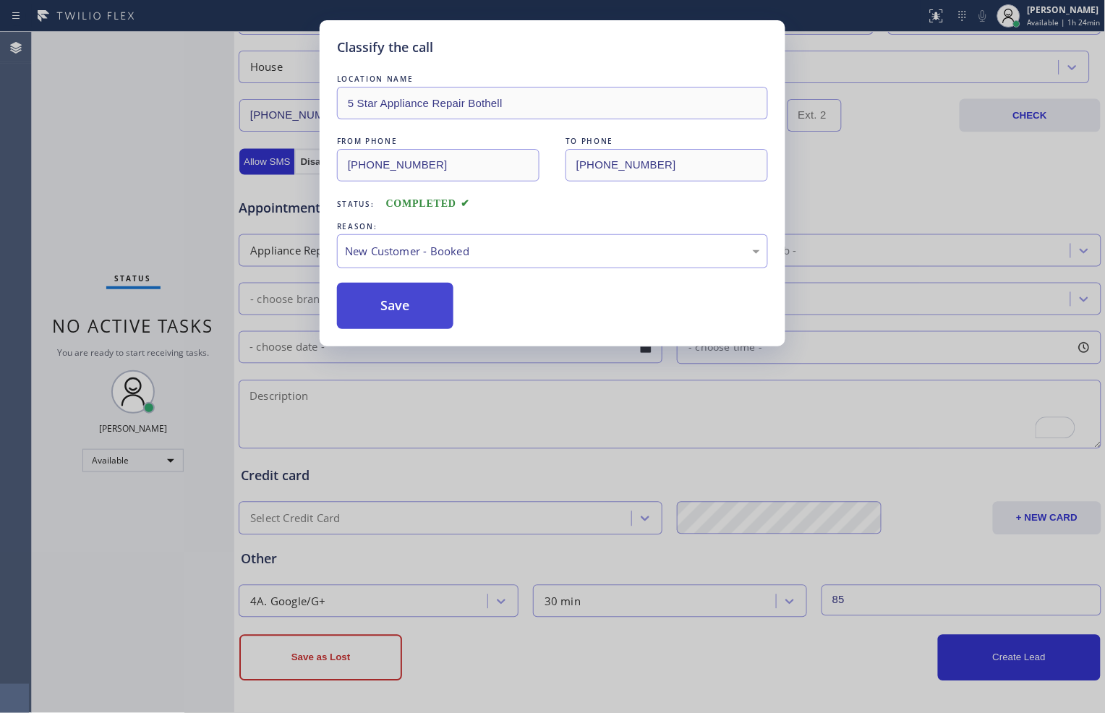
click at [418, 308] on button "Save" at bounding box center [395, 306] width 116 height 46
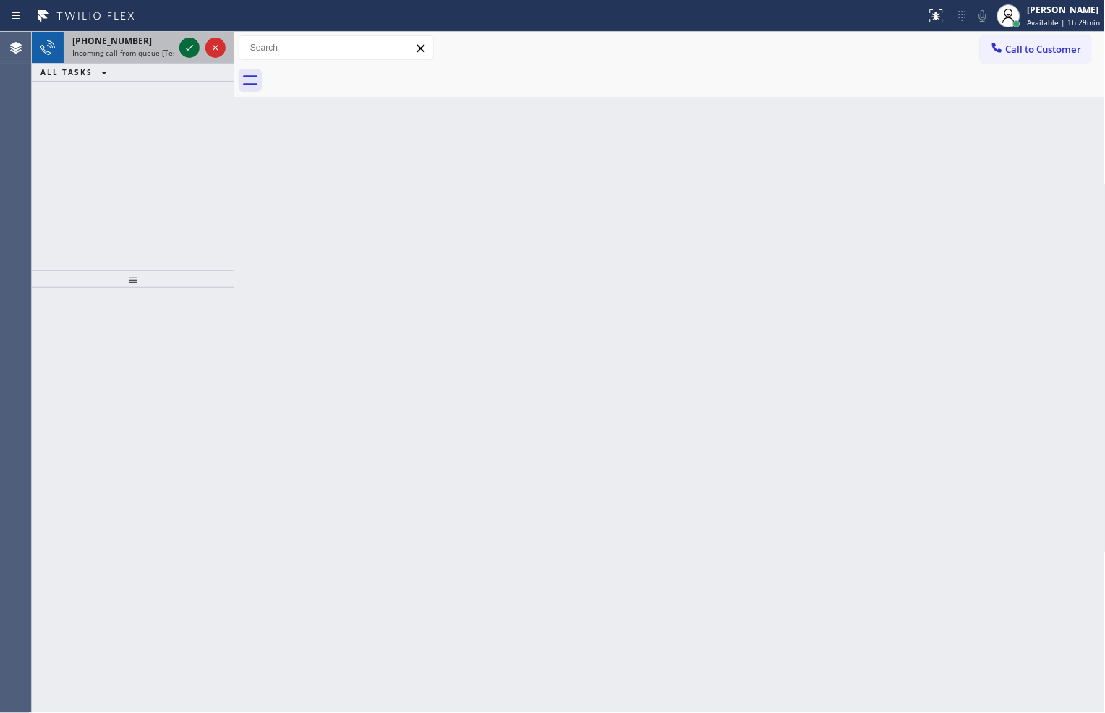
click at [188, 44] on icon at bounding box center [189, 47] width 17 height 17
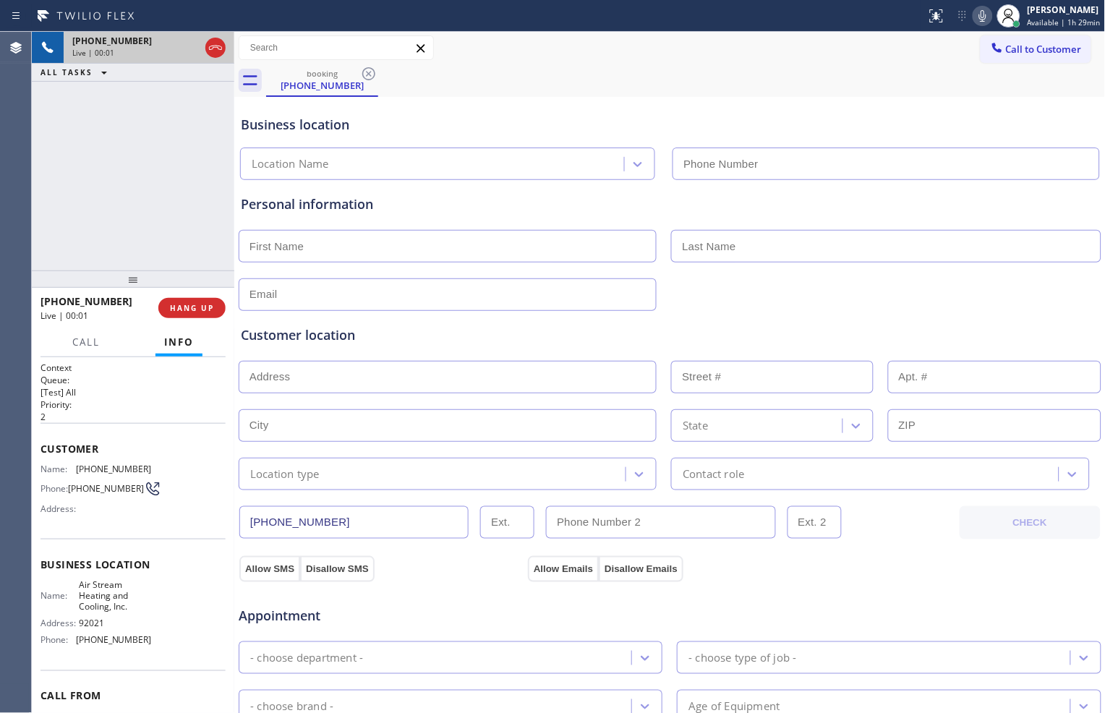
type input "[PHONE_NUMBER]"
click at [203, 306] on span "HANG UP" at bounding box center [192, 308] width 44 height 10
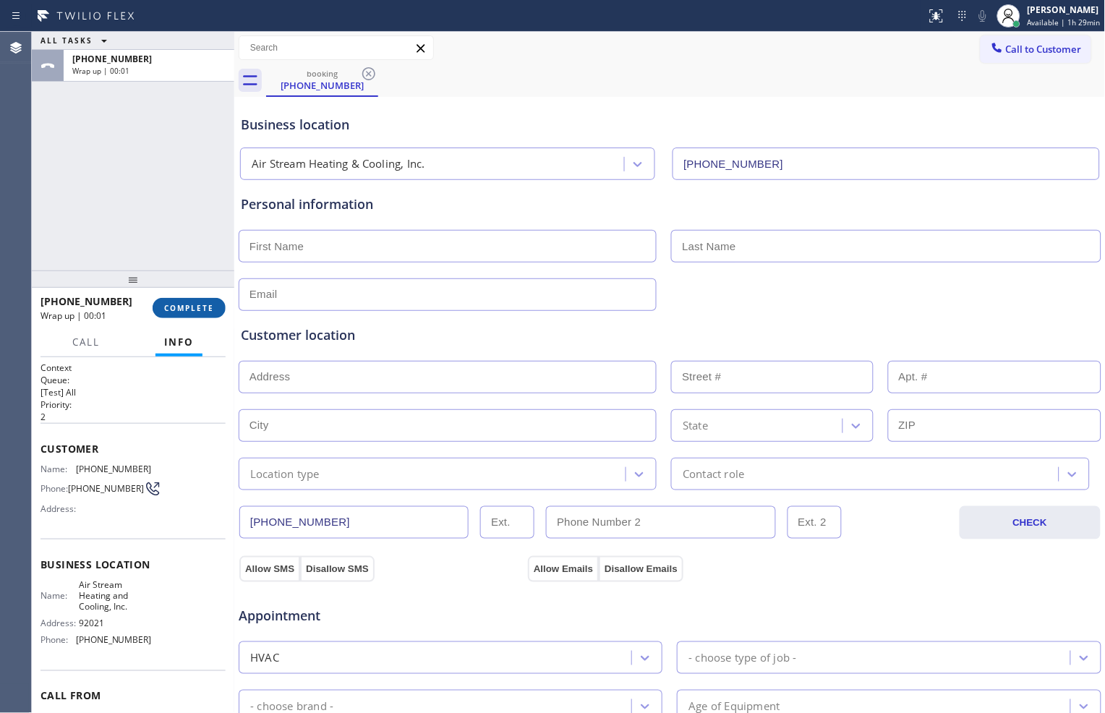
click at [192, 304] on span "COMPLETE" at bounding box center [189, 308] width 50 height 10
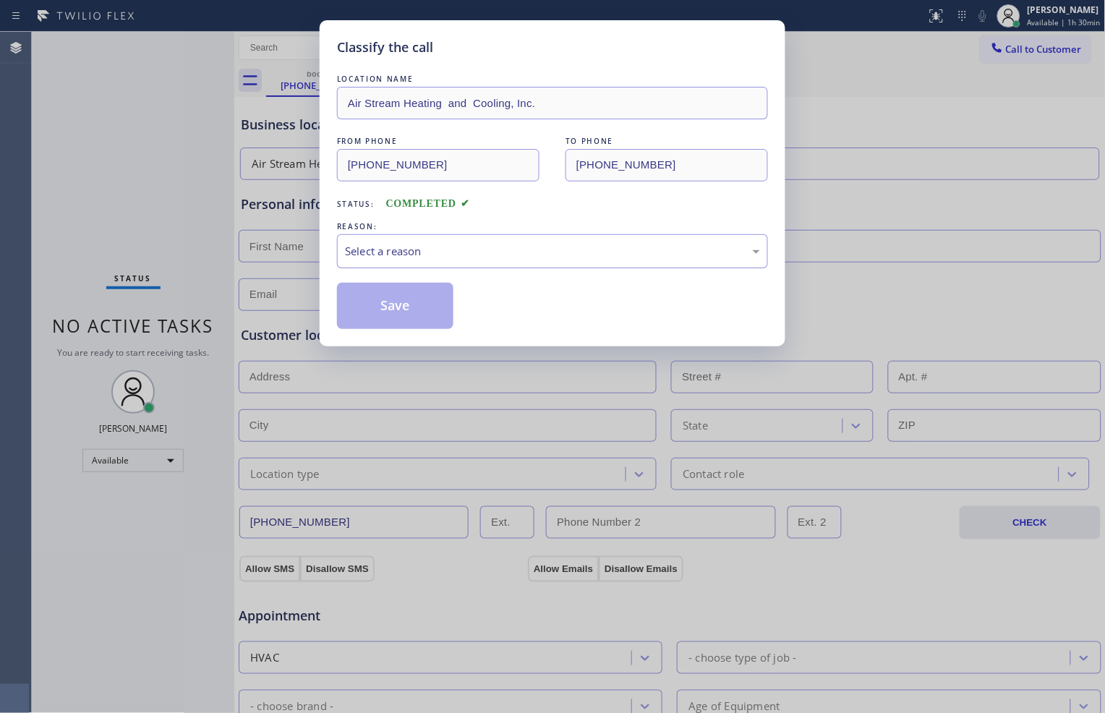
click at [427, 252] on div "Select a reason" at bounding box center [552, 251] width 415 height 17
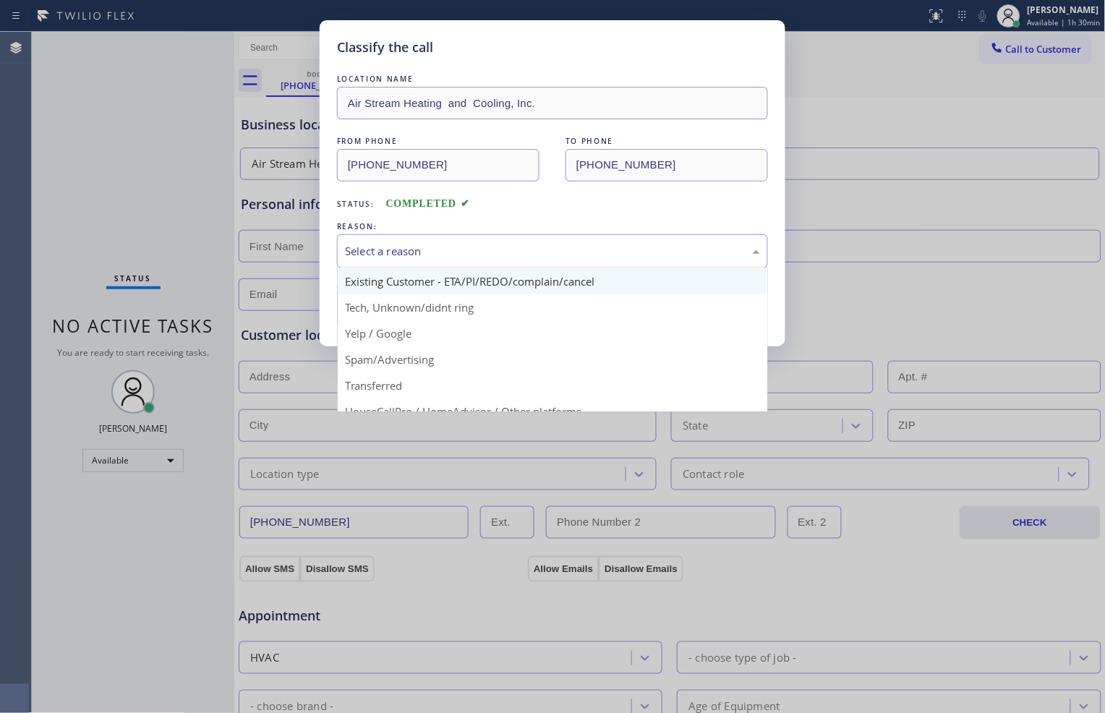
scroll to position [80, 0]
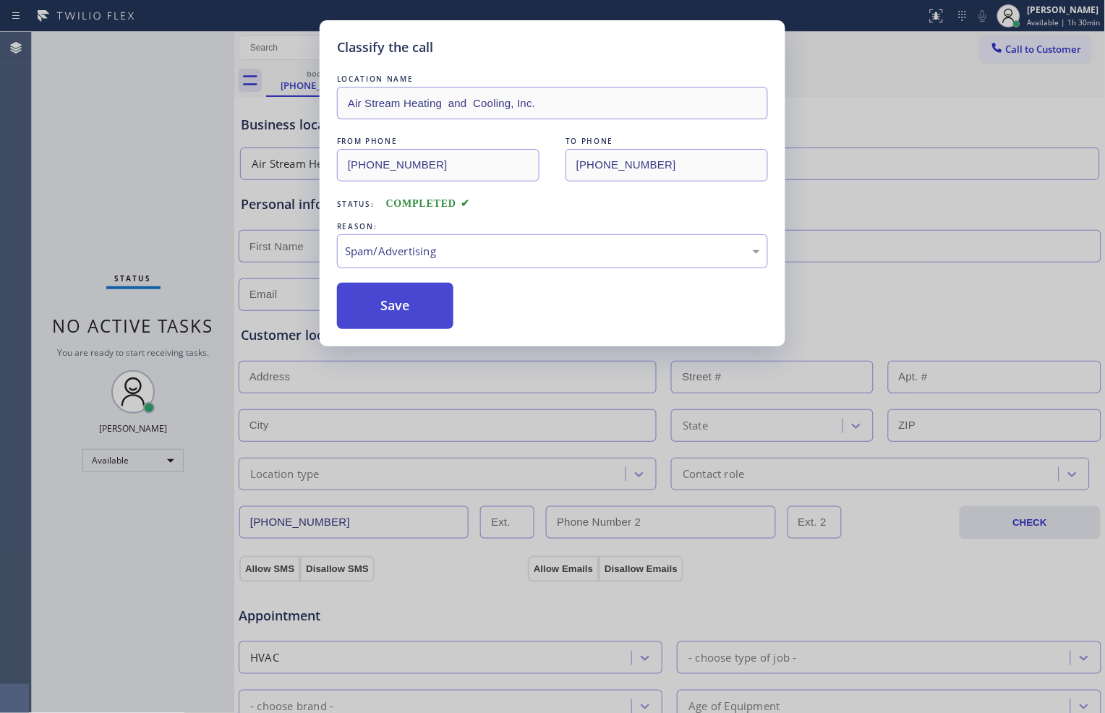
click at [414, 314] on button "Save" at bounding box center [395, 306] width 116 height 46
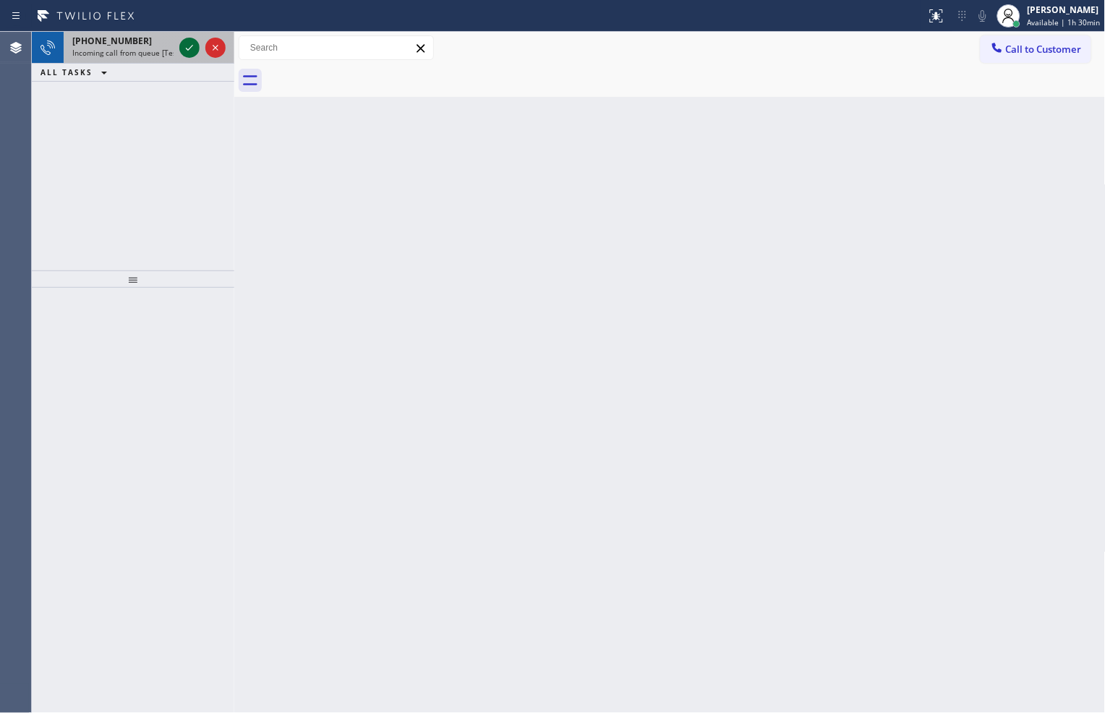
click at [179, 45] on div at bounding box center [189, 47] width 20 height 17
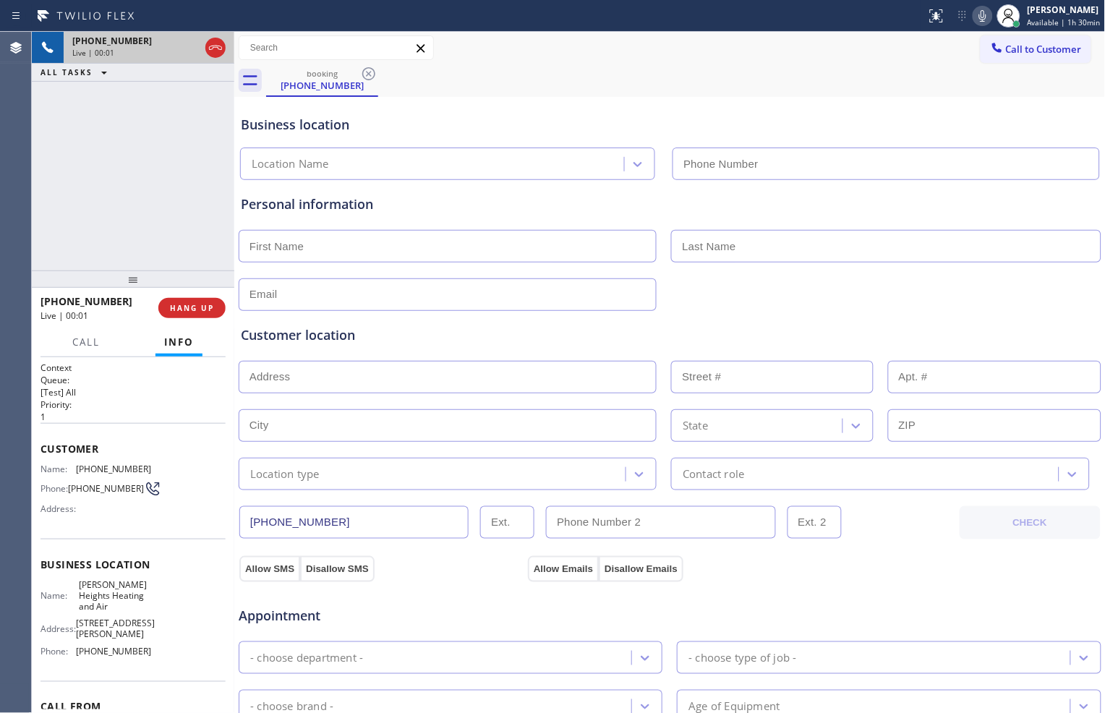
type input "[PHONE_NUMBER]"
click at [203, 307] on span "HANG UP" at bounding box center [192, 308] width 44 height 10
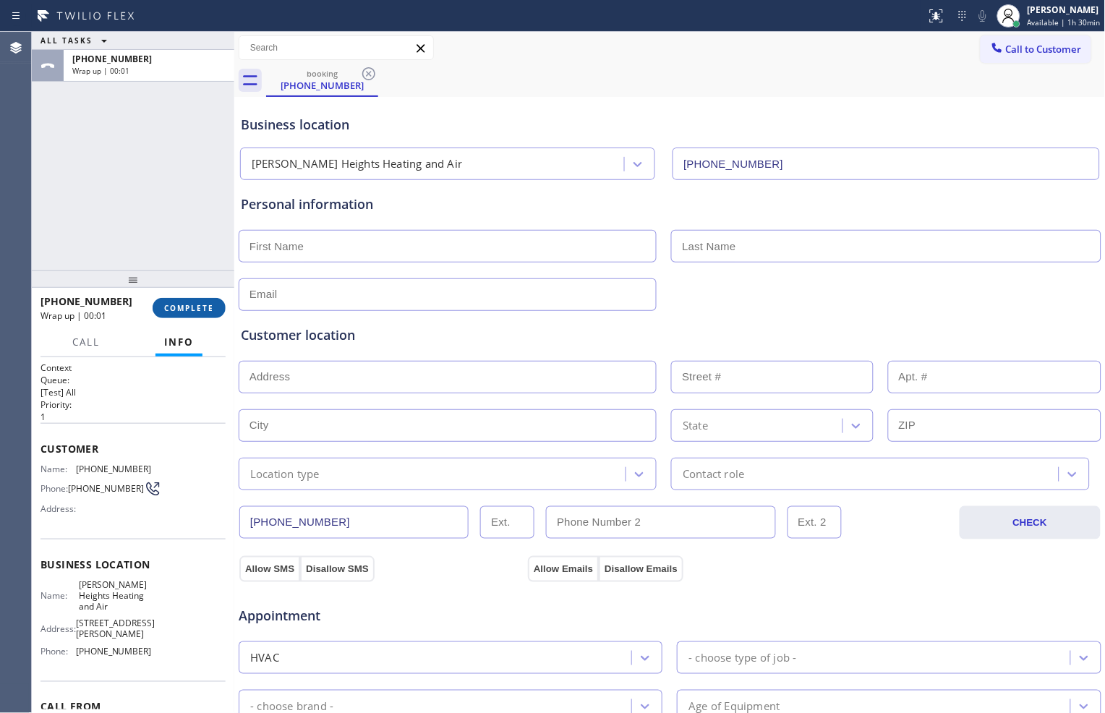
click at [210, 308] on span "COMPLETE" at bounding box center [189, 308] width 50 height 10
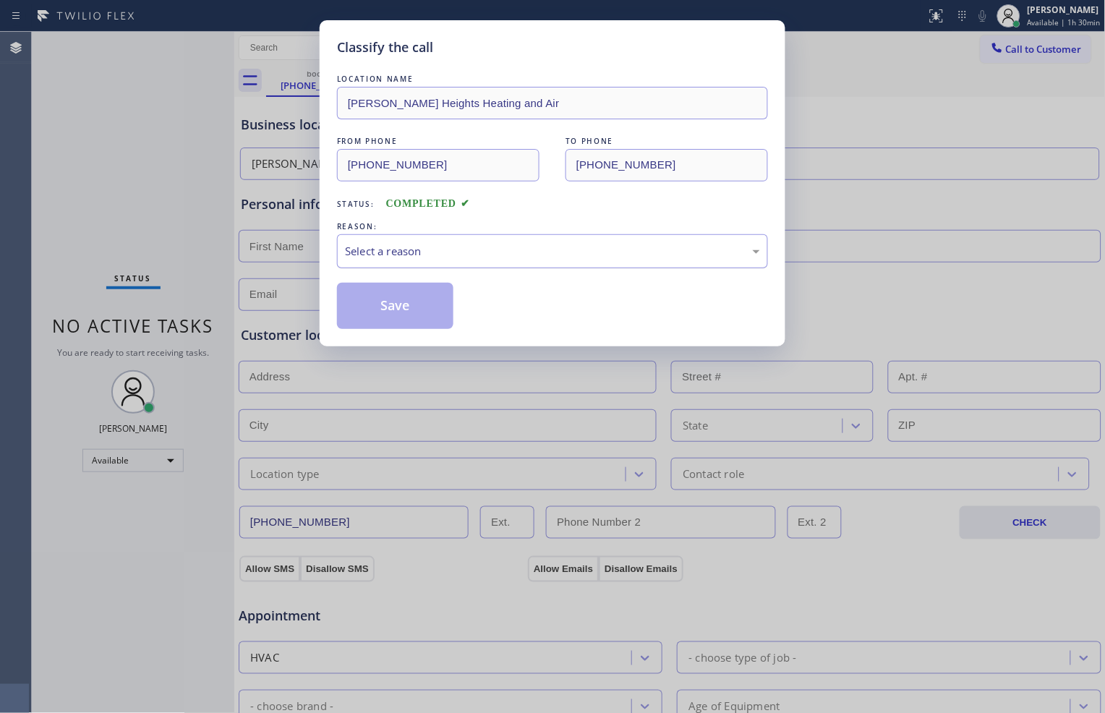
click at [480, 261] on div "Select a reason" at bounding box center [552, 251] width 431 height 34
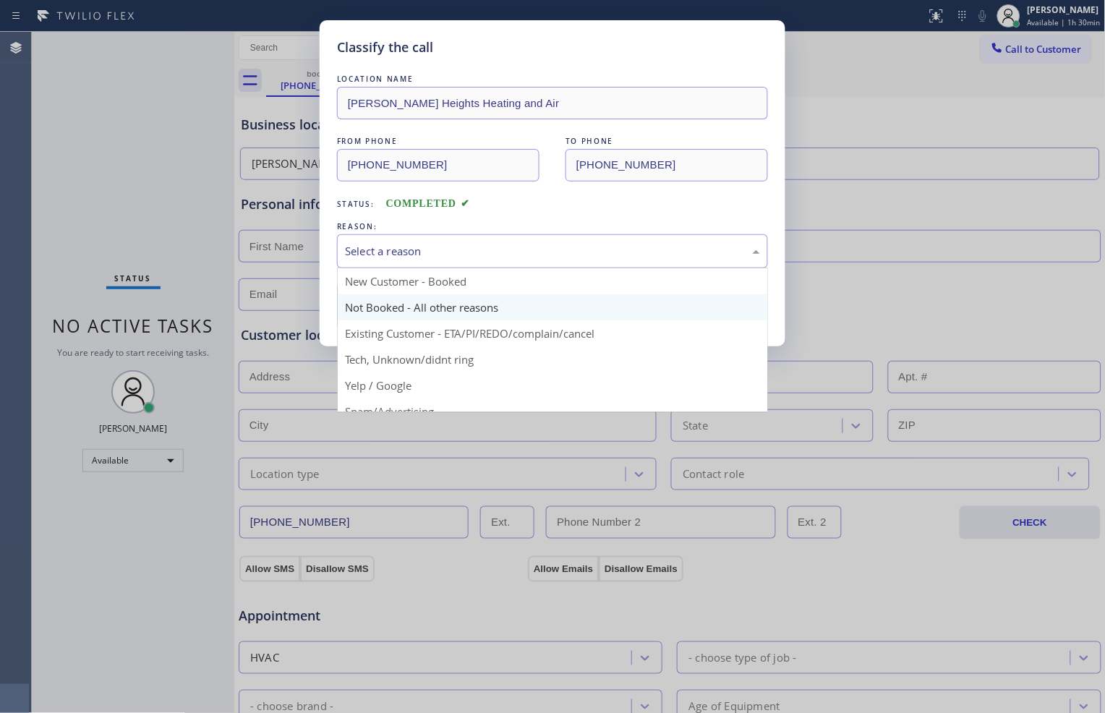
scroll to position [80, 0]
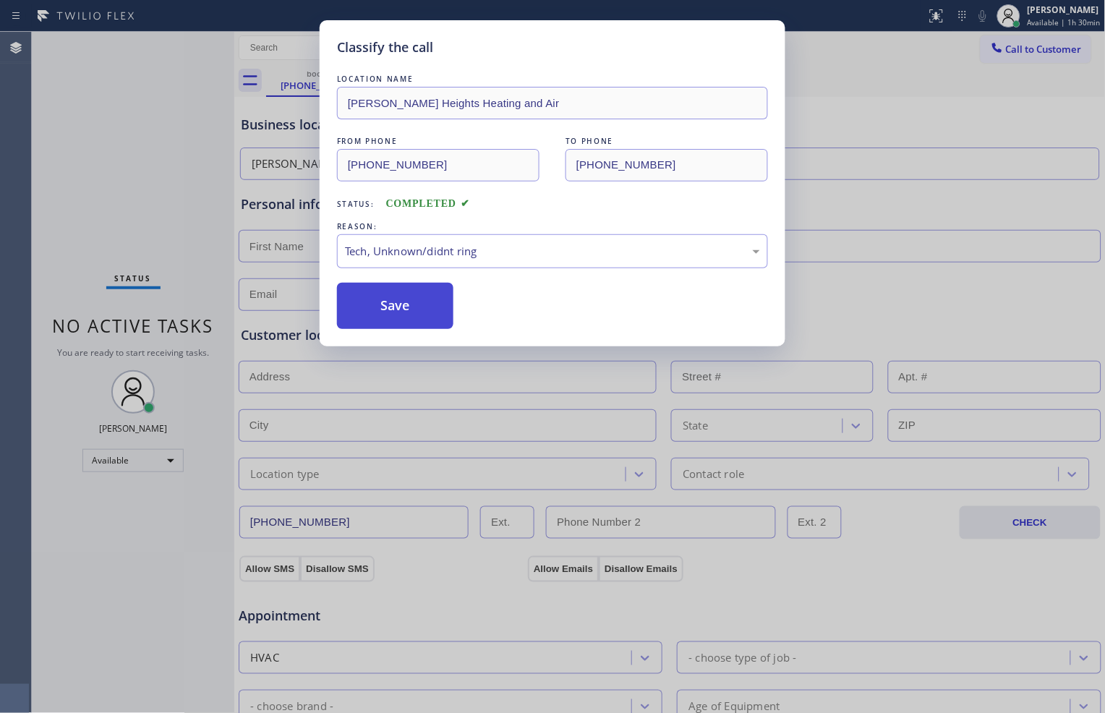
click at [424, 305] on button "Save" at bounding box center [395, 306] width 116 height 46
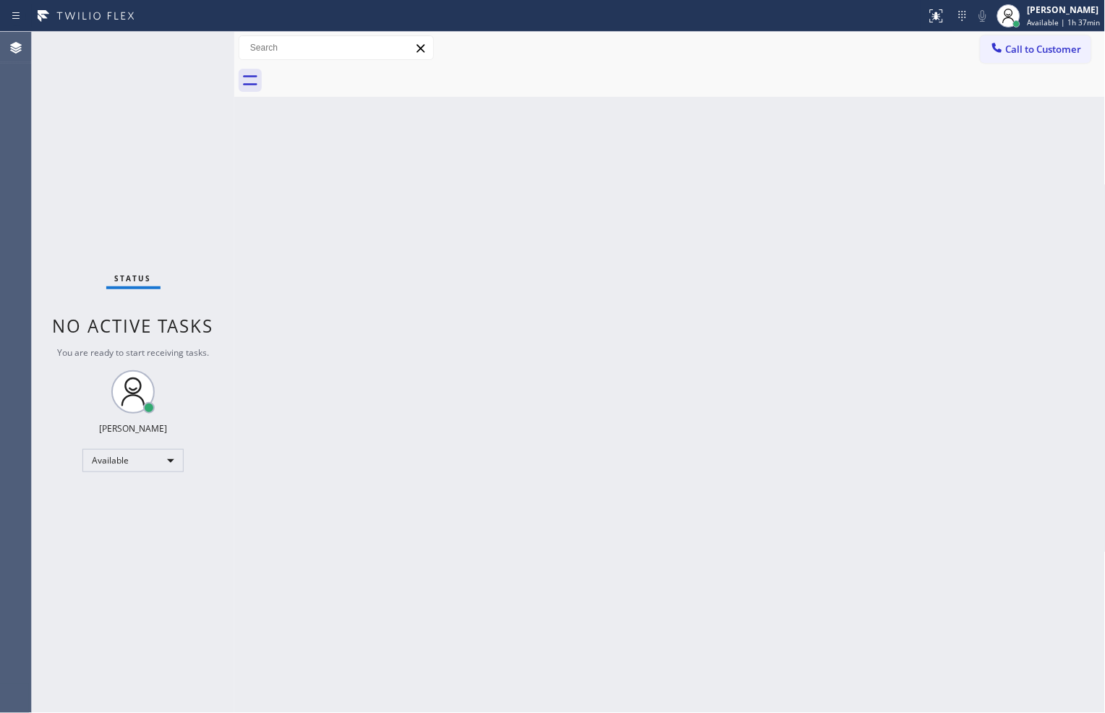
click at [680, 91] on div at bounding box center [686, 80] width 840 height 33
click at [697, 122] on div "Back to Dashboard Change Sender ID Customers Technicians Select a contact Outbo…" at bounding box center [670, 372] width 872 height 681
click at [955, 103] on div "Back to Dashboard Change Sender ID Customers Technicians Select a contact Outbo…" at bounding box center [670, 372] width 872 height 681
click at [765, 117] on div "Back to Dashboard Change Sender ID Customers Technicians Select a contact Outbo…" at bounding box center [670, 372] width 872 height 681
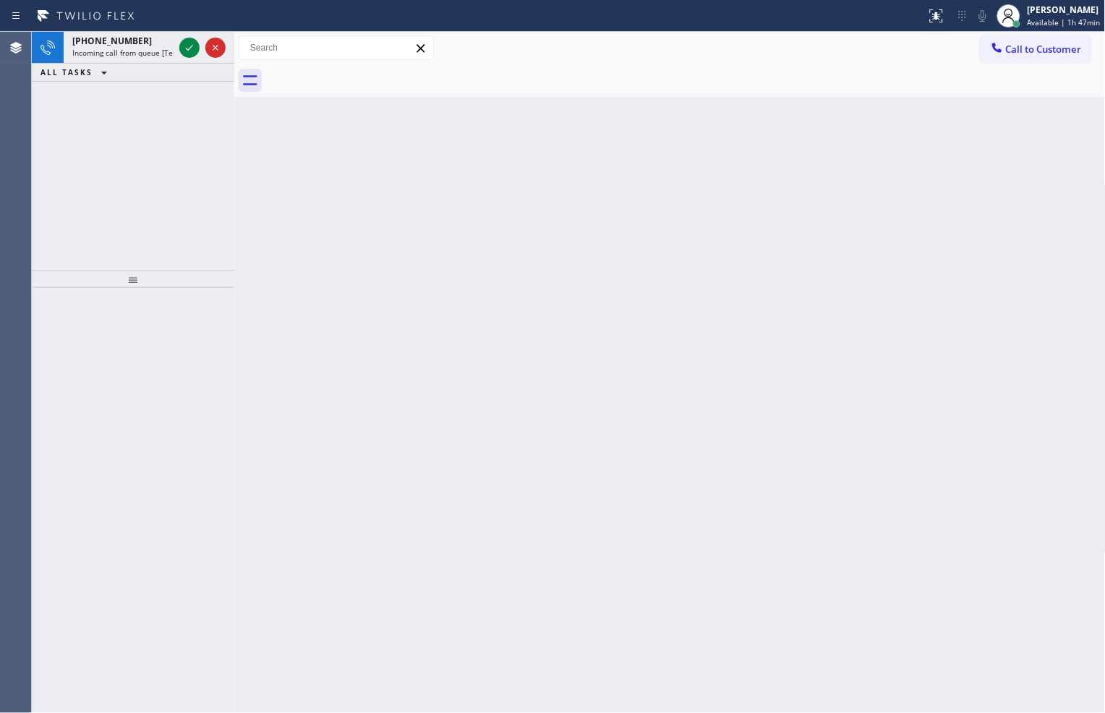
click at [371, 105] on div "Back to Dashboard Change Sender ID Customers Technicians Select a contact Outbo…" at bounding box center [670, 372] width 872 height 681
click at [189, 48] on icon at bounding box center [189, 47] width 17 height 17
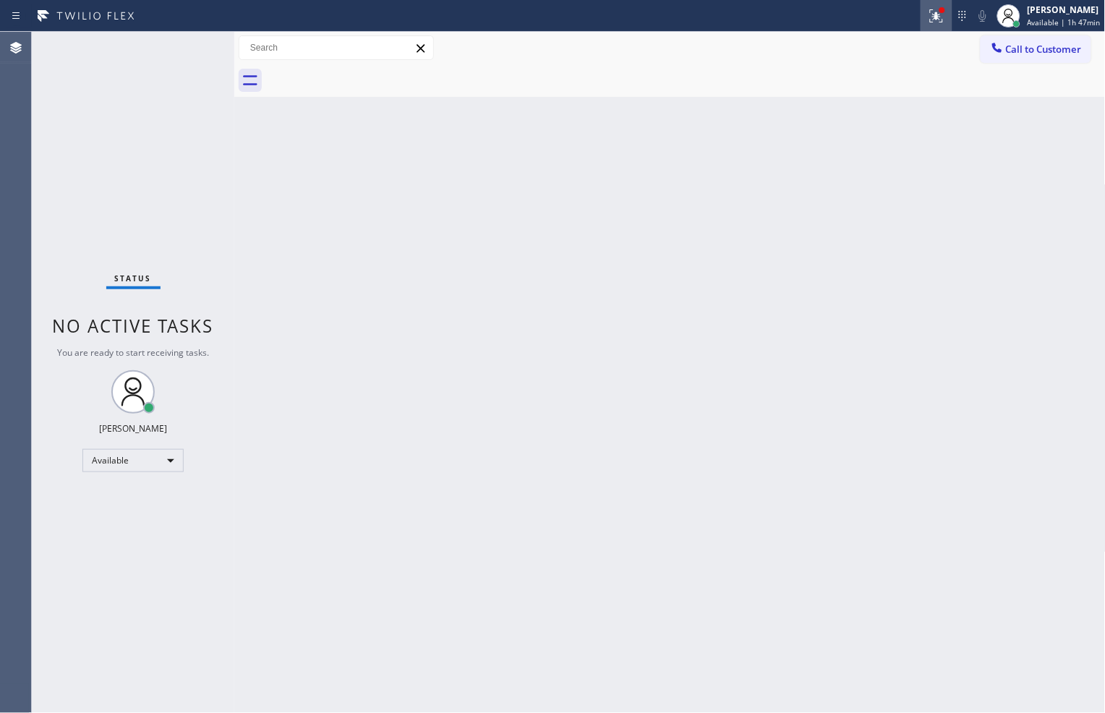
click at [928, 18] on icon at bounding box center [936, 15] width 17 height 17
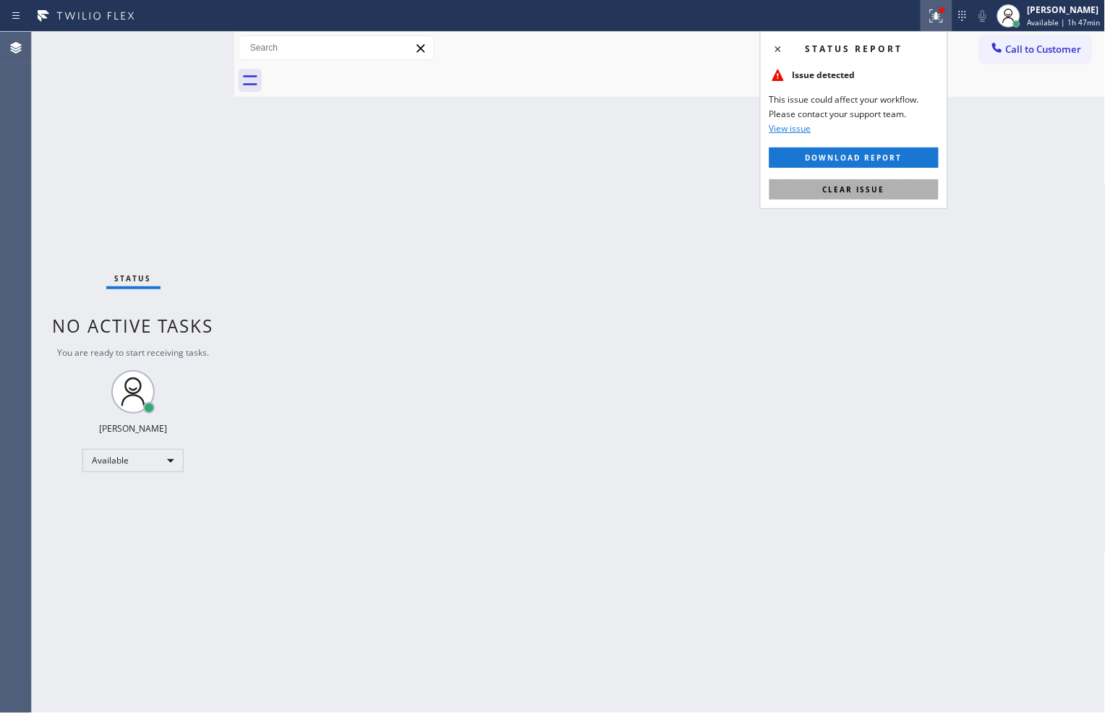
click at [892, 186] on button "Clear issue" at bounding box center [854, 189] width 169 height 20
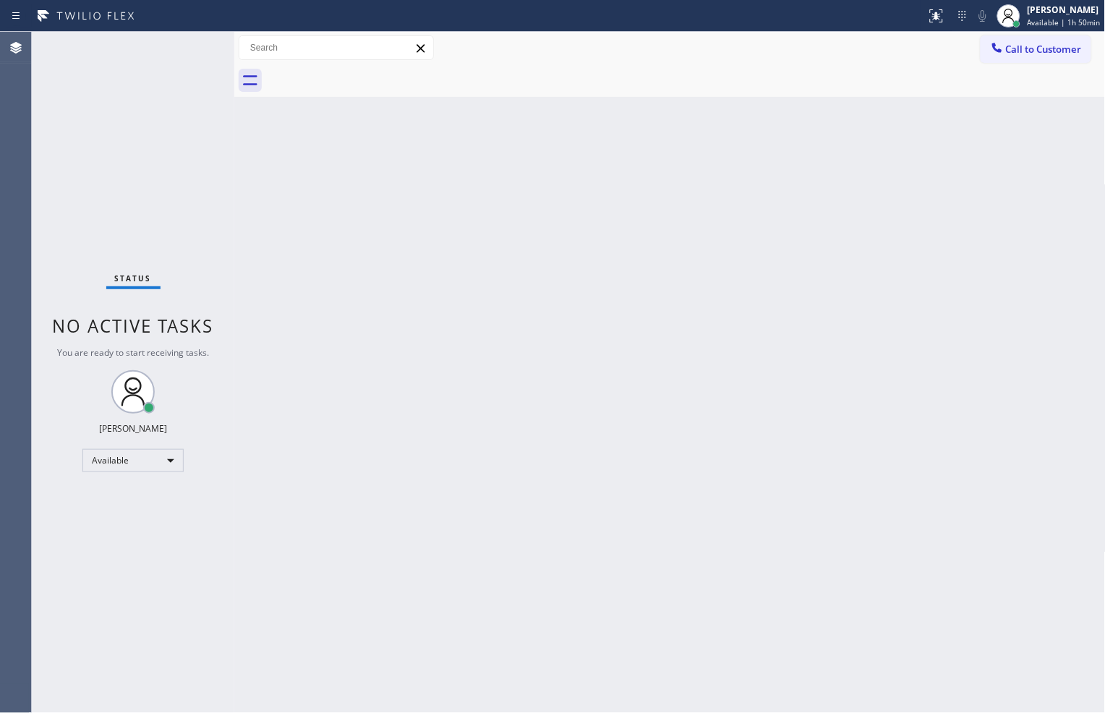
click at [545, 114] on div "Back to Dashboard Change Sender ID Customers Technicians Select a contact Outbo…" at bounding box center [670, 372] width 872 height 681
click at [432, 322] on div "Back to Dashboard Change Sender ID Customers Technicians Select a contact Outbo…" at bounding box center [670, 372] width 872 height 681
click at [162, 458] on div "Available" at bounding box center [132, 460] width 101 height 23
click at [149, 531] on li "Break" at bounding box center [132, 534] width 98 height 17
click at [1032, 20] on span "Break | 14:30" at bounding box center [1053, 22] width 48 height 10
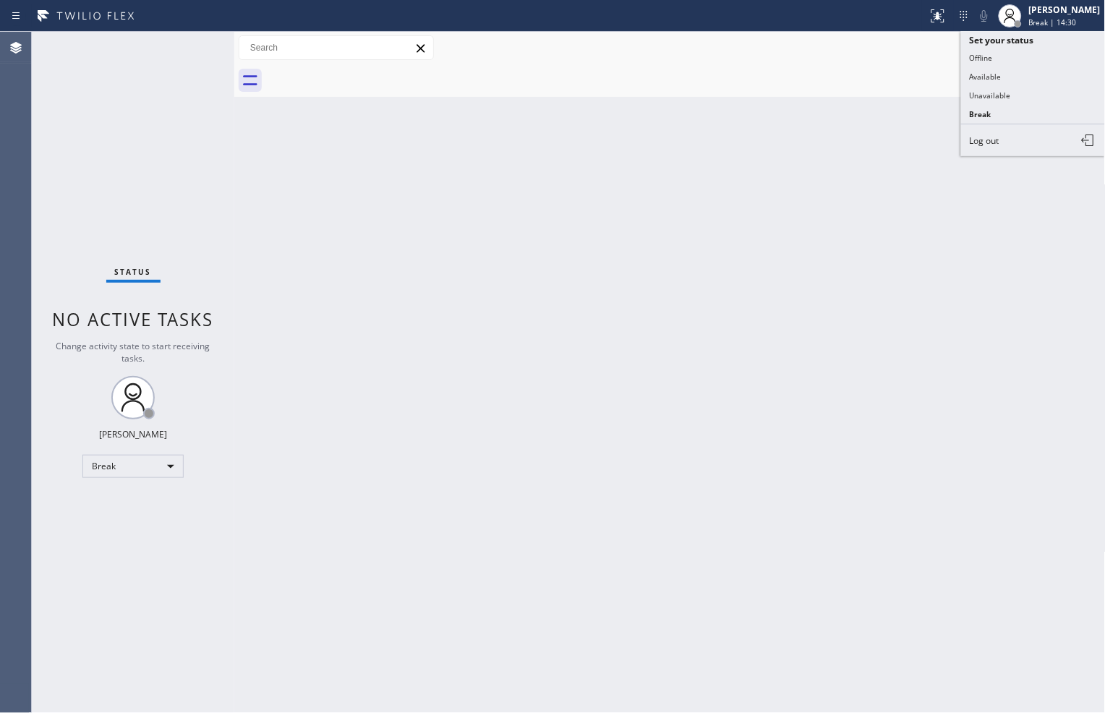
click at [853, 328] on div "Back to Dashboard Change Sender ID Customers Technicians Select a contact Outbo…" at bounding box center [670, 372] width 872 height 681
click at [184, 248] on div "Status No active tasks Change activity state to start receiving tasks. [PERSON_…" at bounding box center [133, 372] width 203 height 681
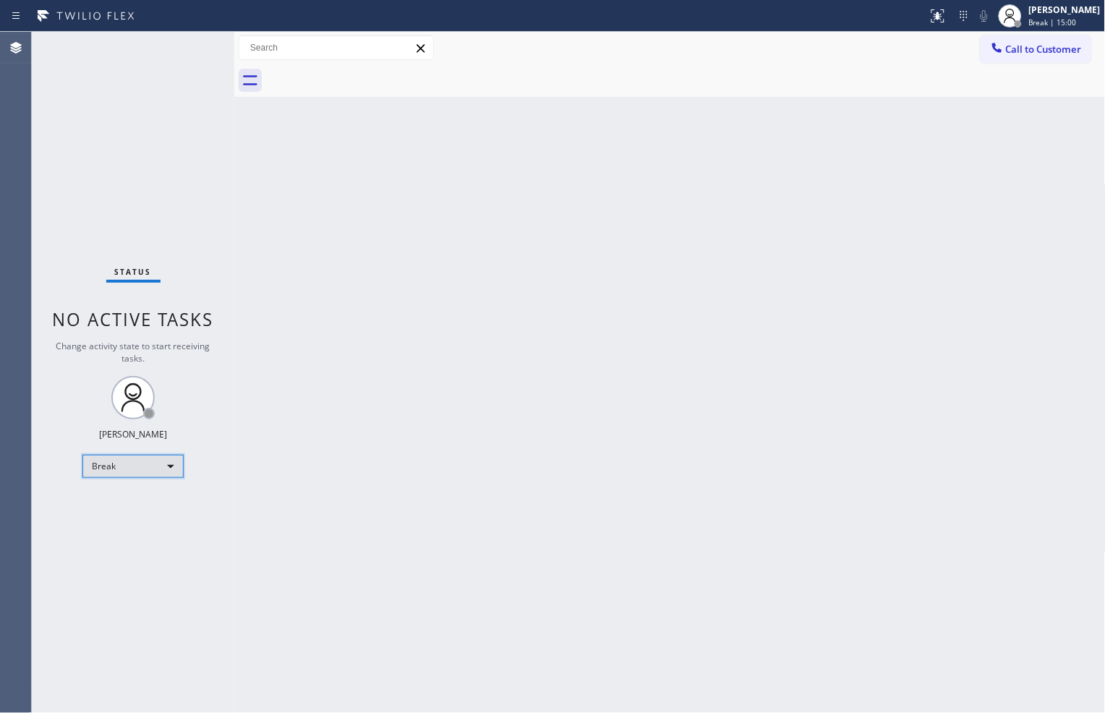
click at [178, 460] on div "Break" at bounding box center [132, 466] width 101 height 23
click at [167, 500] on li "Available" at bounding box center [132, 503] width 98 height 17
click at [670, 111] on div "Back to Dashboard Change Sender ID Customers Technicians Select a contact Outbo…" at bounding box center [670, 372] width 872 height 681
click at [817, 118] on div "Back to Dashboard Change Sender ID Customers Technicians Select a contact Outbo…" at bounding box center [670, 372] width 872 height 681
click at [732, 137] on div "Back to Dashboard Change Sender ID Customers Technicians Select a contact Outbo…" at bounding box center [670, 372] width 872 height 681
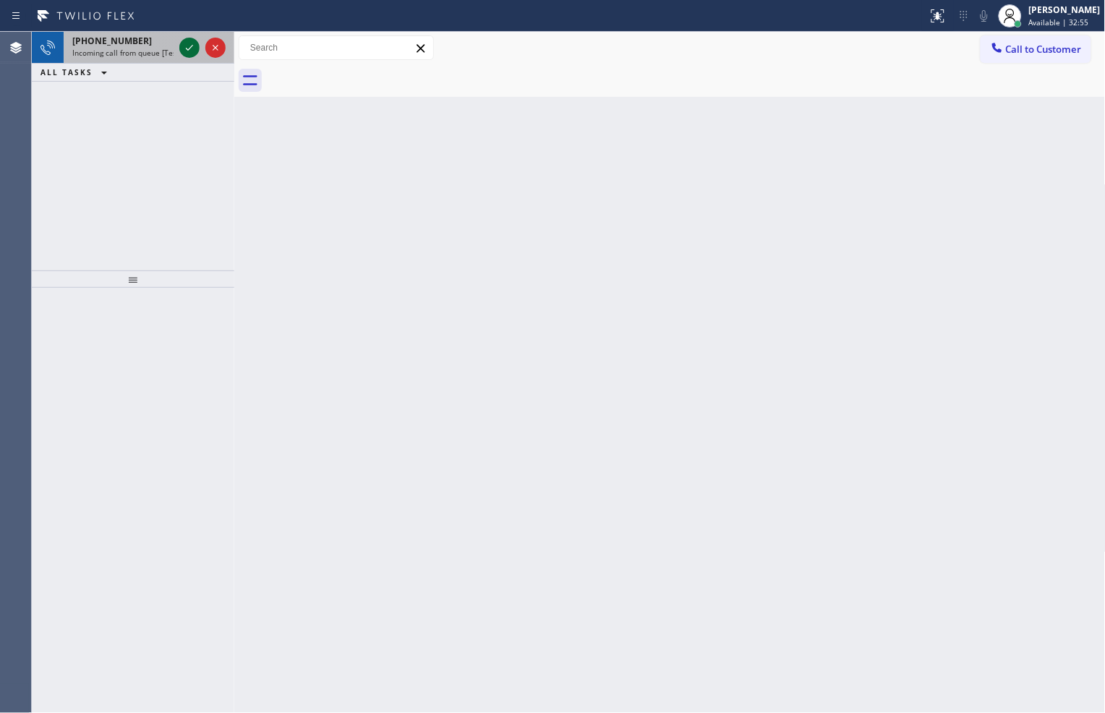
click at [187, 51] on icon at bounding box center [189, 47] width 17 height 17
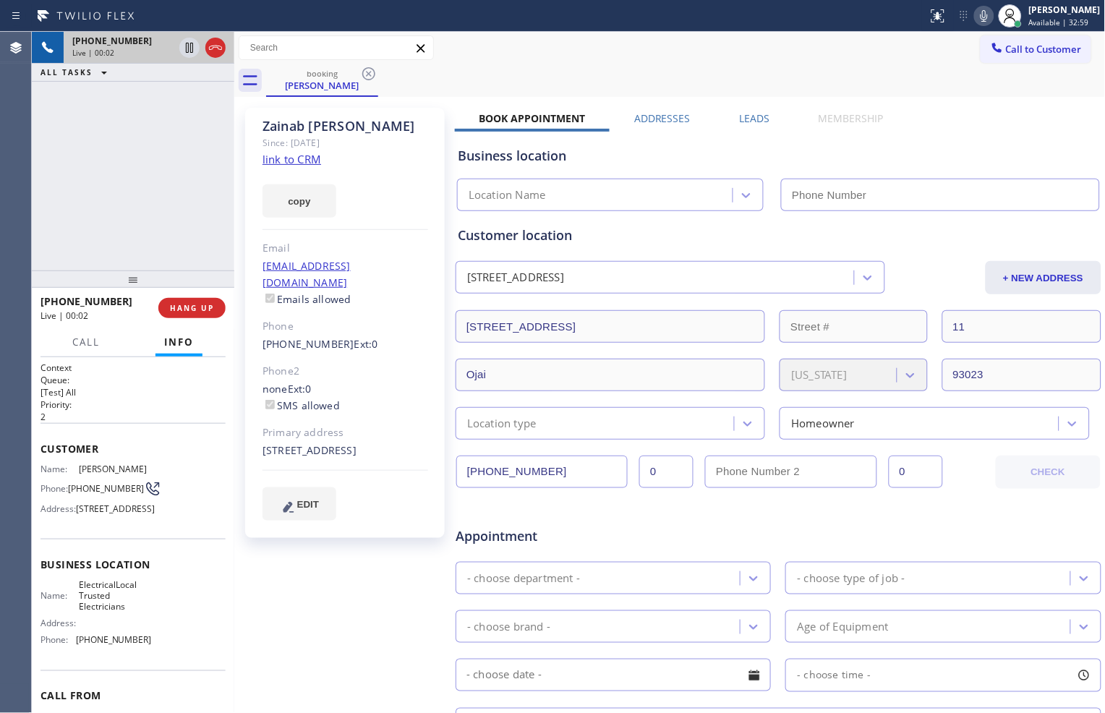
type input "[PHONE_NUMBER]"
click at [311, 162] on link "link to CRM" at bounding box center [292, 159] width 59 height 14
click at [183, 45] on icon at bounding box center [189, 47] width 17 height 17
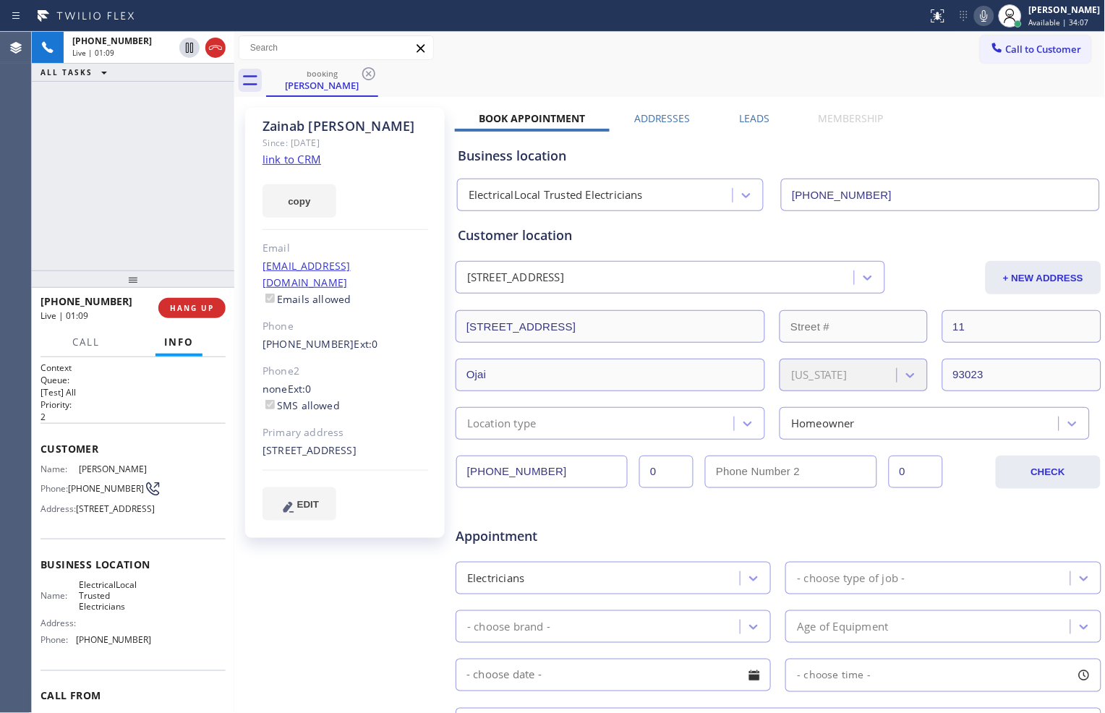
click at [976, 16] on icon at bounding box center [984, 15] width 17 height 17
click at [184, 48] on icon at bounding box center [189, 47] width 17 height 17
click at [981, 16] on icon at bounding box center [984, 16] width 7 height 12
click at [185, 51] on icon at bounding box center [189, 47] width 17 height 17
click at [974, 9] on div at bounding box center [984, 15] width 20 height 17
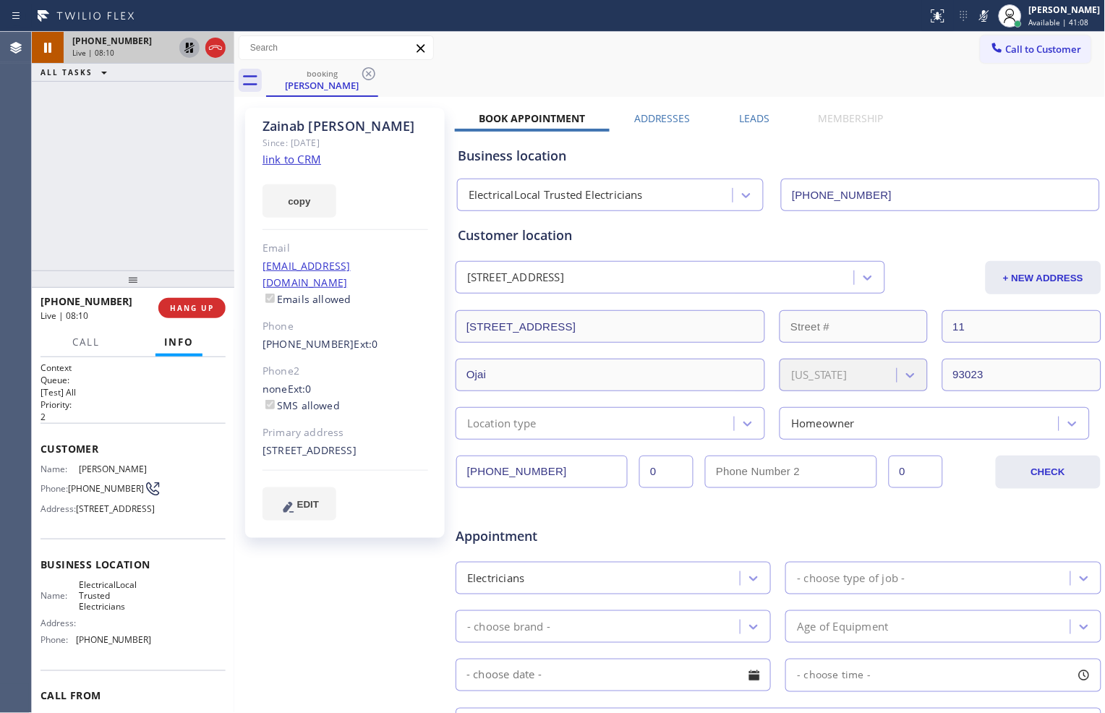
click at [175, 48] on div "[PHONE_NUMBER] Live | 08:10" at bounding box center [120, 48] width 113 height 32
click at [188, 48] on icon at bounding box center [189, 47] width 17 height 17
click at [980, 11] on icon at bounding box center [984, 15] width 17 height 17
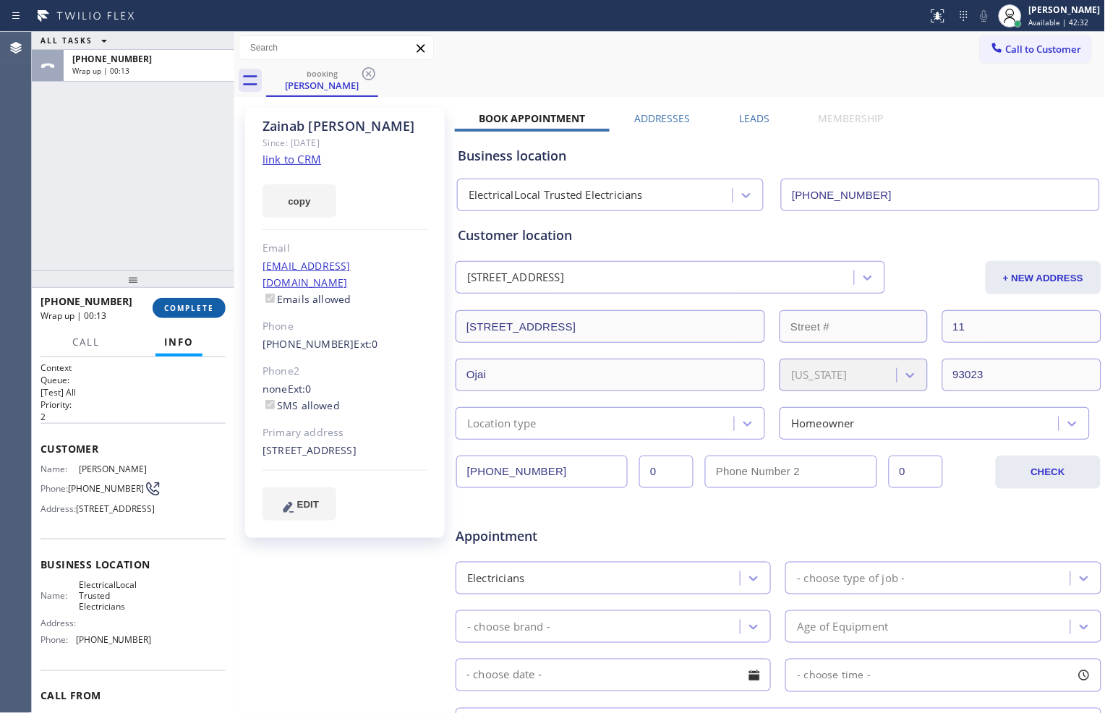
click at [179, 310] on span "COMPLETE" at bounding box center [189, 308] width 50 height 10
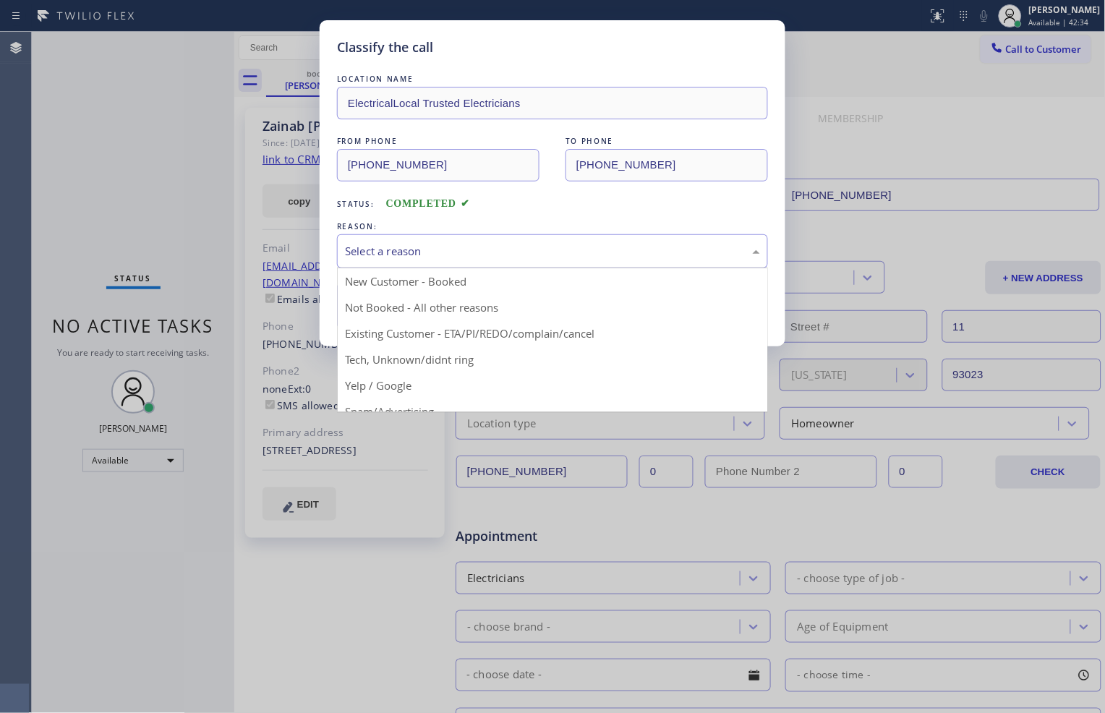
click at [418, 250] on div "Select a reason" at bounding box center [552, 251] width 415 height 17
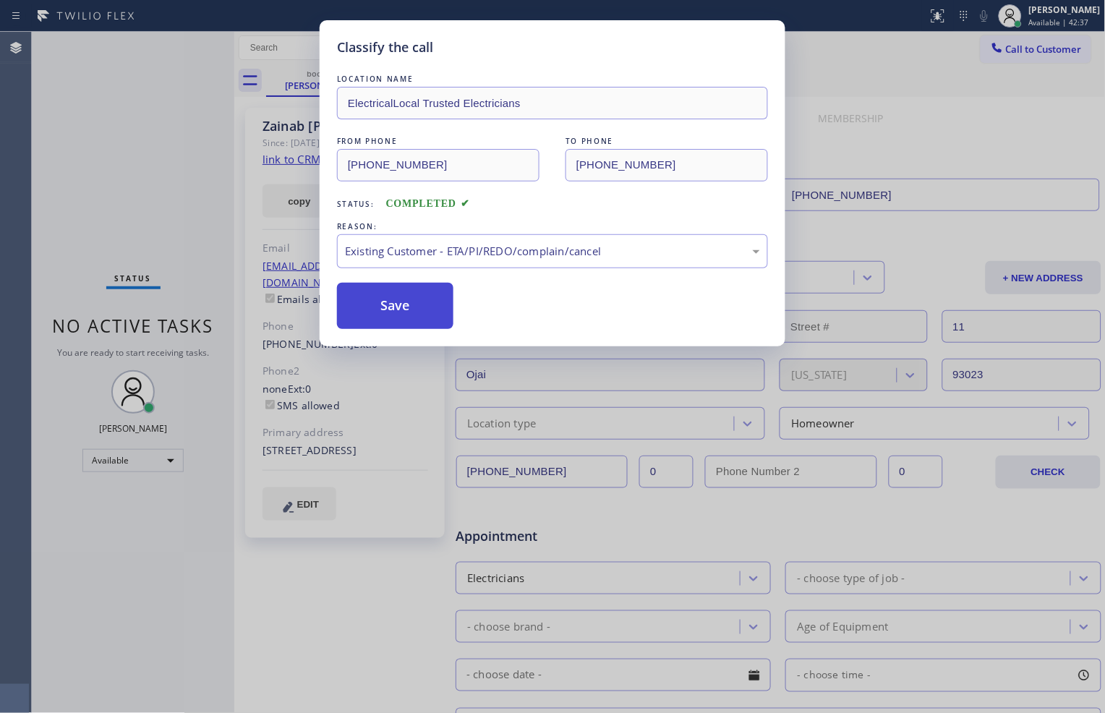
click at [403, 314] on button "Save" at bounding box center [395, 306] width 116 height 46
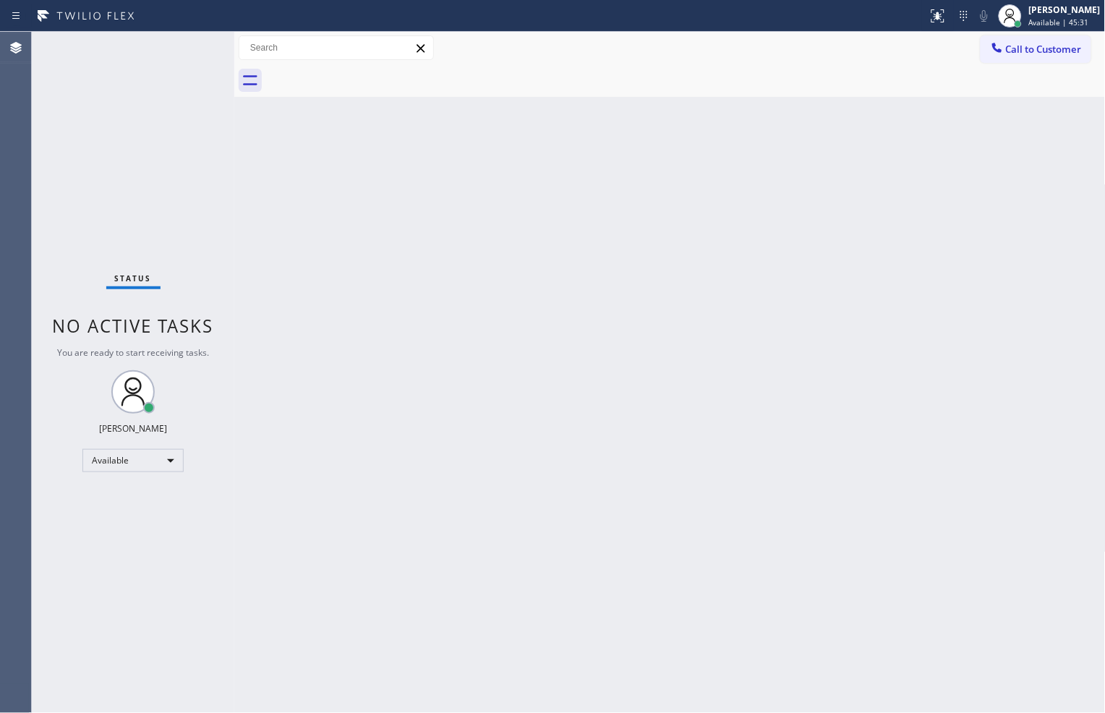
click at [170, 184] on div "Status No active tasks You are ready to start receiving tasks. [PERSON_NAME] Av…" at bounding box center [133, 372] width 203 height 681
click at [184, 219] on div "Status No active tasks You are ready to start receiving tasks. [PERSON_NAME] Av…" at bounding box center [133, 372] width 203 height 681
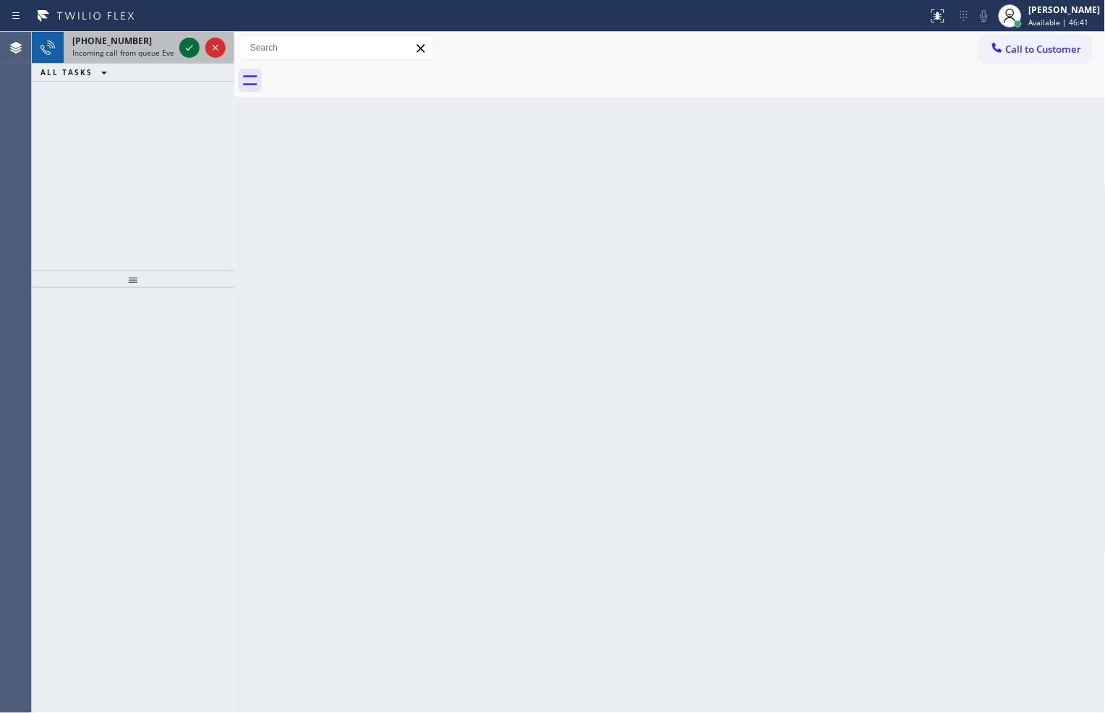
click at [188, 48] on icon at bounding box center [189, 47] width 17 height 17
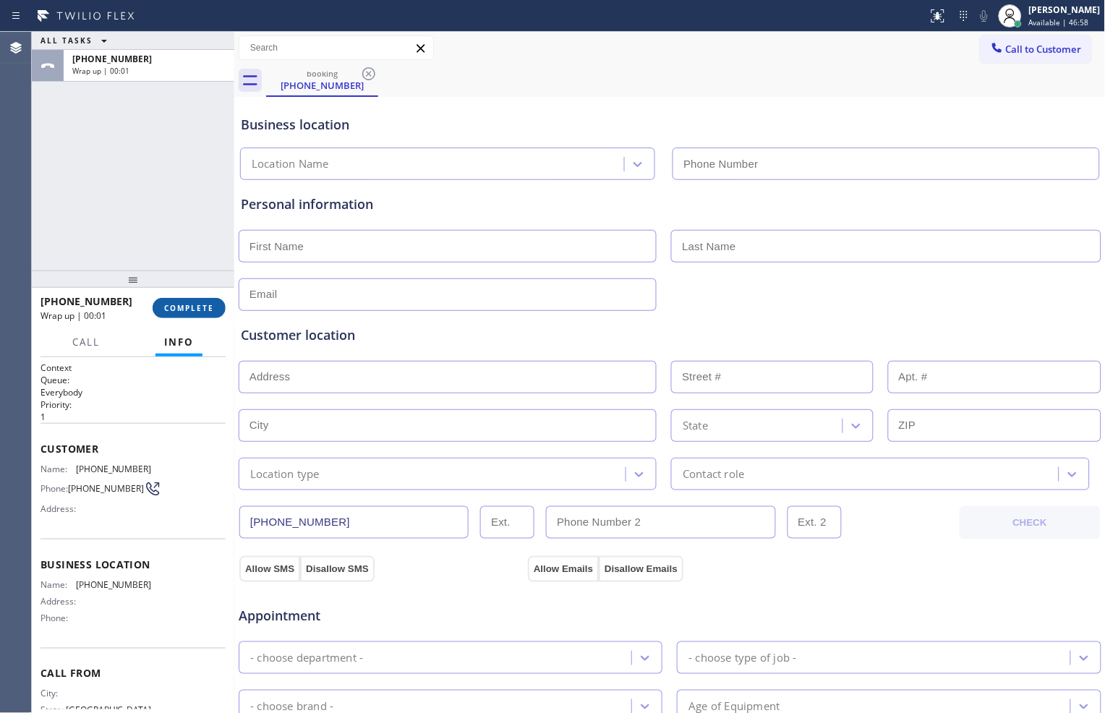
click at [208, 307] on span "COMPLETE" at bounding box center [189, 308] width 50 height 10
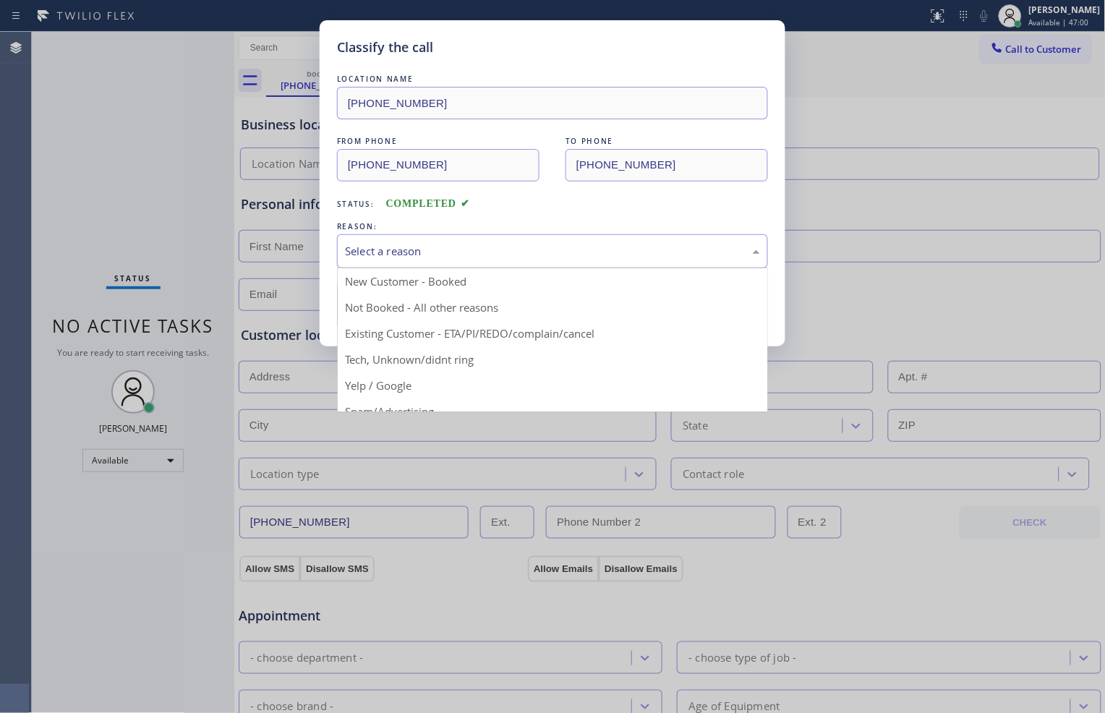
click at [512, 254] on div "Select a reason" at bounding box center [552, 251] width 415 height 17
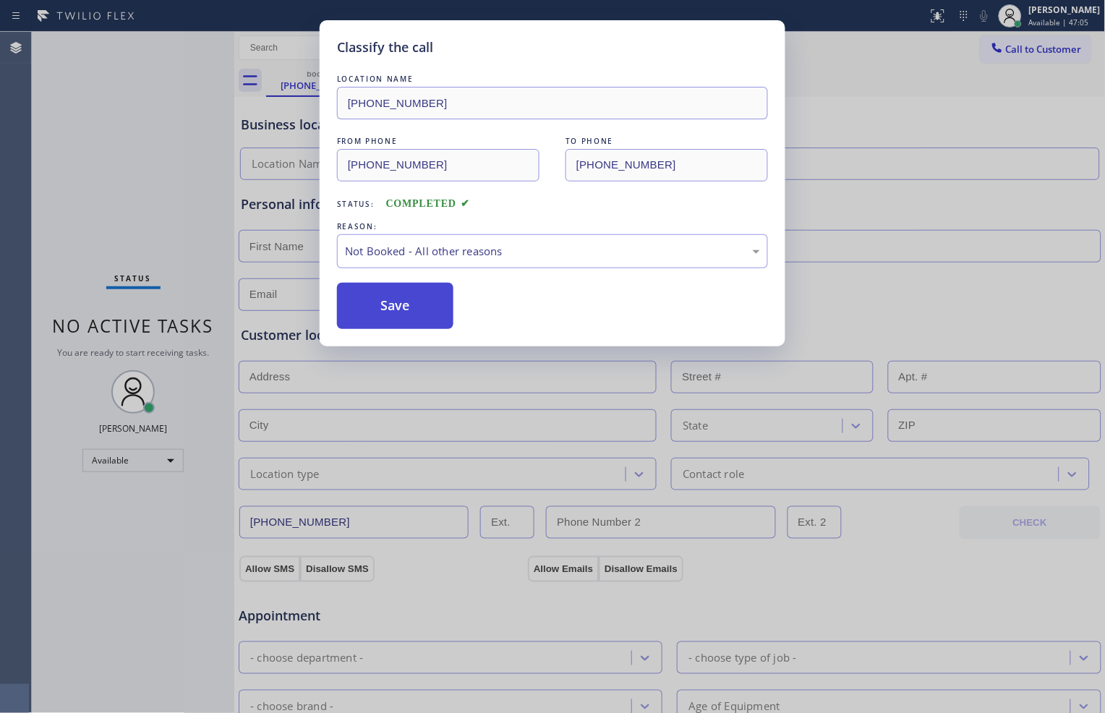
click at [427, 302] on button "Save" at bounding box center [395, 306] width 116 height 46
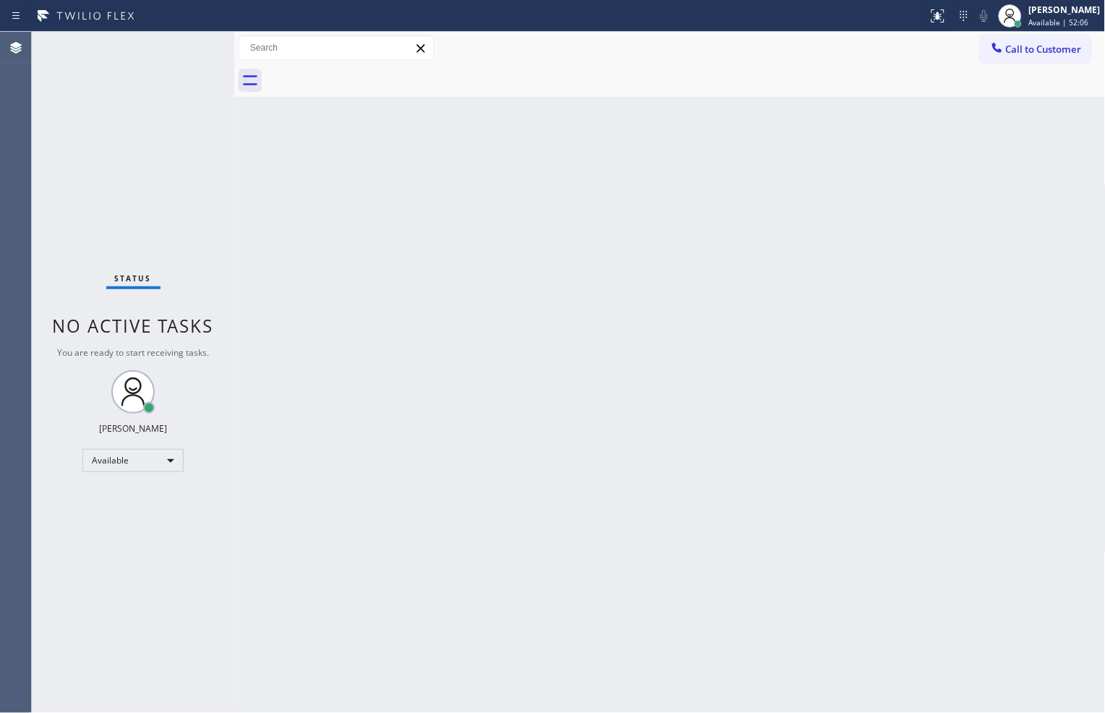
click at [272, 337] on div "Back to Dashboard Change Sender ID Customers Technicians Select a contact Outbo…" at bounding box center [670, 372] width 872 height 681
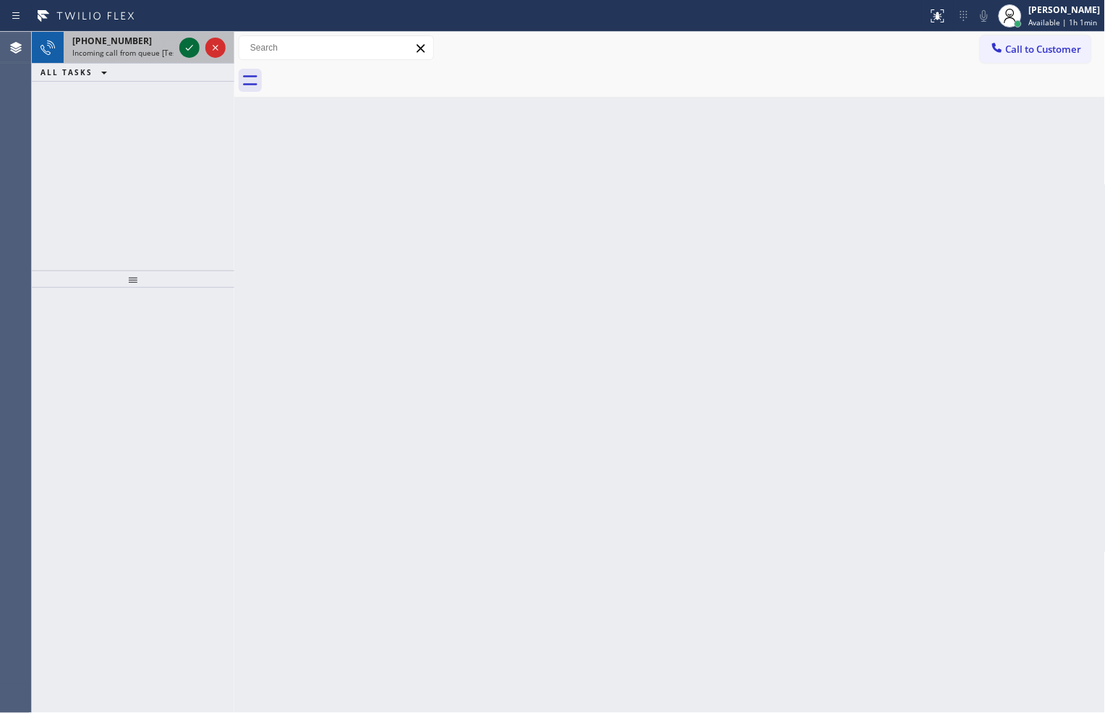
click at [187, 42] on icon at bounding box center [189, 47] width 17 height 17
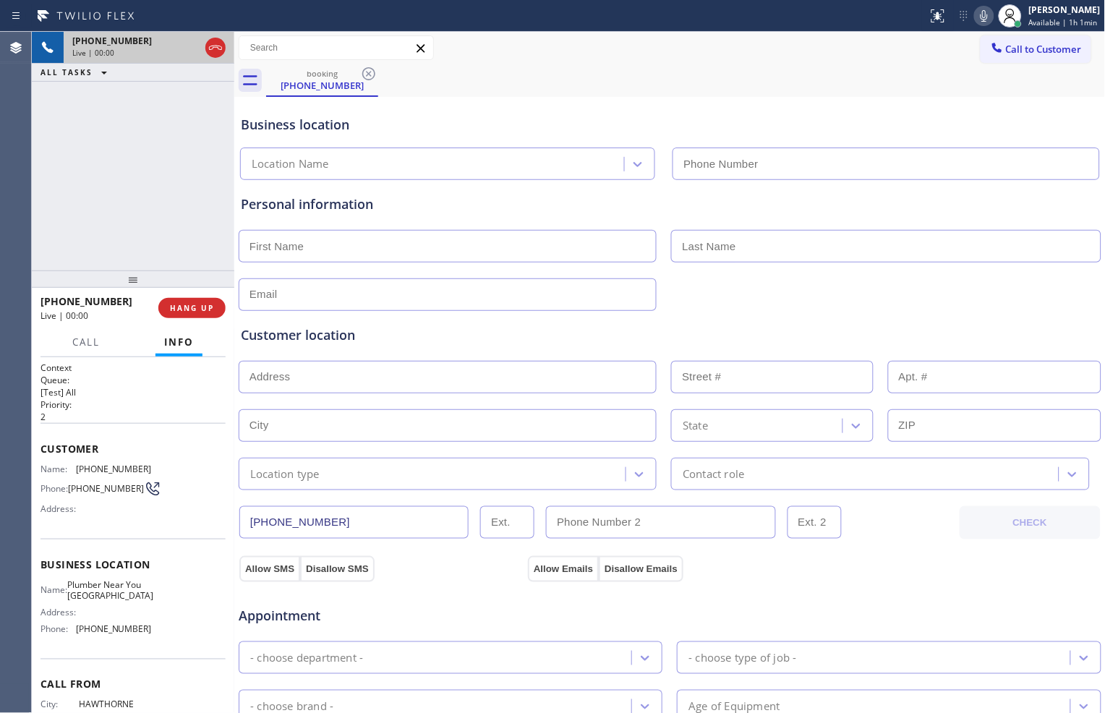
type input "[PHONE_NUMBER]"
click at [198, 305] on span "HANG UP" at bounding box center [192, 308] width 44 height 10
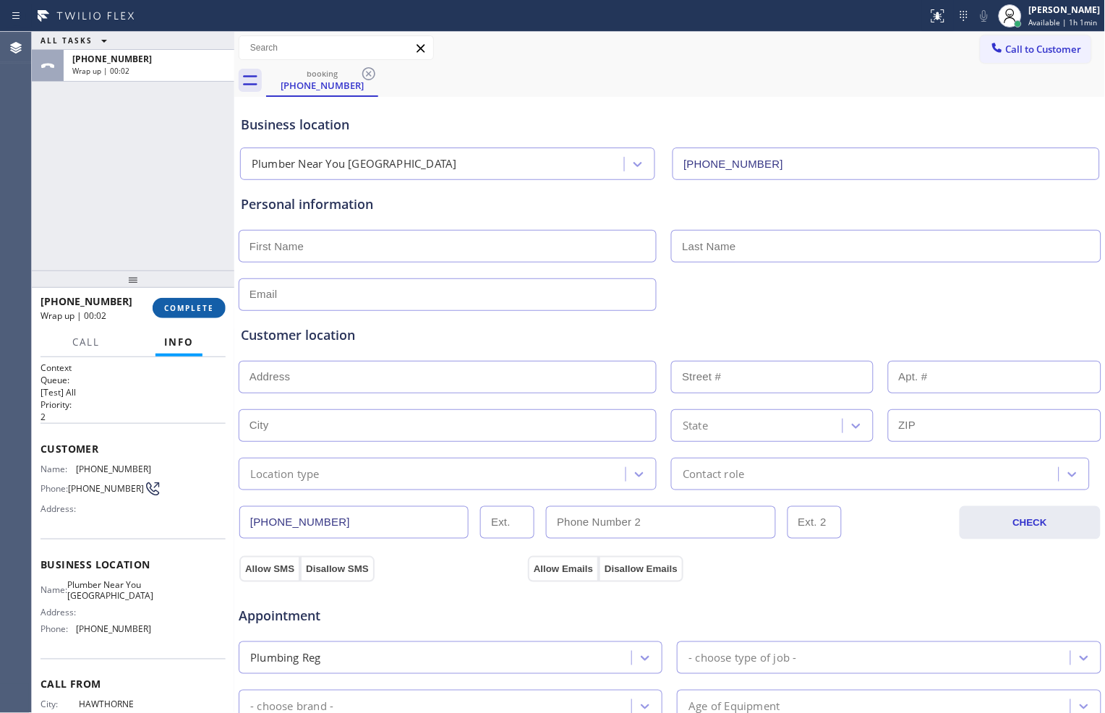
click at [197, 303] on span "COMPLETE" at bounding box center [189, 308] width 50 height 10
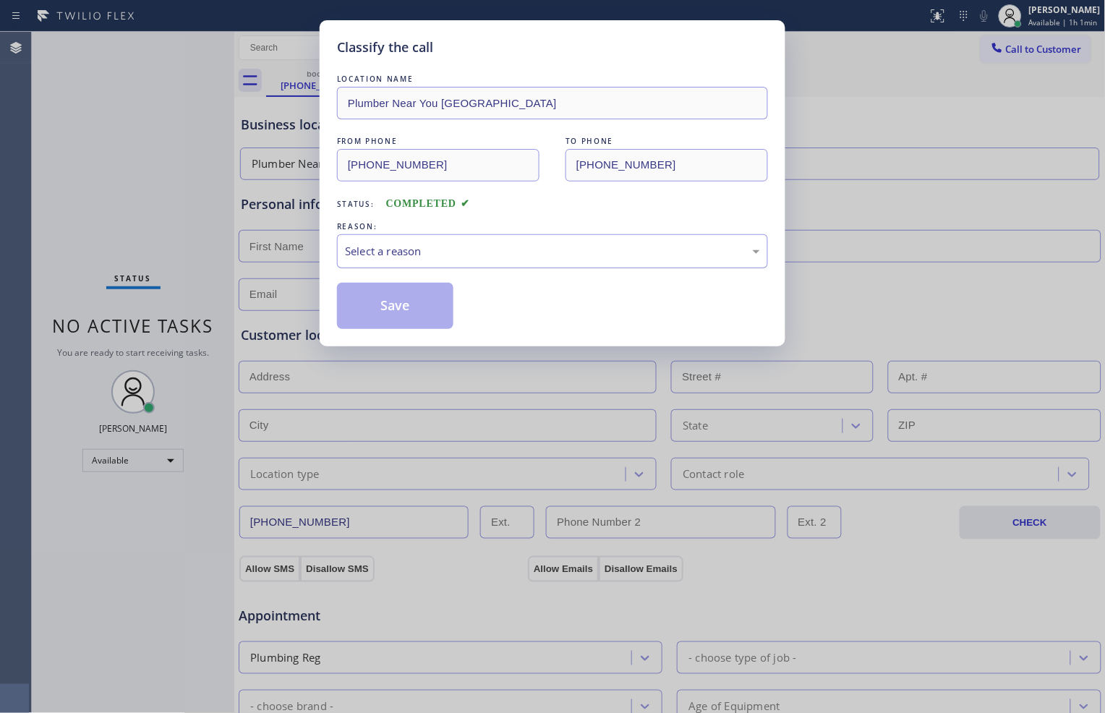
click at [456, 263] on div "Select a reason" at bounding box center [552, 251] width 431 height 34
click at [524, 261] on div "Not Booked - All other reasons" at bounding box center [552, 251] width 431 height 34
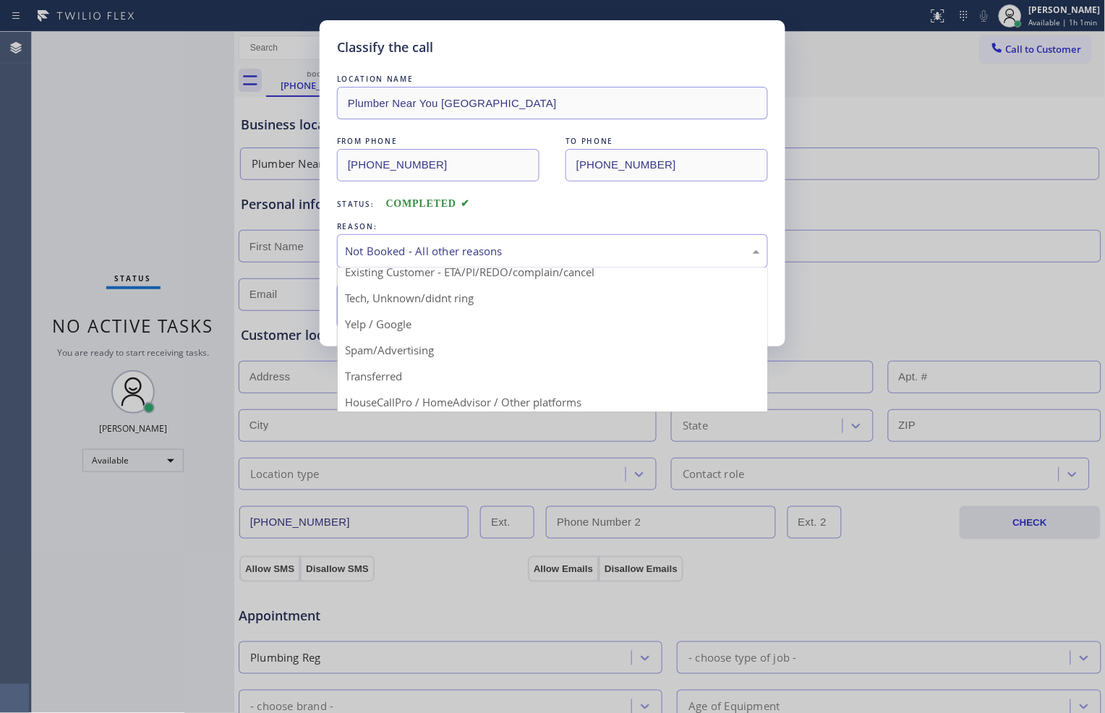
scroll to position [80, 0]
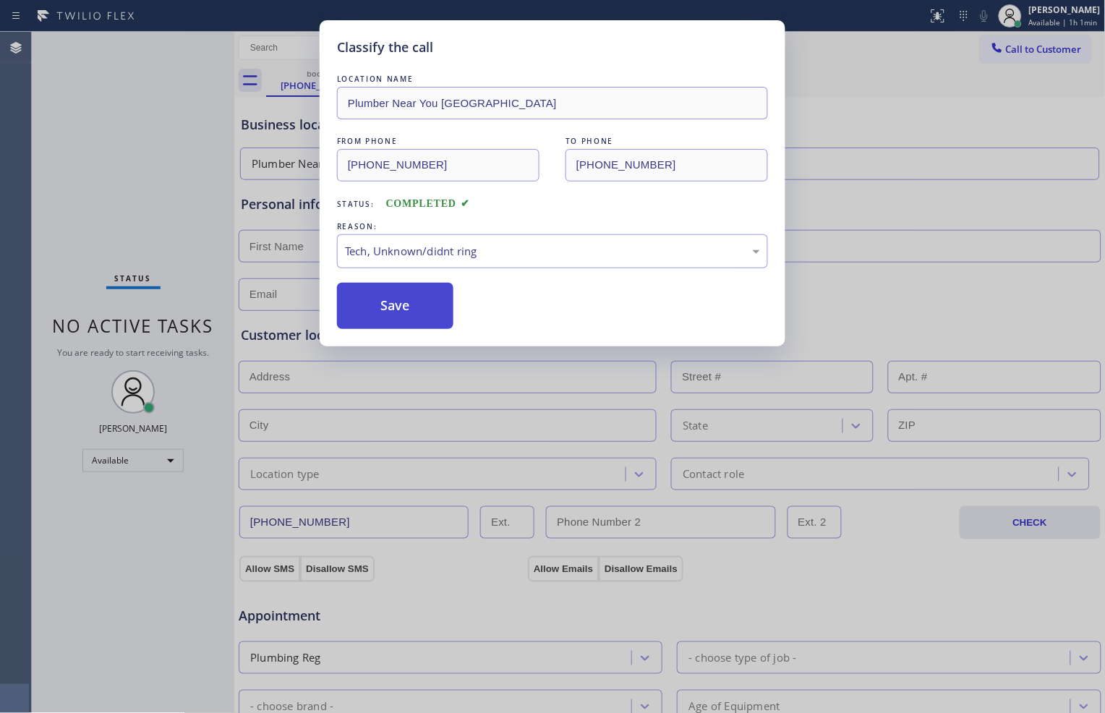
click at [433, 301] on button "Save" at bounding box center [395, 306] width 116 height 46
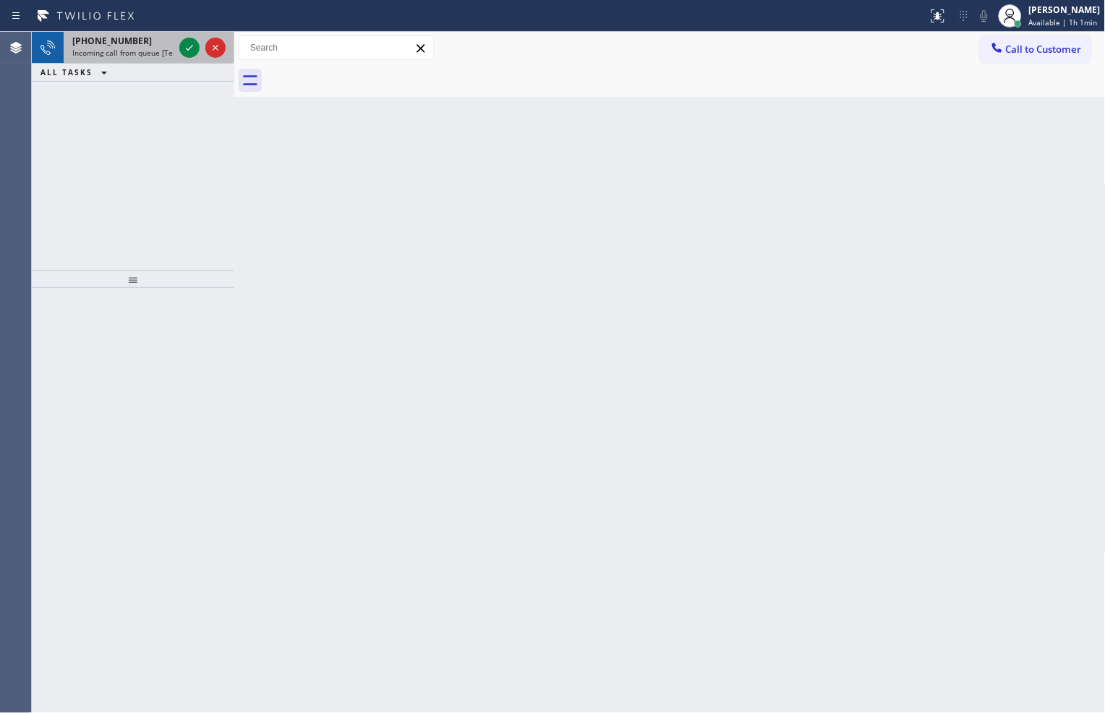
click at [176, 44] on div at bounding box center [202, 48] width 52 height 32
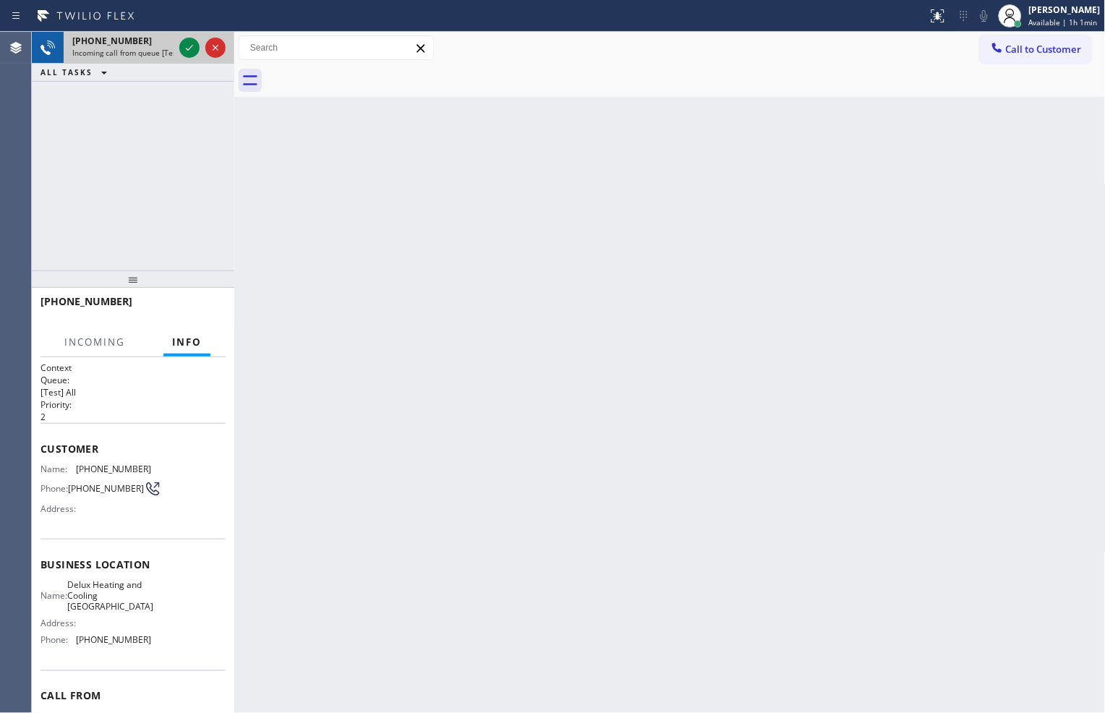
click at [176, 45] on div at bounding box center [202, 48] width 52 height 32
click at [185, 48] on icon at bounding box center [189, 47] width 17 height 17
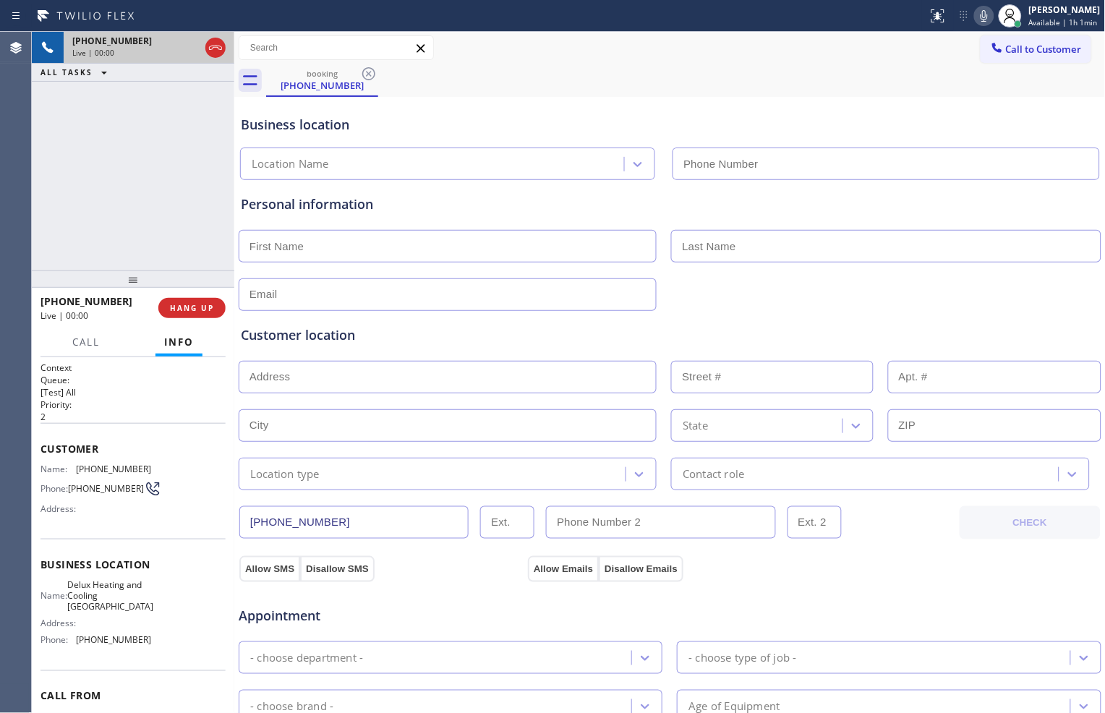
type input "[PHONE_NUMBER]"
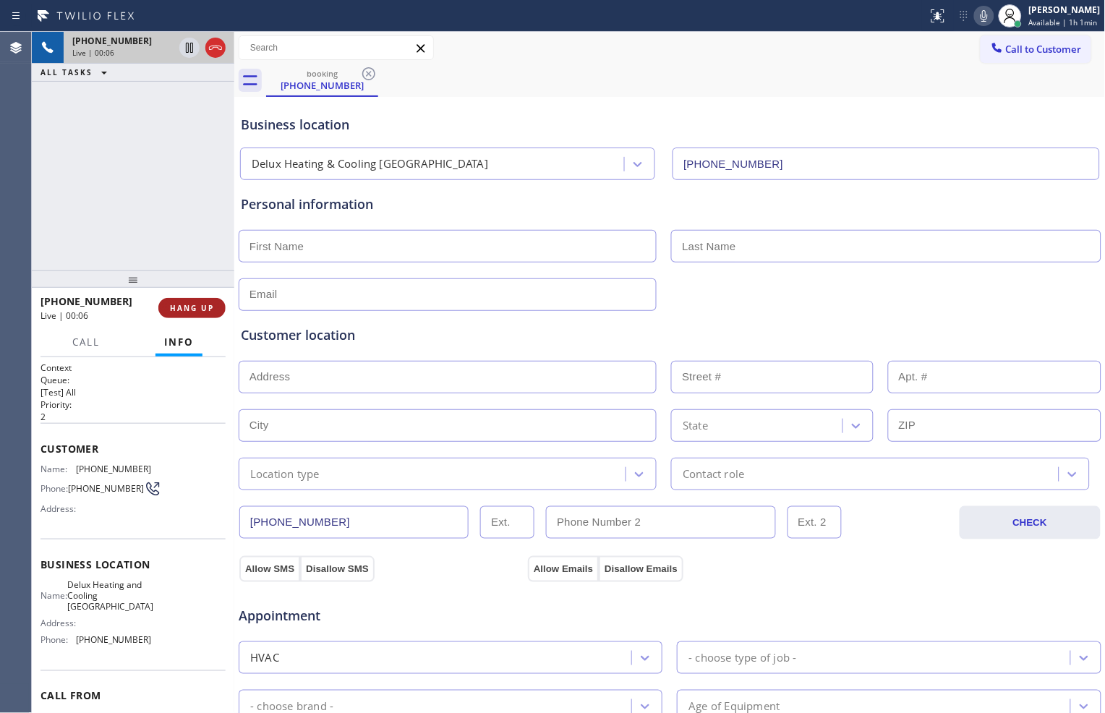
click at [210, 311] on span "HANG UP" at bounding box center [192, 308] width 44 height 10
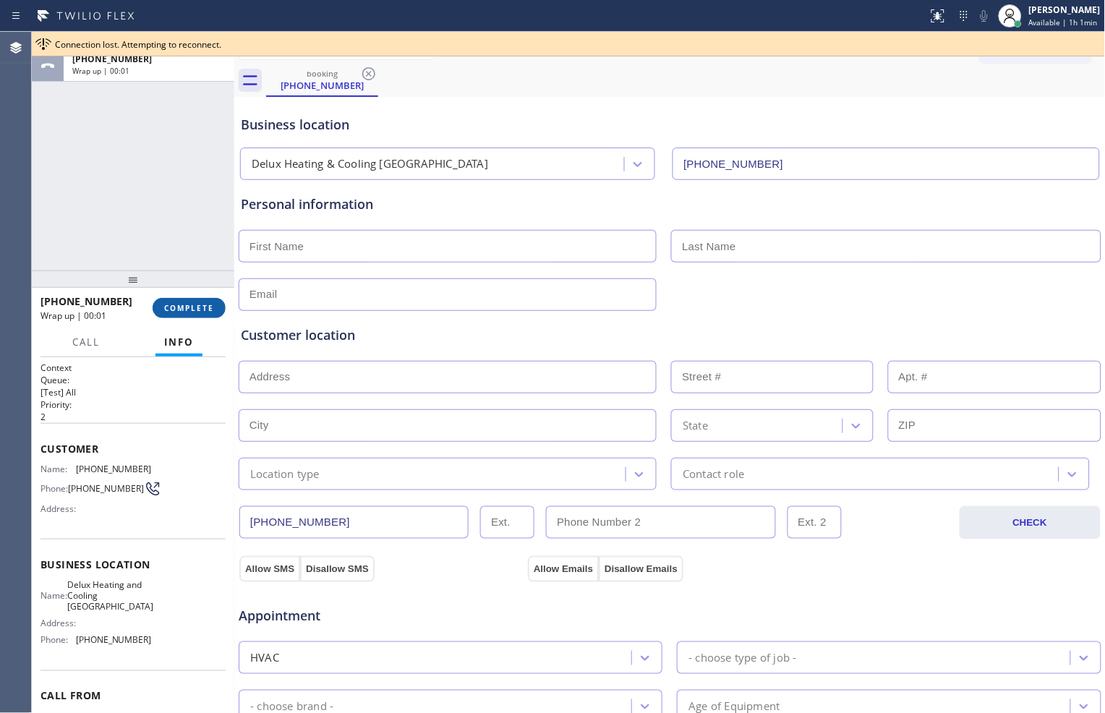
click at [220, 307] on button "COMPLETE" at bounding box center [189, 308] width 73 height 20
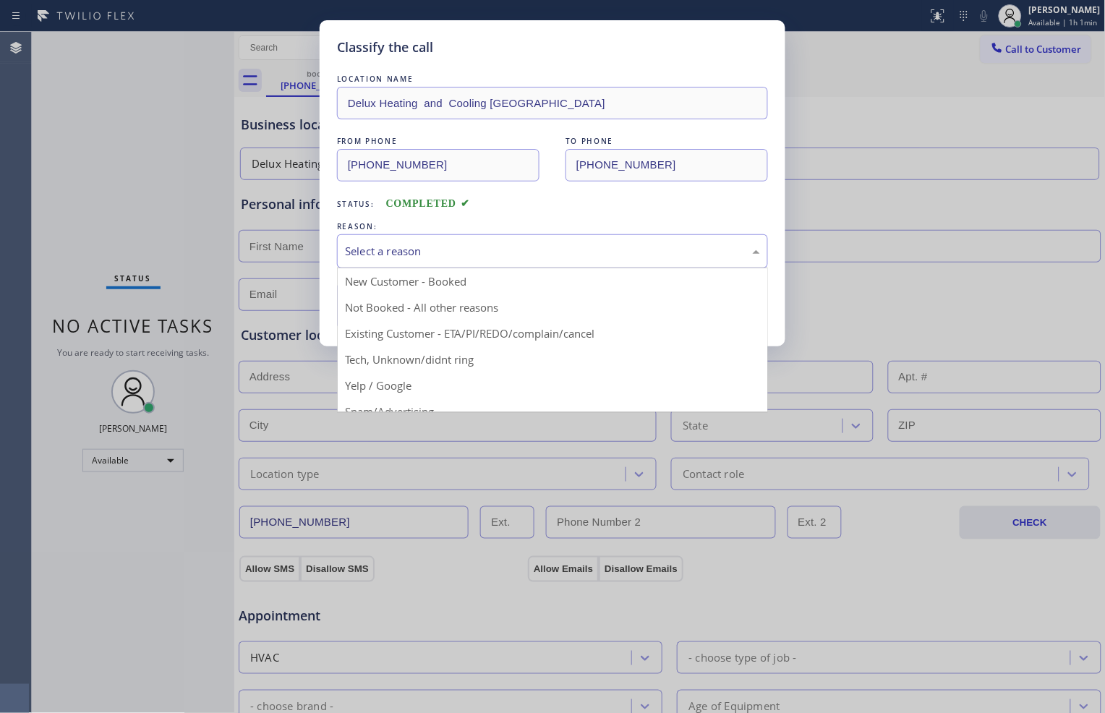
click at [450, 265] on div "Select a reason" at bounding box center [552, 251] width 431 height 34
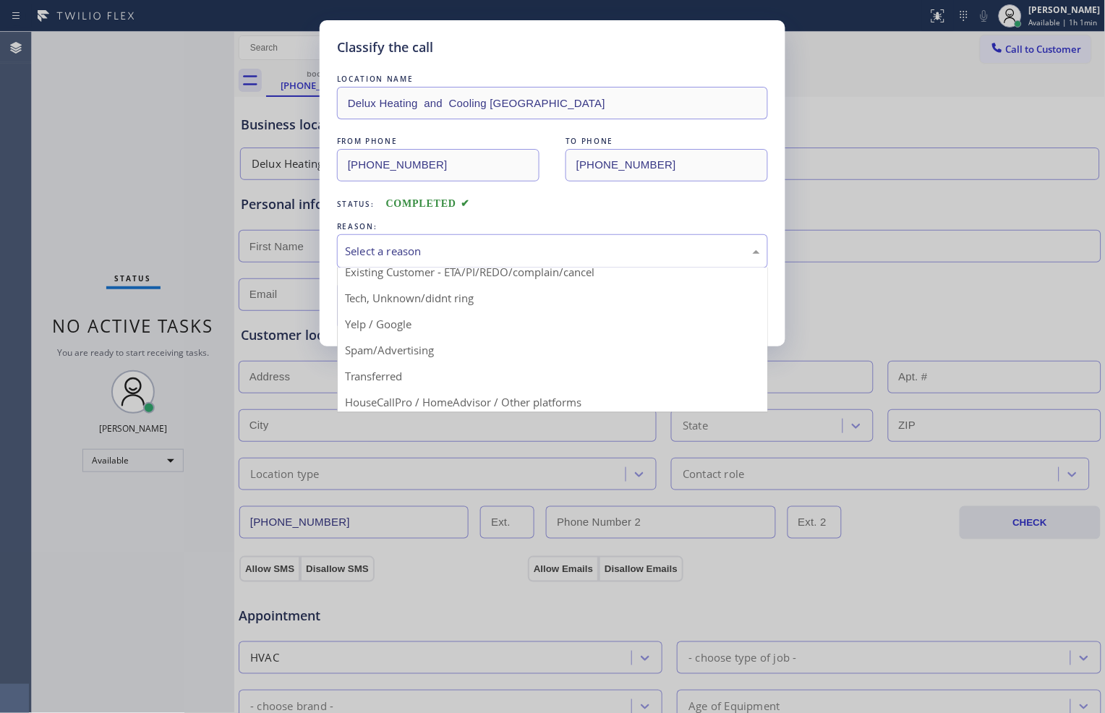
scroll to position [80, 0]
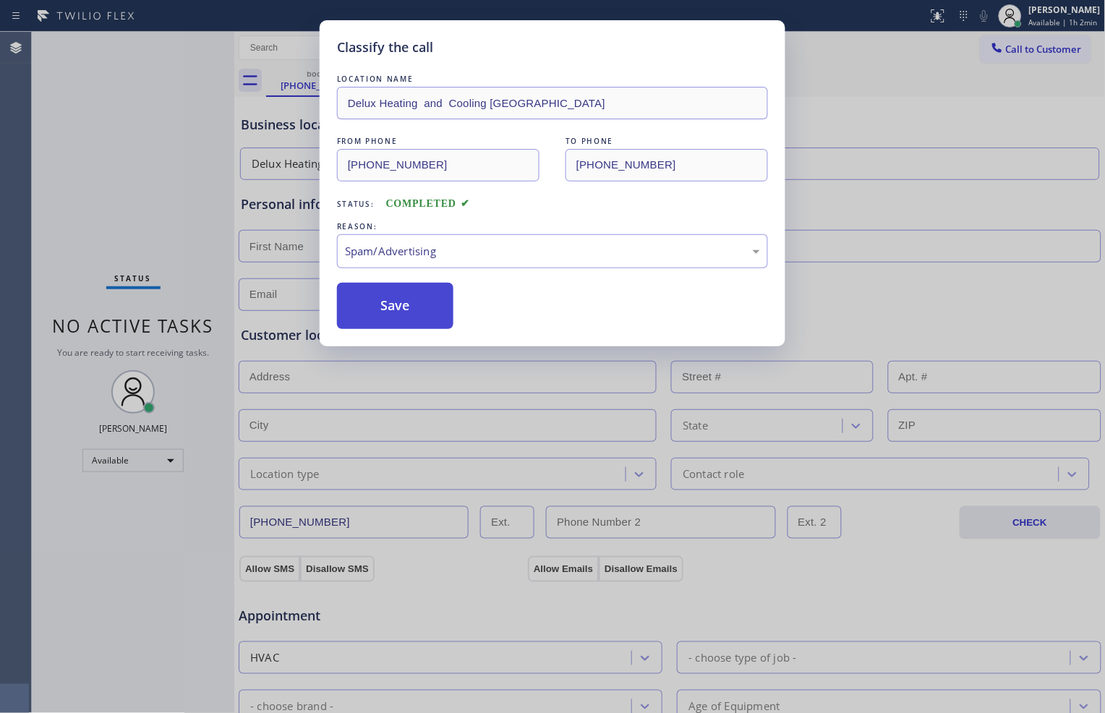
click at [406, 314] on button "Save" at bounding box center [395, 306] width 116 height 46
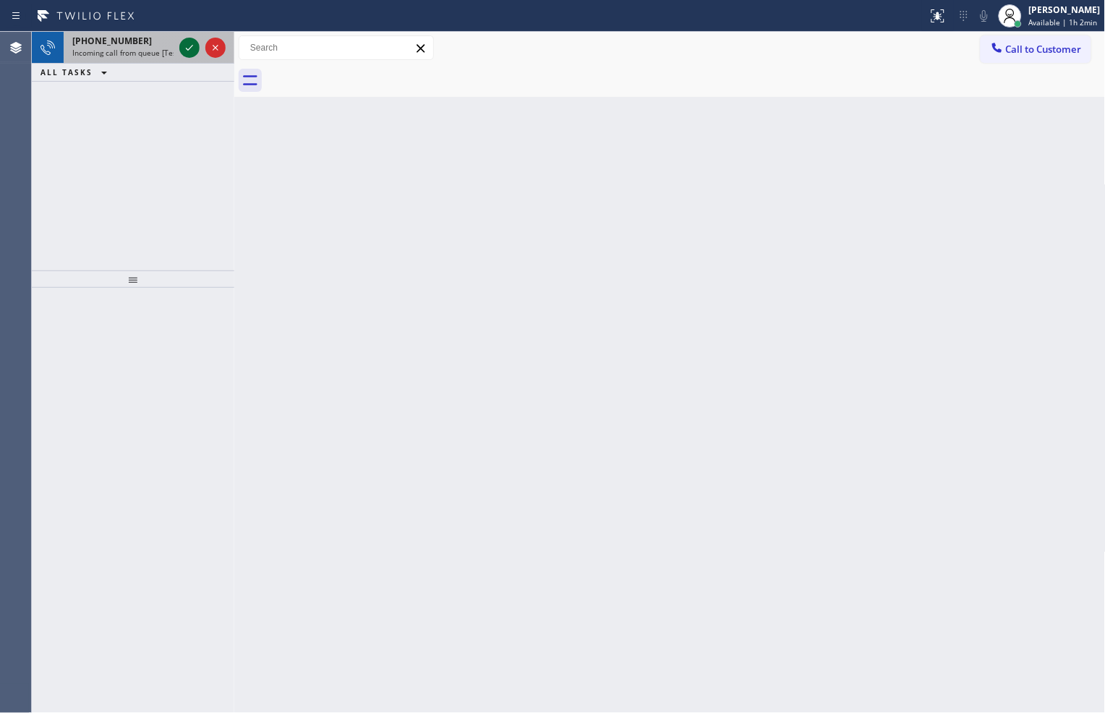
click at [190, 48] on icon at bounding box center [189, 48] width 7 height 6
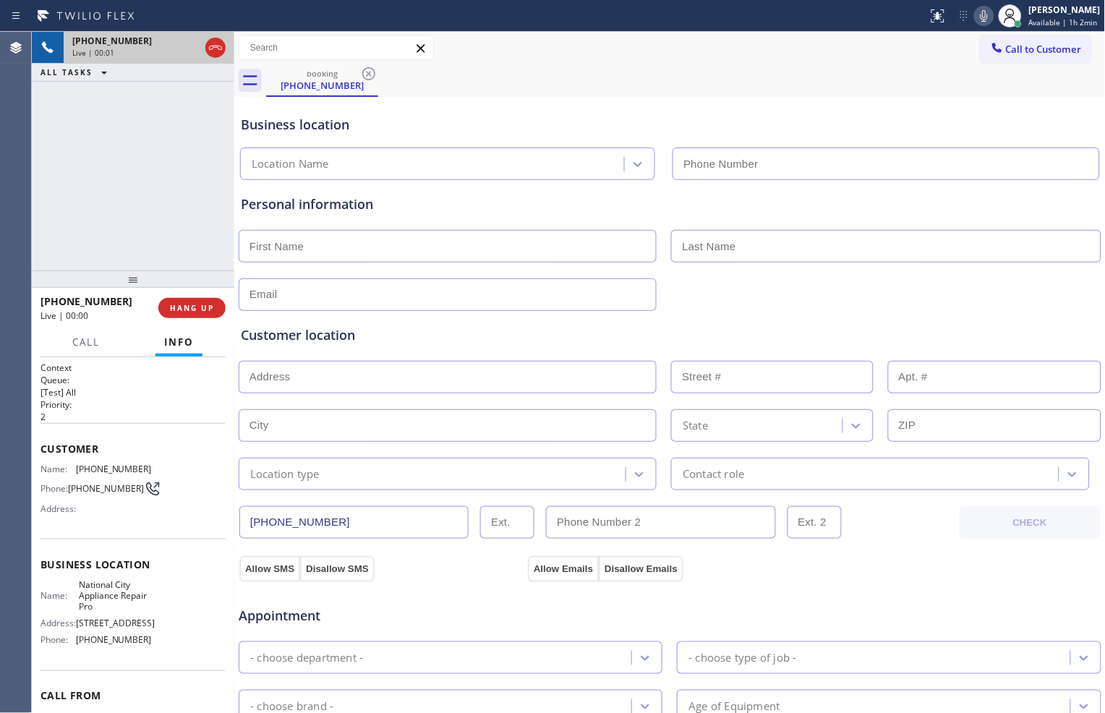
type input "[PHONE_NUMBER]"
click at [192, 309] on span "HANG UP" at bounding box center [192, 308] width 44 height 10
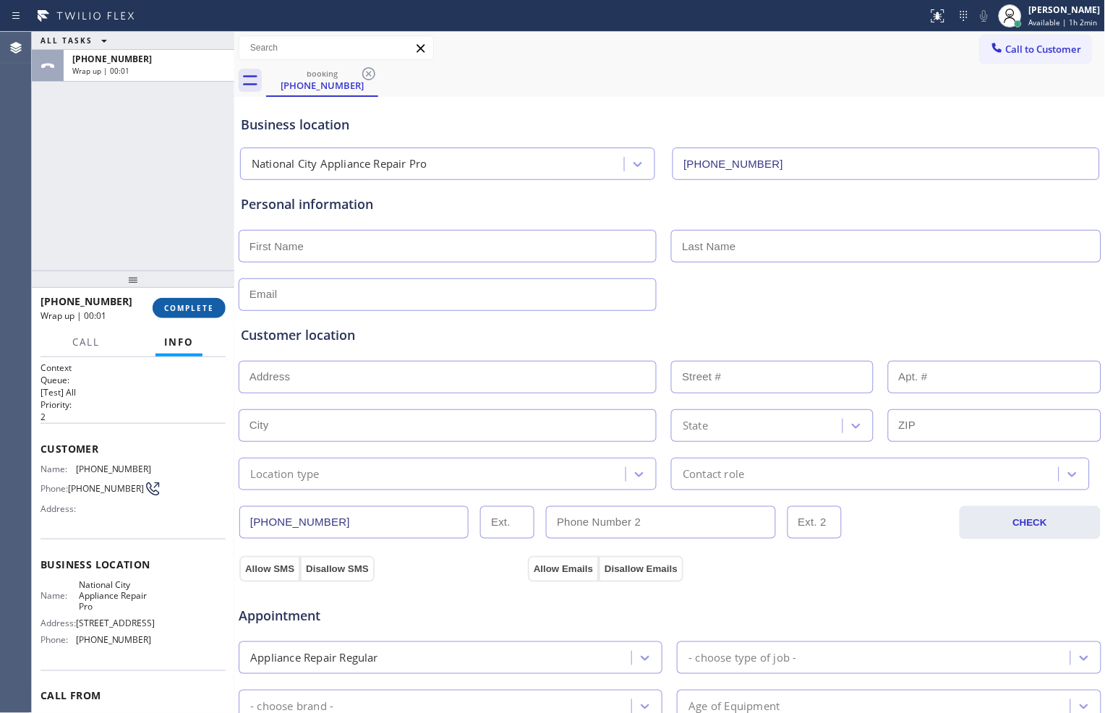
click at [197, 307] on span "COMPLETE" at bounding box center [189, 308] width 50 height 10
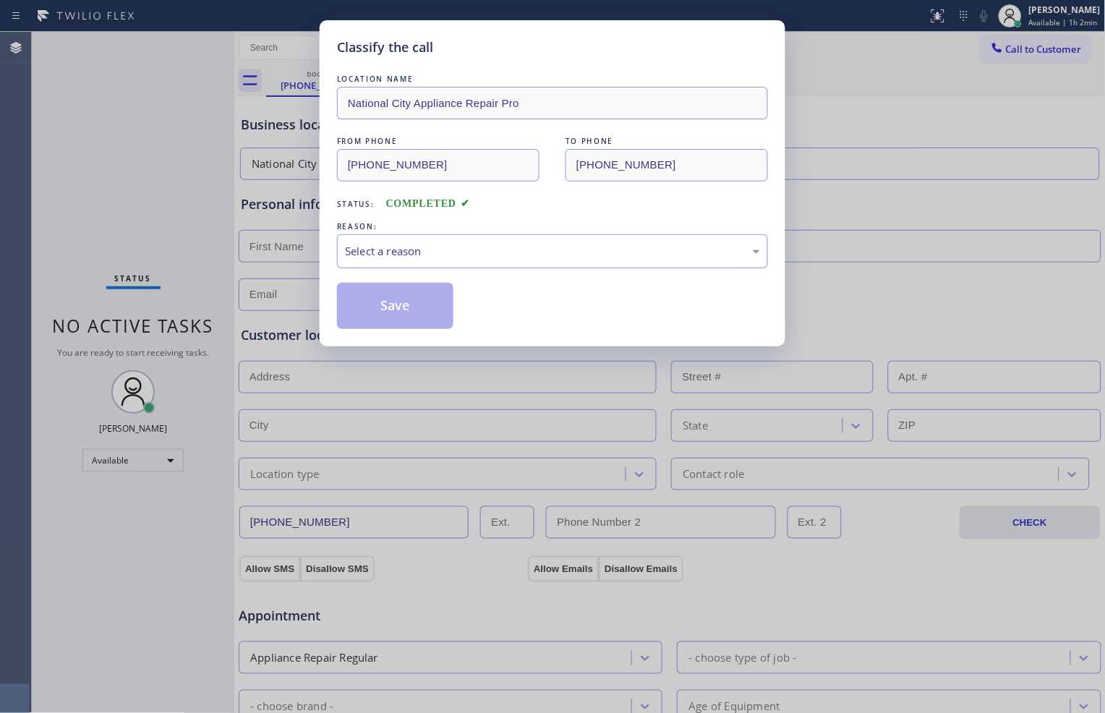
click at [447, 248] on div "Select a reason" at bounding box center [552, 251] width 415 height 17
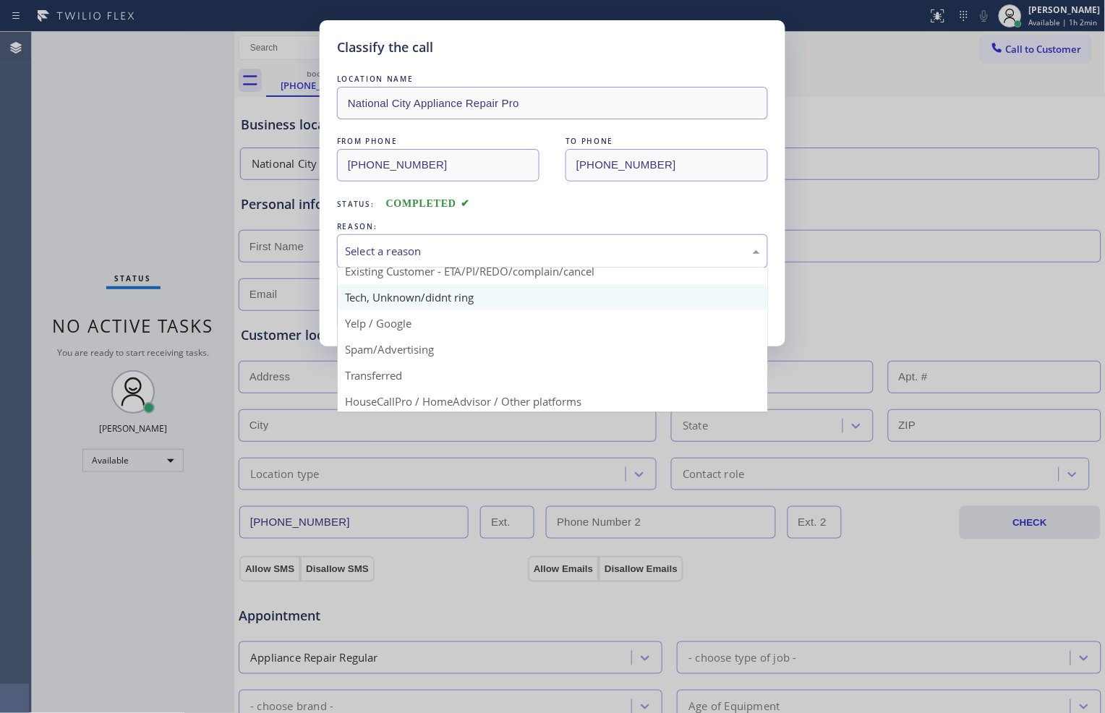
scroll to position [80, 0]
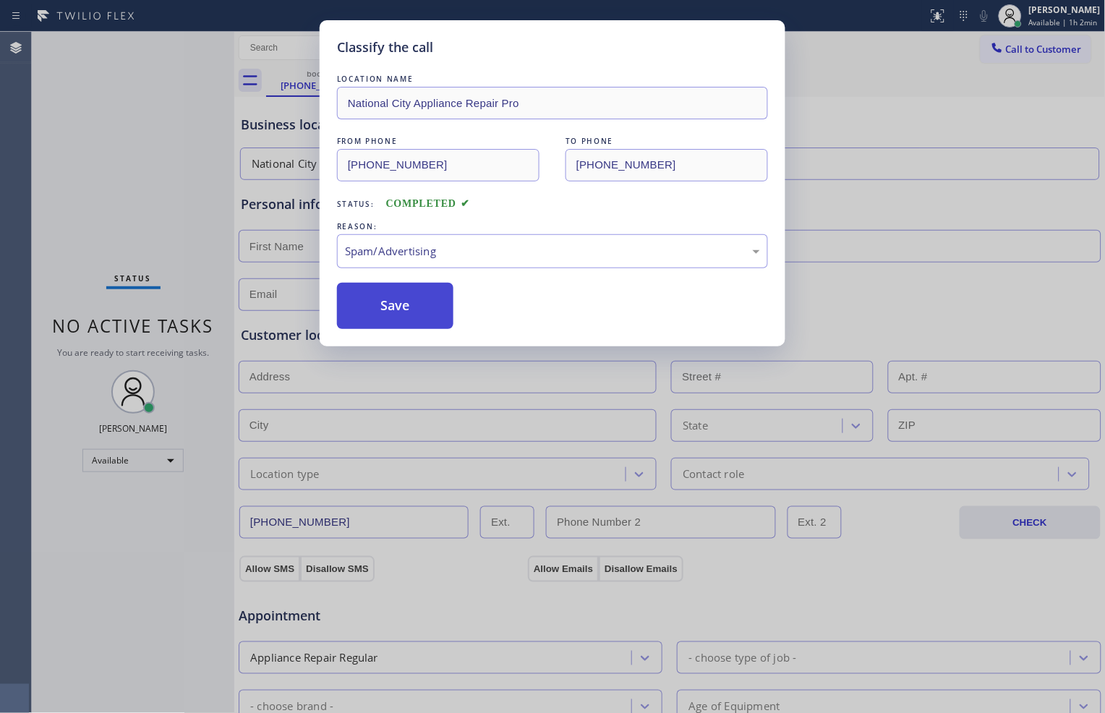
click at [408, 302] on button "Save" at bounding box center [395, 306] width 116 height 46
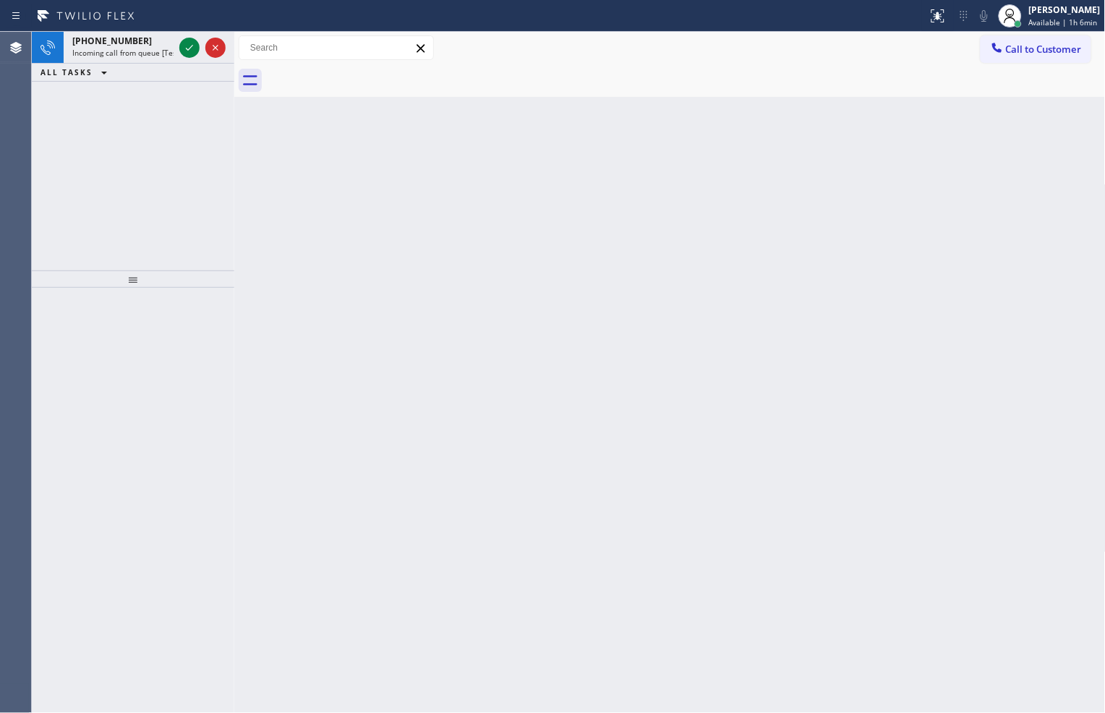
click at [148, 190] on div "[PHONE_NUMBER] Incoming call from queue [Test] All ALL TASKS ALL TASKS ACTIVE T…" at bounding box center [133, 151] width 203 height 239
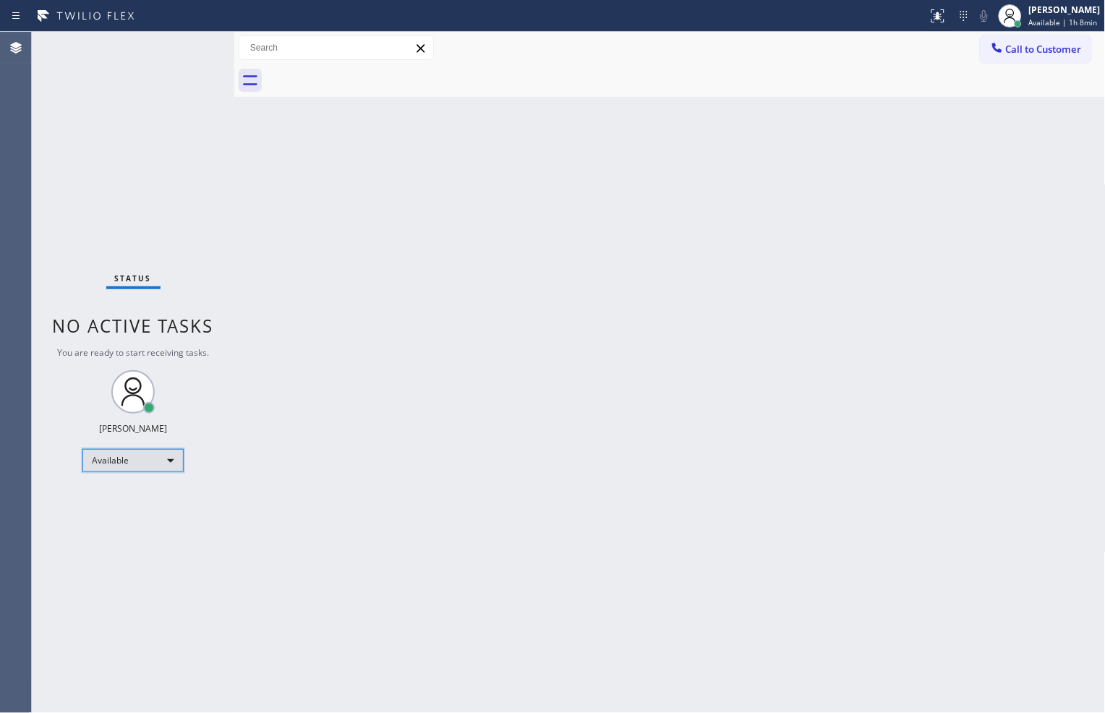
click at [170, 452] on div "Available" at bounding box center [132, 460] width 101 height 23
click at [166, 530] on li "Break" at bounding box center [132, 534] width 98 height 17
